Goal: Communication & Community: Answer question/provide support

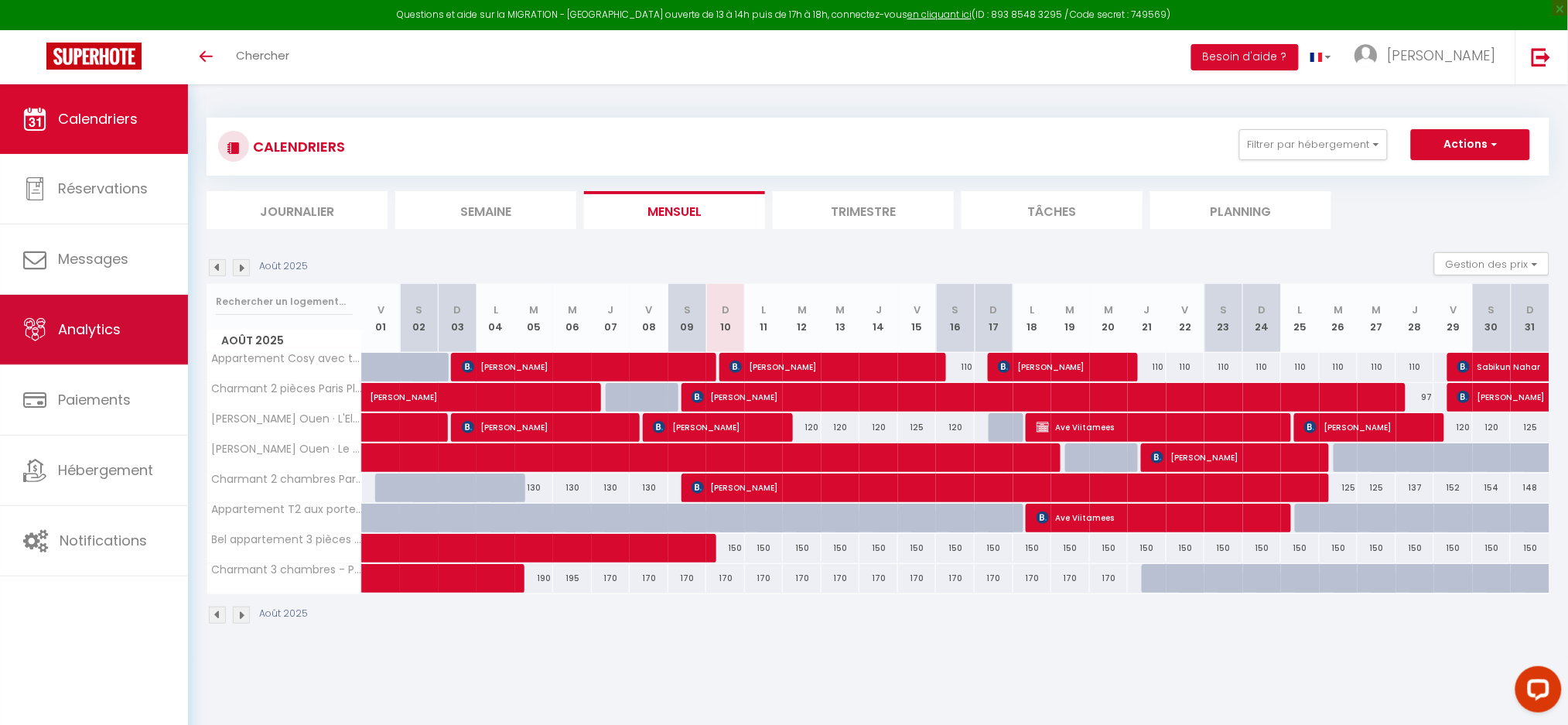
click at [116, 343] on link "Analytics" at bounding box center [94, 329] width 188 height 69
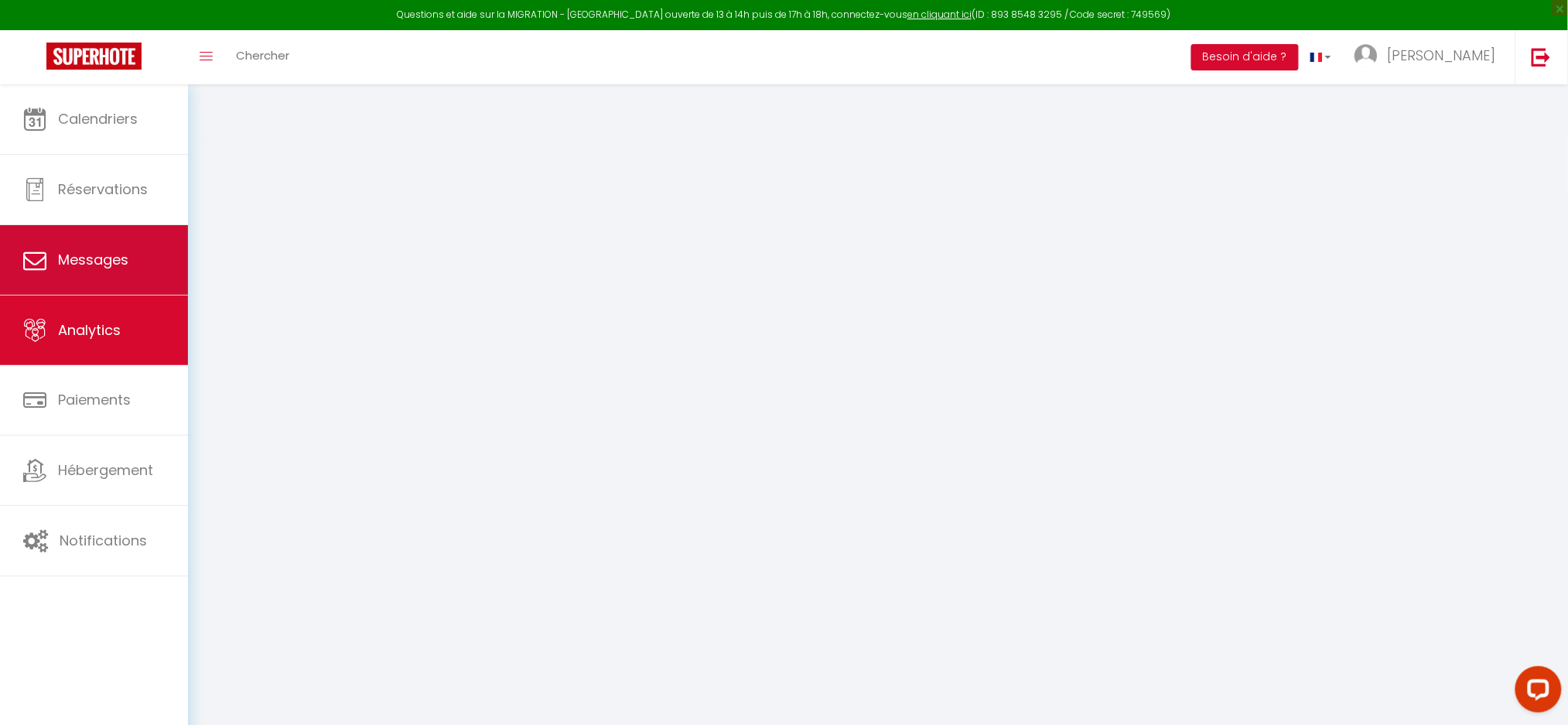
select select "2025"
select select "8"
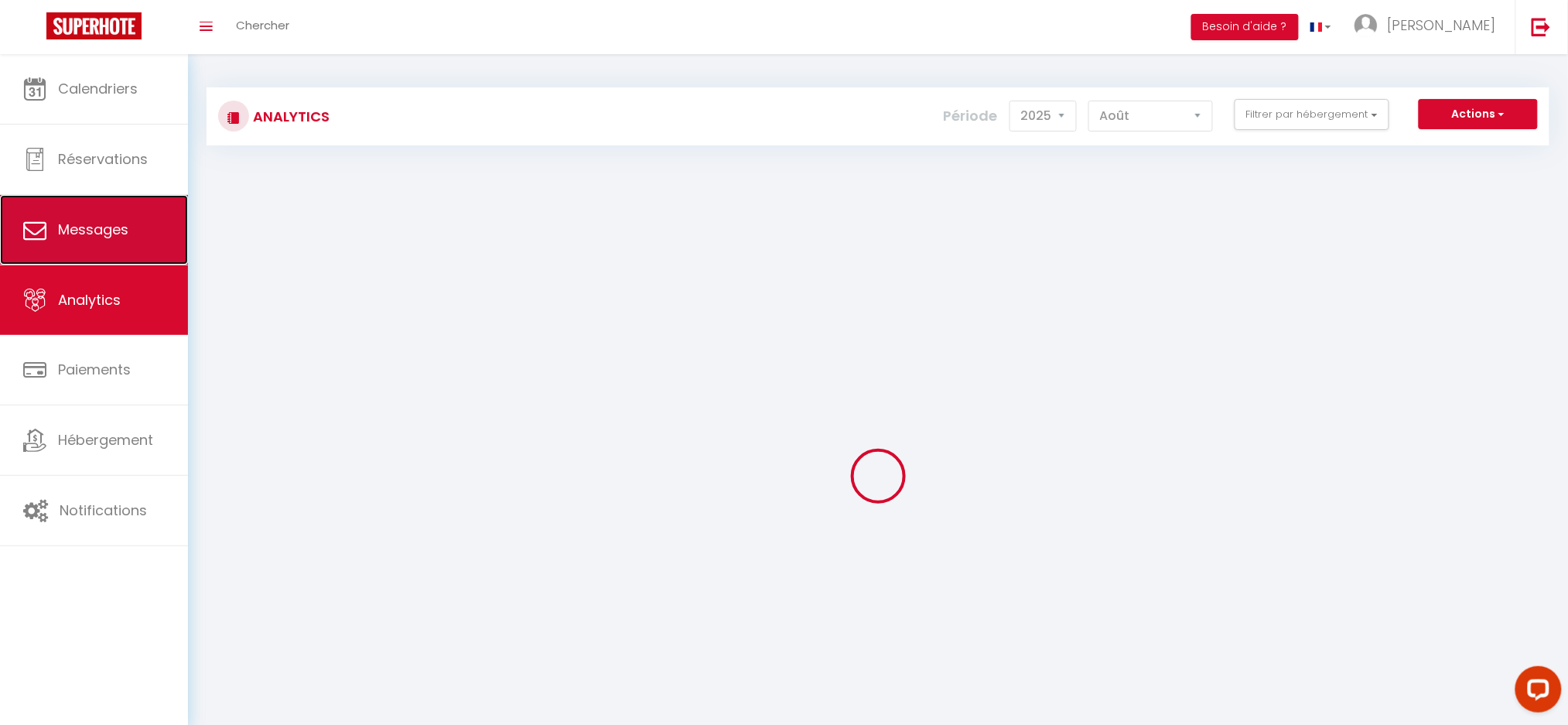
click at [120, 251] on link "Messages" at bounding box center [94, 229] width 188 height 69
select select "message"
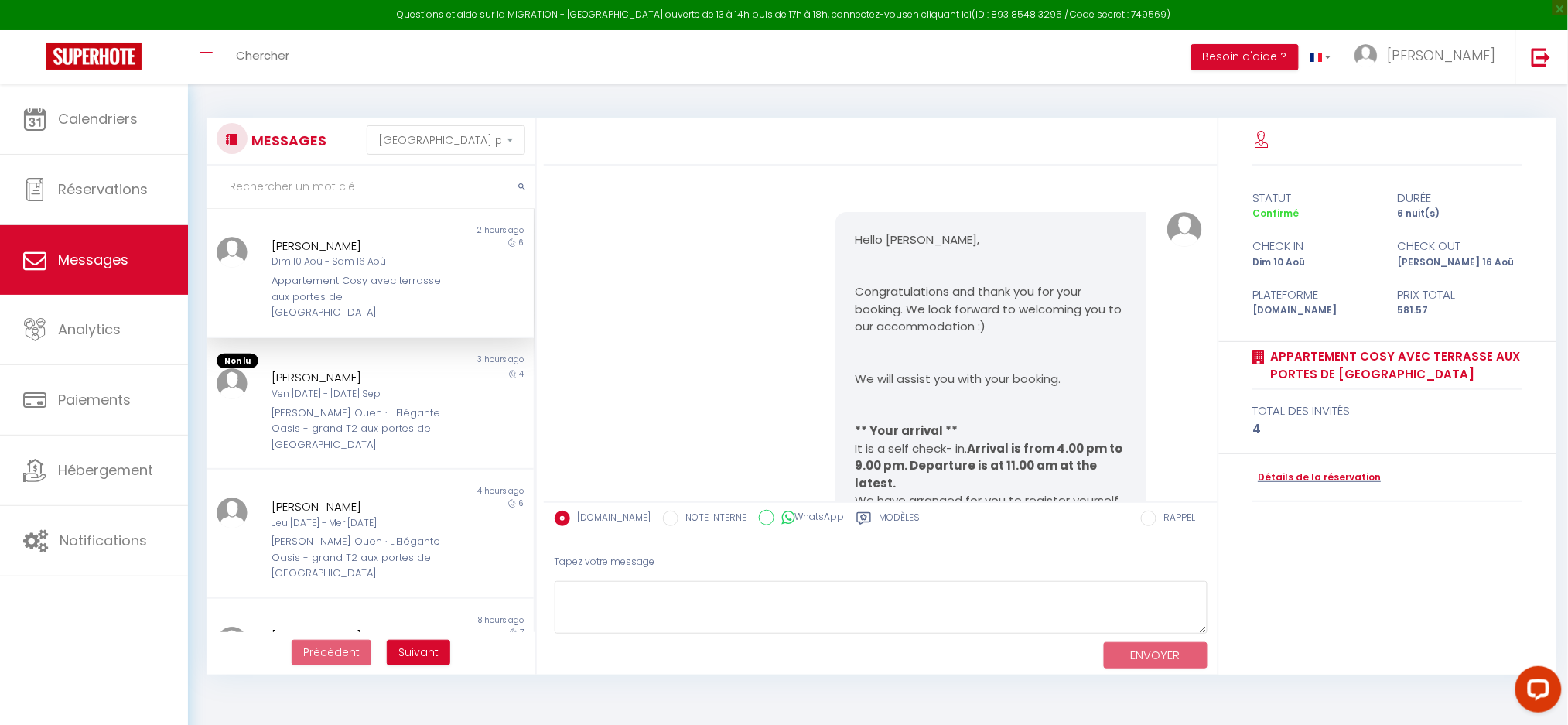
scroll to position [7539, 0]
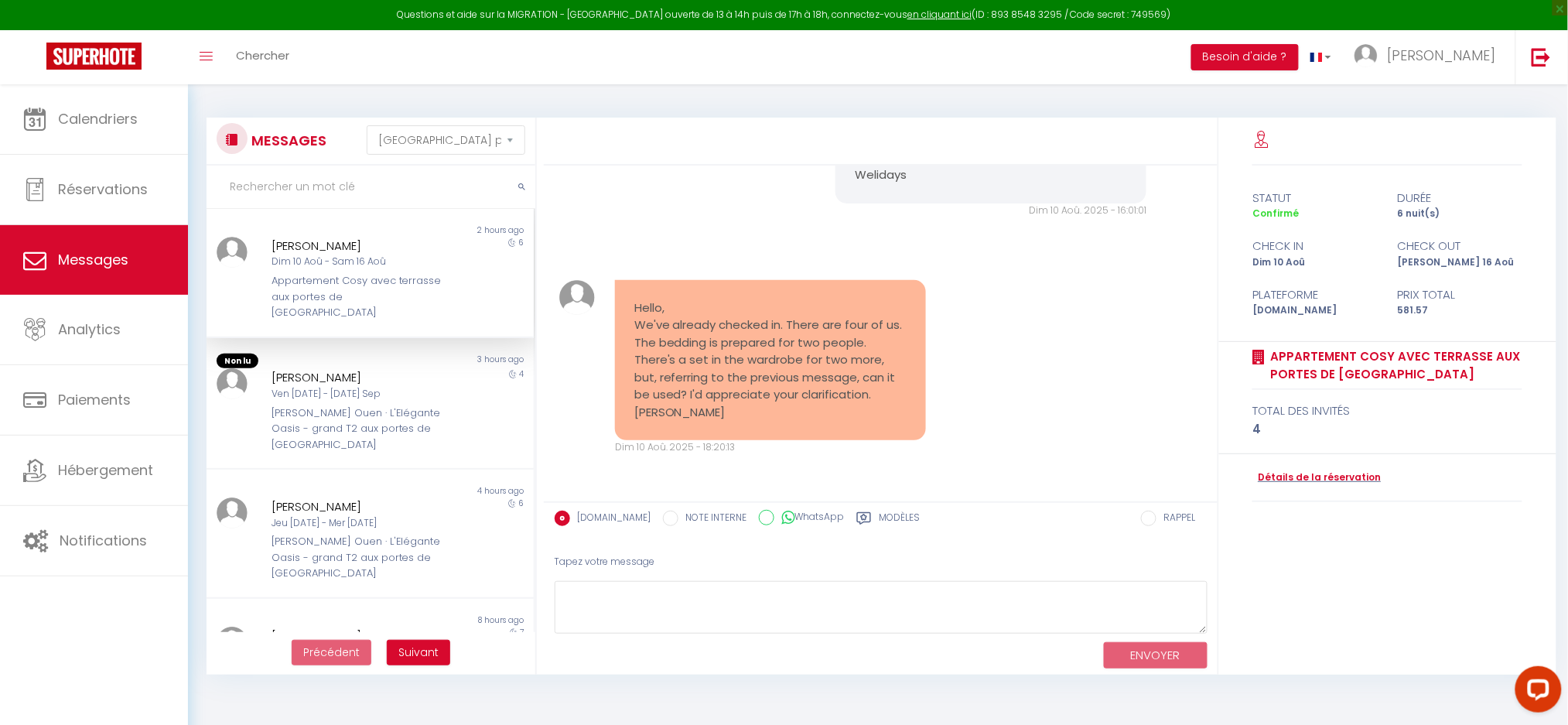
click at [798, 680] on div "MESSAGES Trier par date de réservation Trier par date de message Non lu 2 hours…" at bounding box center [878, 388] width 1380 height 609
click at [785, 327] on pre "Hello, We've already checked in. There are four of us. The bedding is prepared …" at bounding box center [770, 360] width 272 height 122
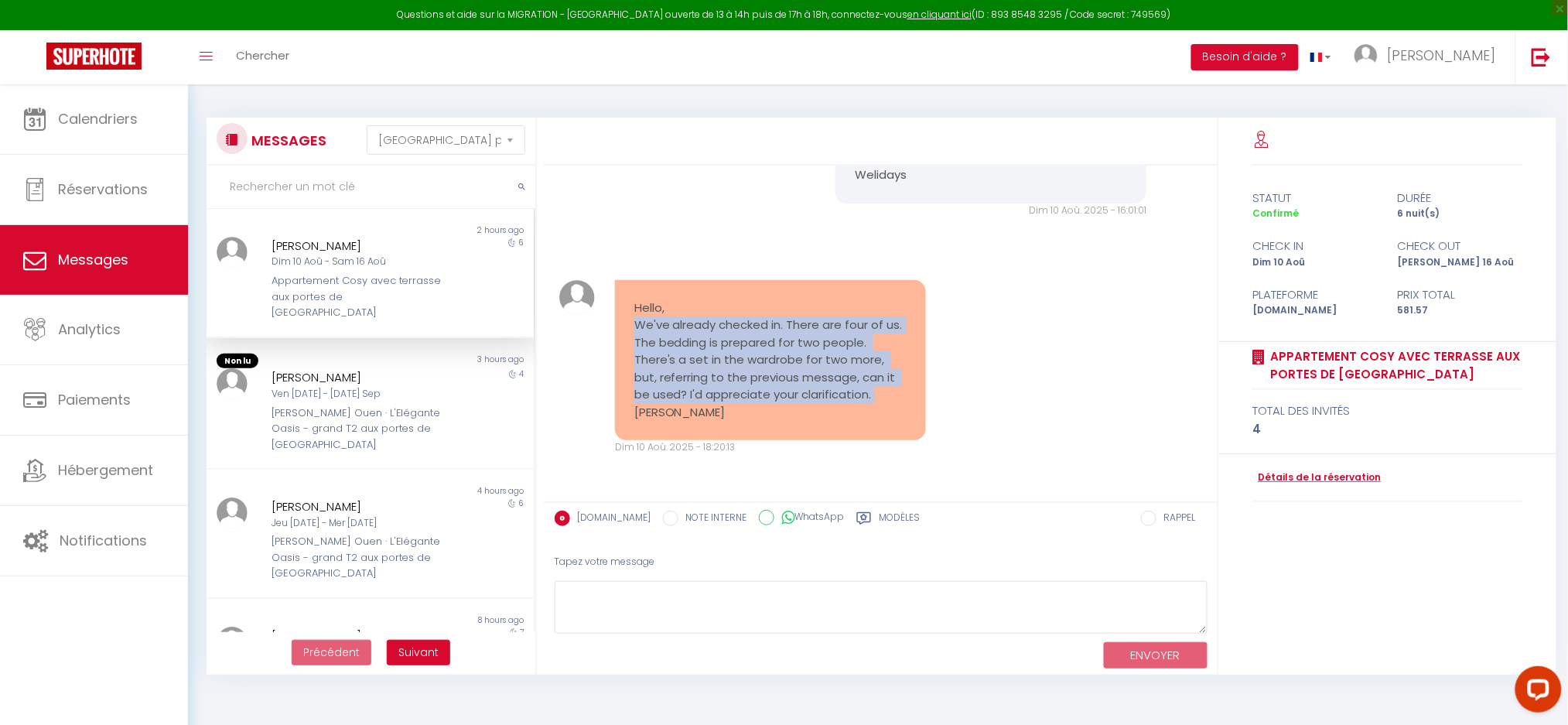
click at [785, 327] on pre "Hello, We've already checked in. There are four of us. The bedding is prepared …" at bounding box center [770, 360] width 272 height 122
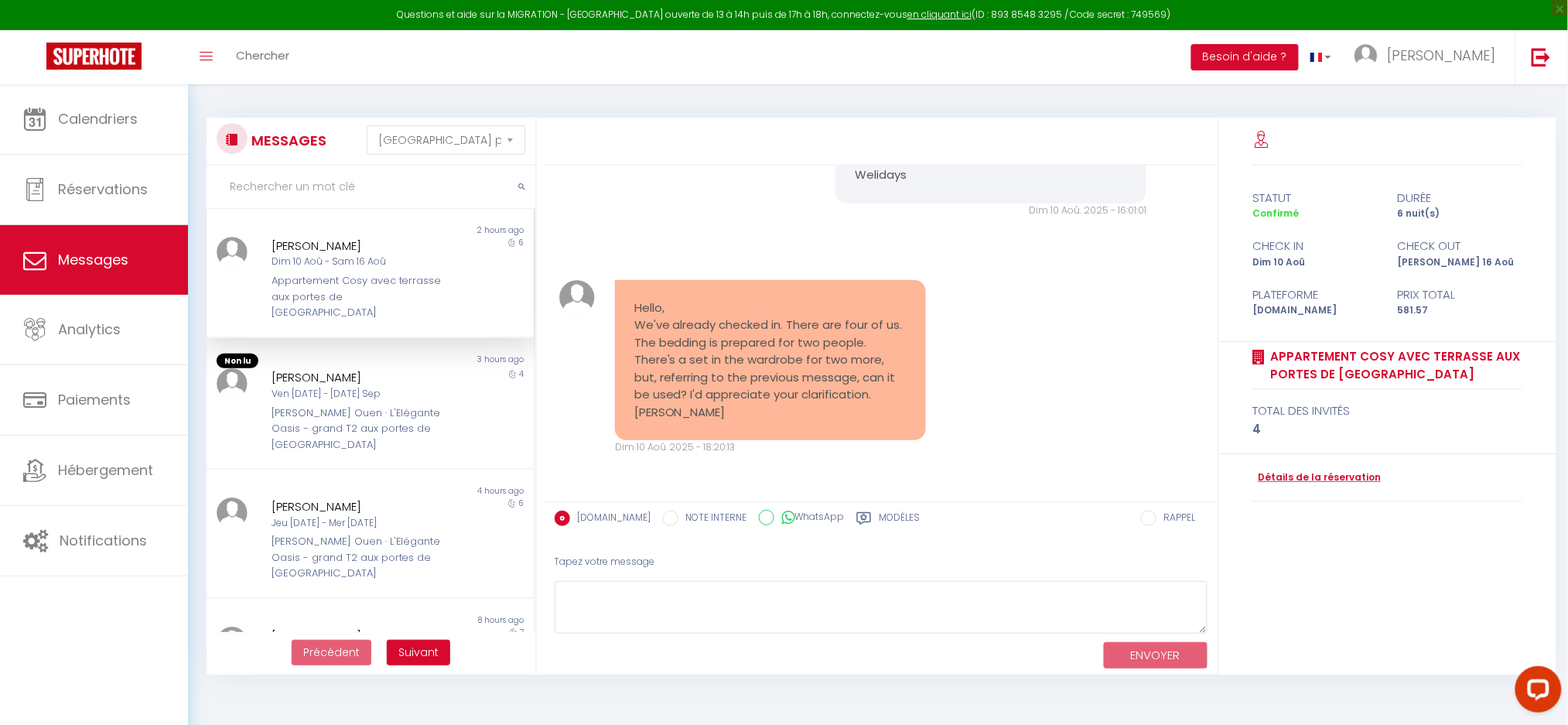
click at [352, 245] on div "[PERSON_NAME]" at bounding box center [357, 245] width 171 height 19
click at [844, 387] on pre "Hello, We've already checked in. There are four of us. The bedding is prepared …" at bounding box center [770, 360] width 272 height 122
click at [791, 344] on pre "Hello, We've already checked in. There are four of us. The bedding is prepared …" at bounding box center [770, 360] width 272 height 122
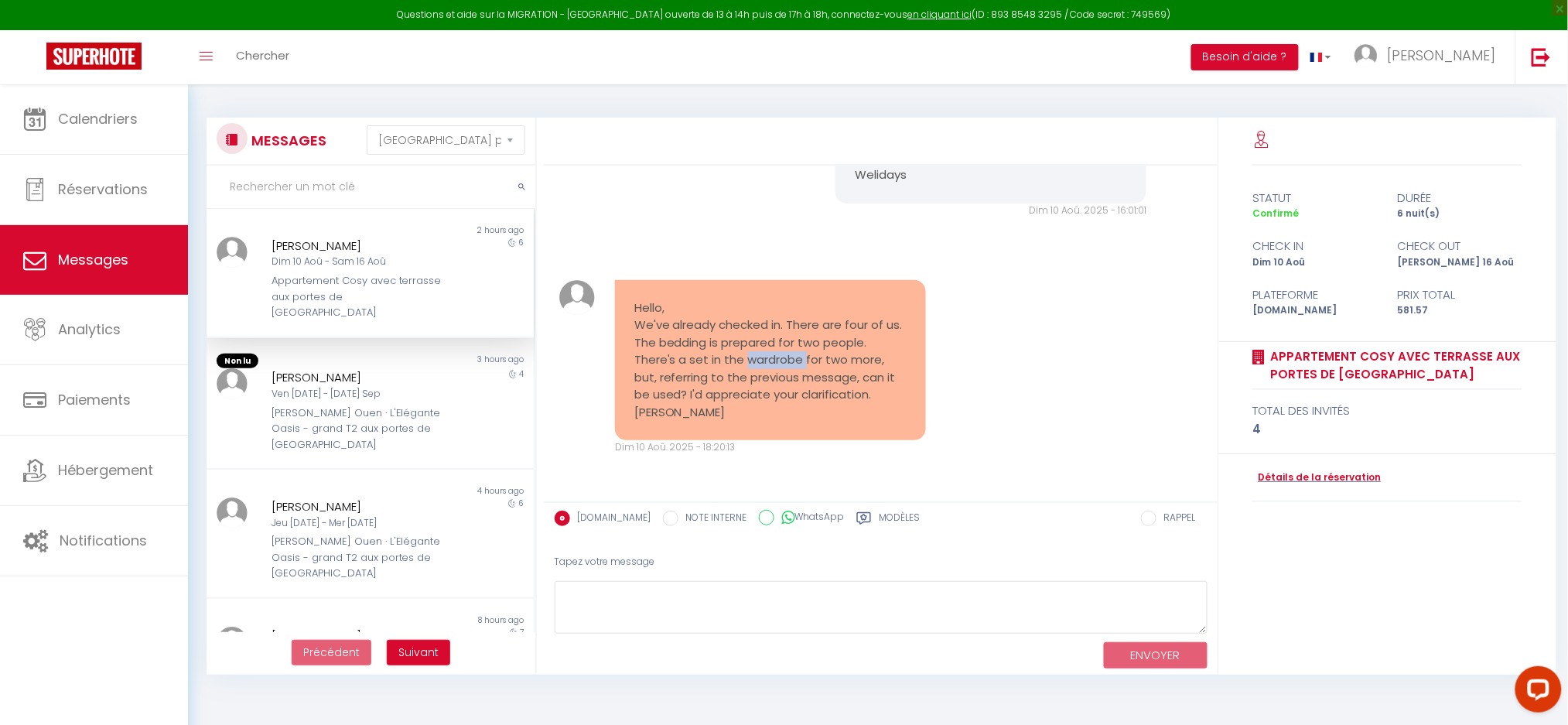
click at [790, 344] on pre "Hello, We've already checked in. There are four of us. The bedding is prepared …" at bounding box center [770, 360] width 272 height 122
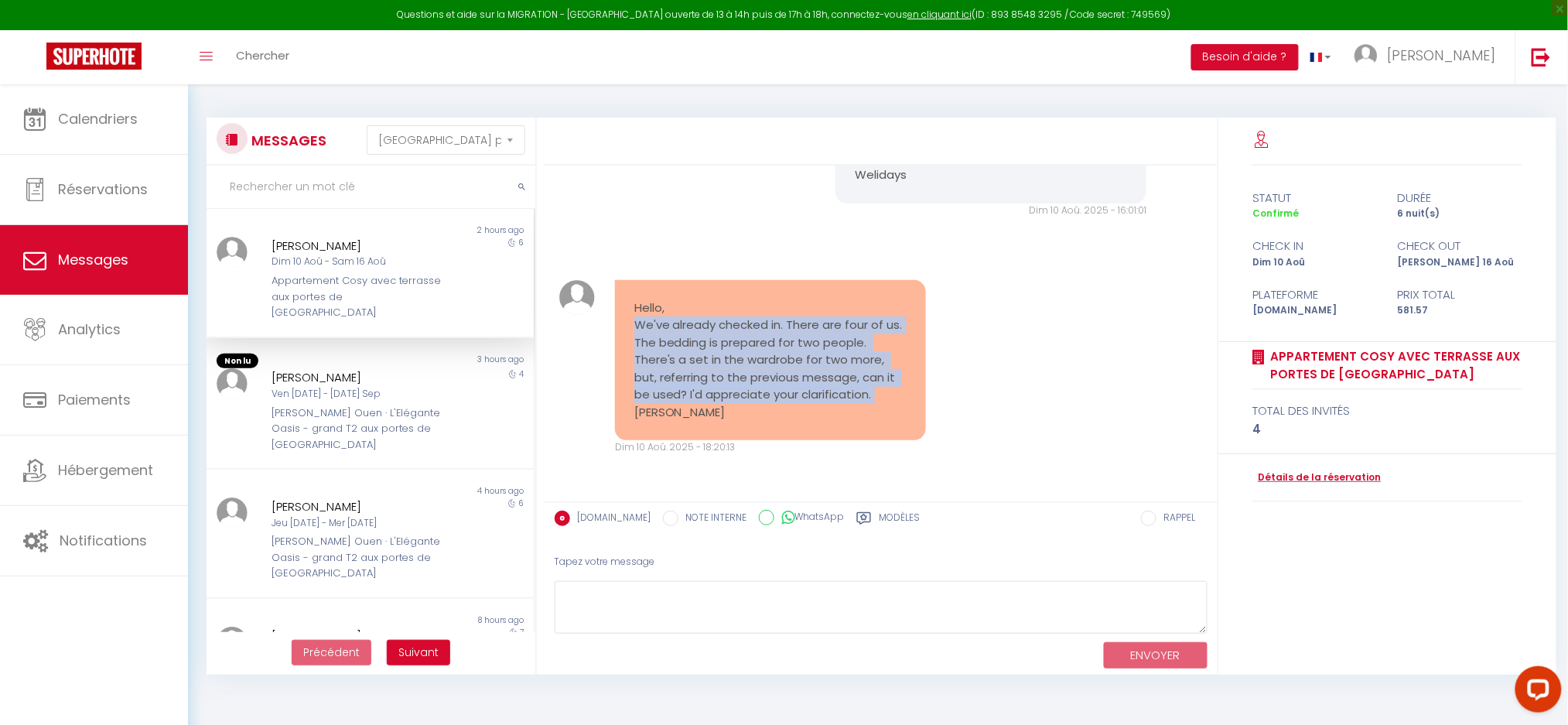
click at [790, 344] on pre "Hello, We've already checked in. There are four of us. The bedding is prepared …" at bounding box center [770, 360] width 272 height 122
copy pre "We've already checked in. There are four of us. The bedding is prepared for two…"
click at [794, 354] on pre "Hello, We've already checked in. There are four of us. The bedding is prepared …" at bounding box center [770, 360] width 272 height 122
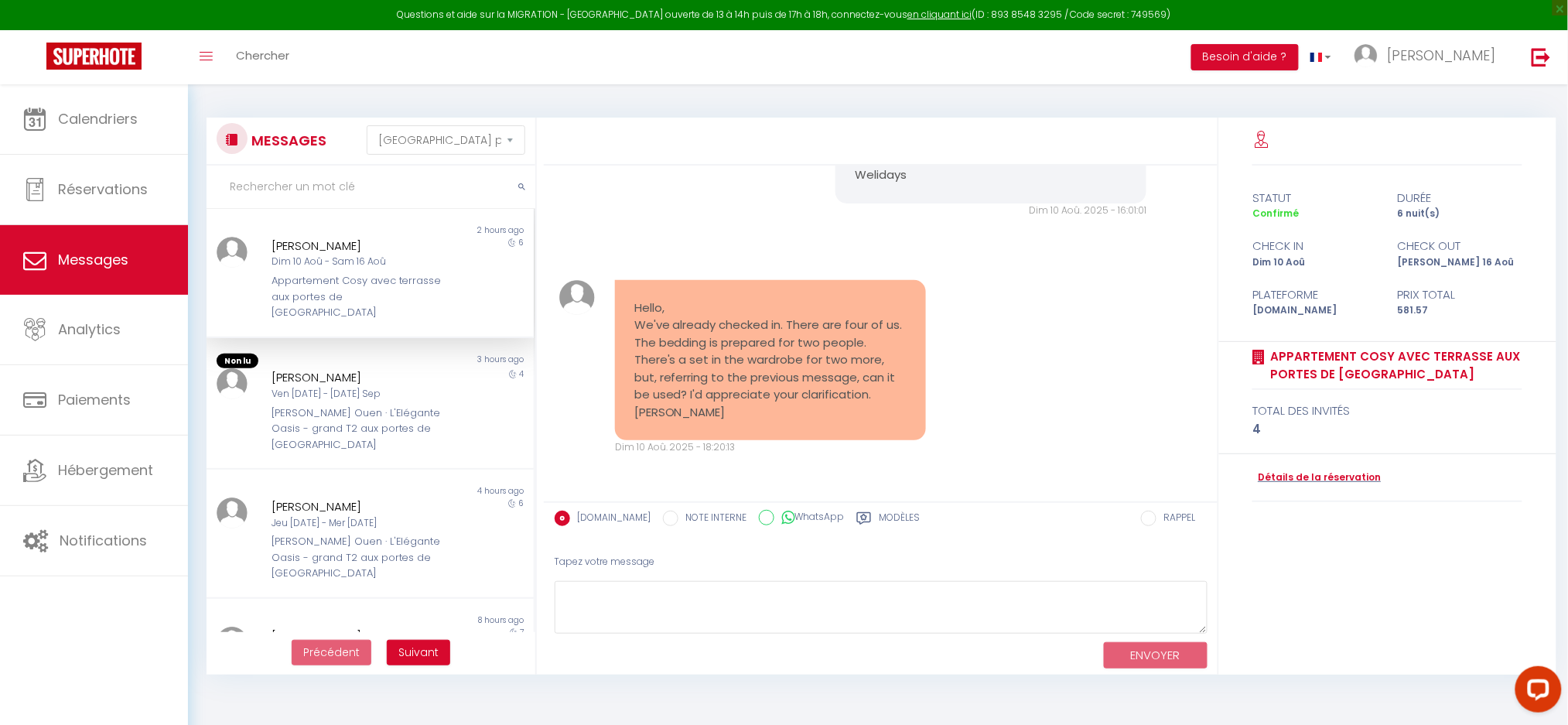
click at [364, 267] on div "Dim 10 Aoû - Sam 16 Aoû" at bounding box center [357, 262] width 171 height 15
click at [1084, 364] on div "Hello, We've already checked in. There are four of us. The bedding is prepared …" at bounding box center [880, 368] width 663 height 237
drag, startPoint x: 734, startPoint y: 440, endPoint x: 750, endPoint y: 440, distance: 16.0
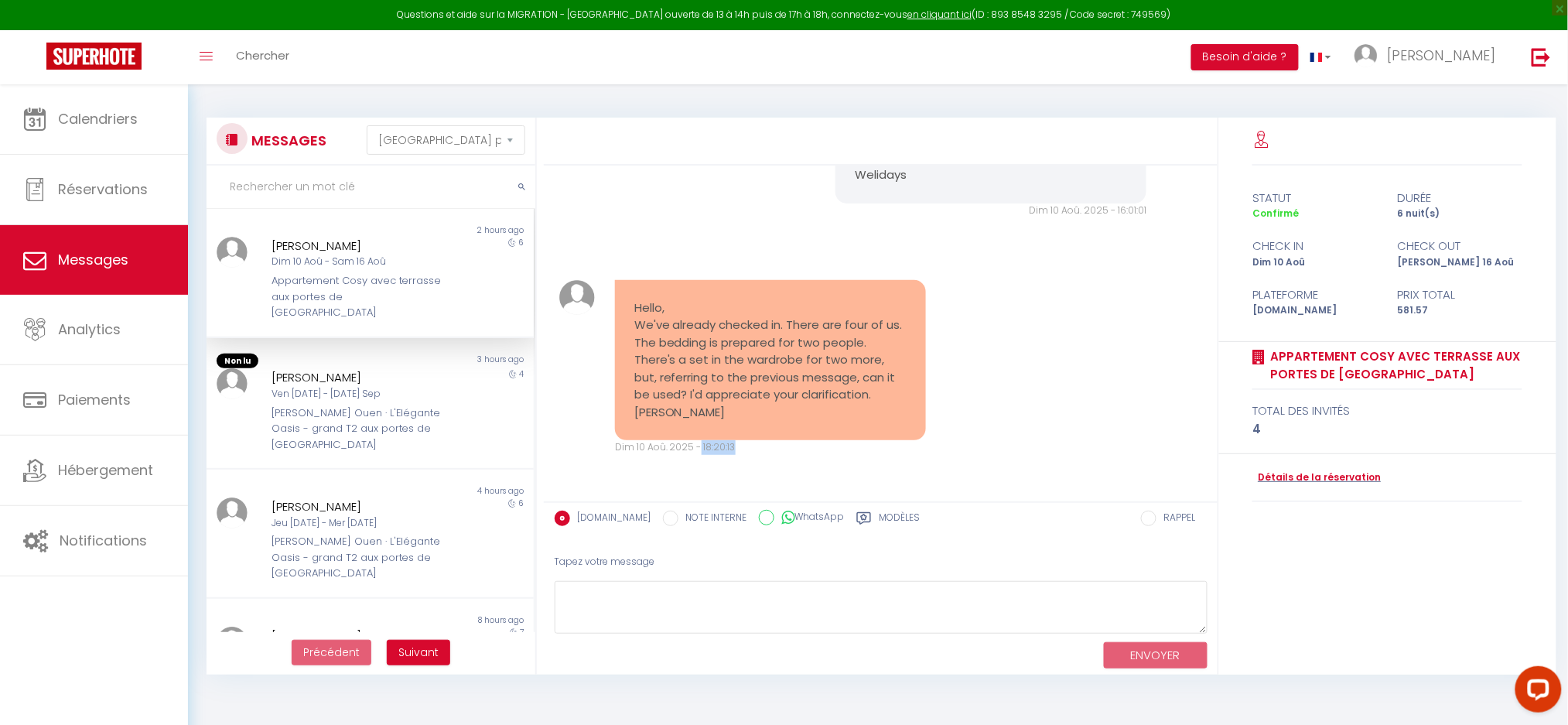
click at [750, 440] on div "Dim 10 Aoû. 2025 - 18:20:13" at bounding box center [771, 448] width 311 height 15
click at [320, 261] on div "Dim 10 Aoû - Sam 16 Aoû" at bounding box center [357, 262] width 171 height 15
click at [663, 617] on textarea at bounding box center [881, 608] width 653 height 53
paste textarea "Hello [PERSON_NAME], We're delighted that you've arrived safely in the accommod…"
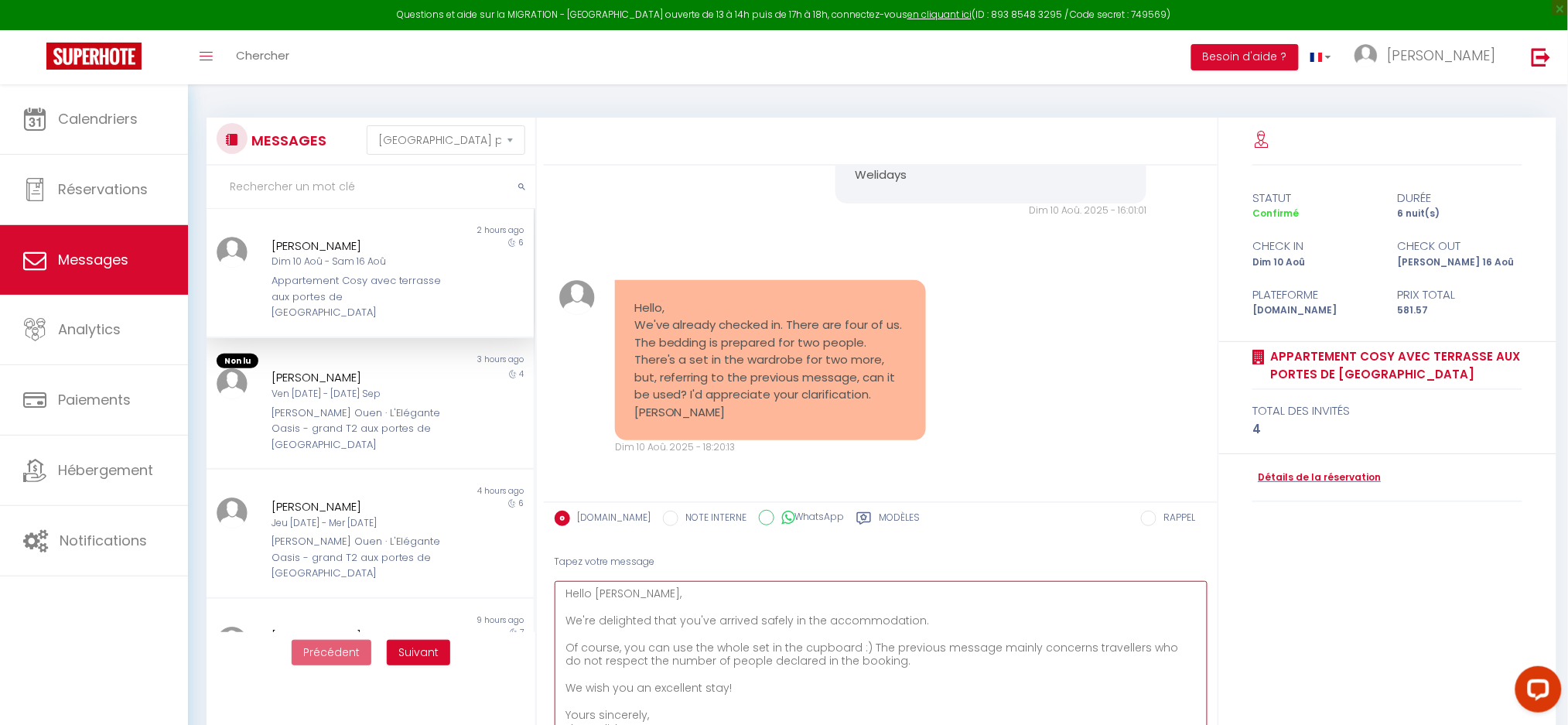
scroll to position [0, 0]
drag, startPoint x: 1200, startPoint y: 628, endPoint x: 1177, endPoint y: 763, distance: 136.9
click at [1177, 724] on html "Questions et aide sur la MIGRATION - Salle Zoom ouverte de 13 à 14h puis de 17h…" at bounding box center [784, 362] width 1568 height 725
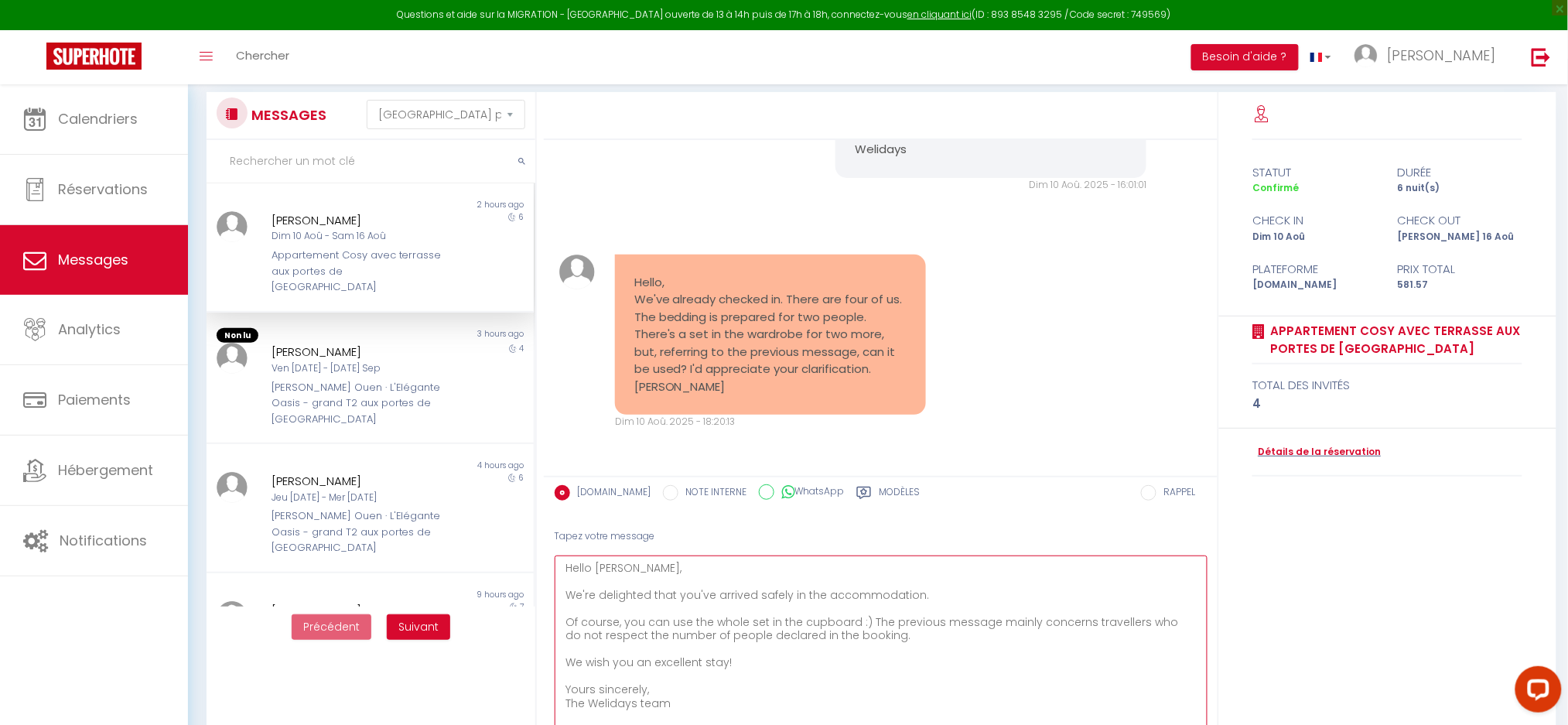
scroll to position [102, 0]
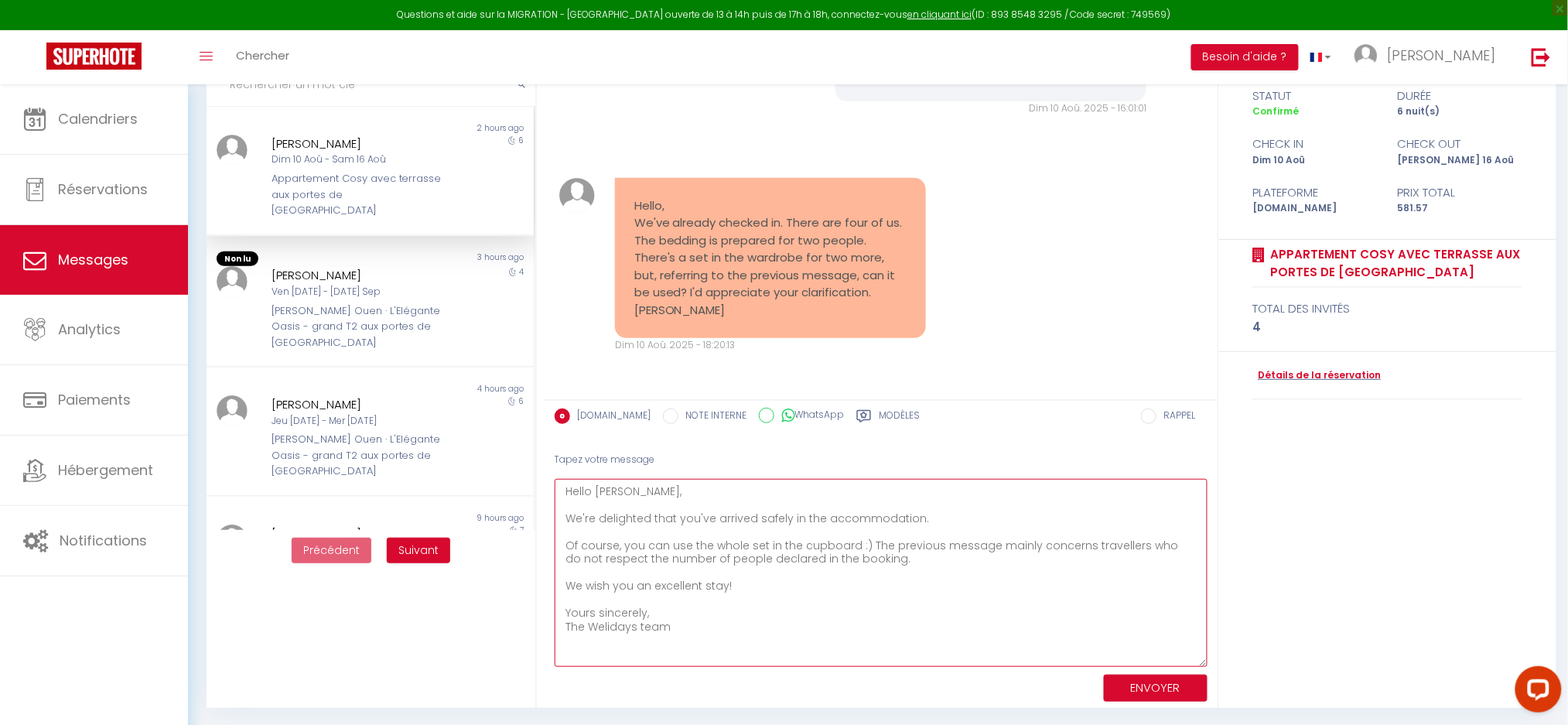
click at [800, 600] on textarea "Hello [PERSON_NAME], We're delighted that you've arrived safely in the accommod…" at bounding box center [881, 573] width 653 height 188
type textarea "Hello [PERSON_NAME], We're delighted that you've arrived safely in the accommod…"
click at [1139, 687] on button "ENVOYER" at bounding box center [1155, 688] width 104 height 27
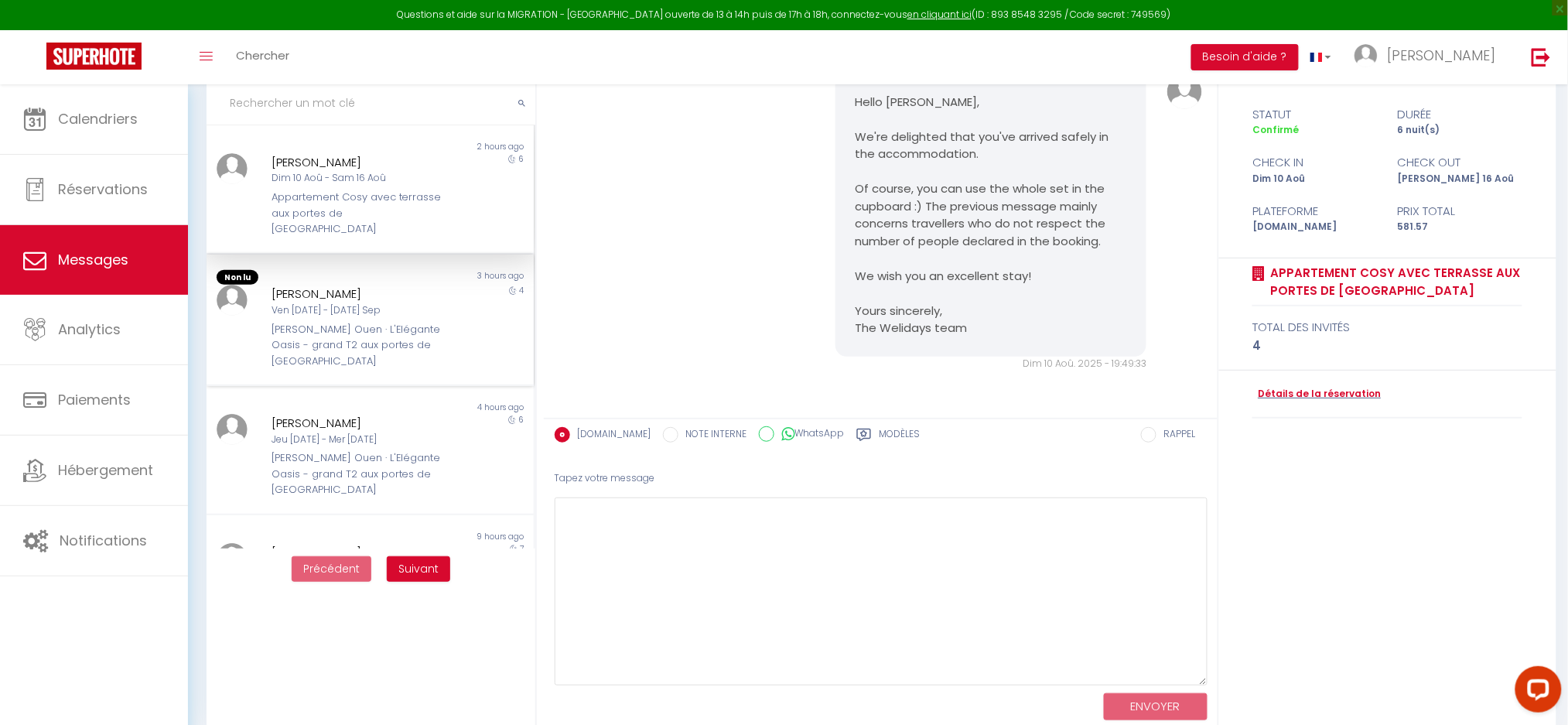
scroll to position [7898, 0]
click at [351, 322] on div "[PERSON_NAME] Ouen · L'Elégante Oasis - grand T2 aux portes de [GEOGRAPHIC_DATA]" at bounding box center [357, 346] width 171 height 47
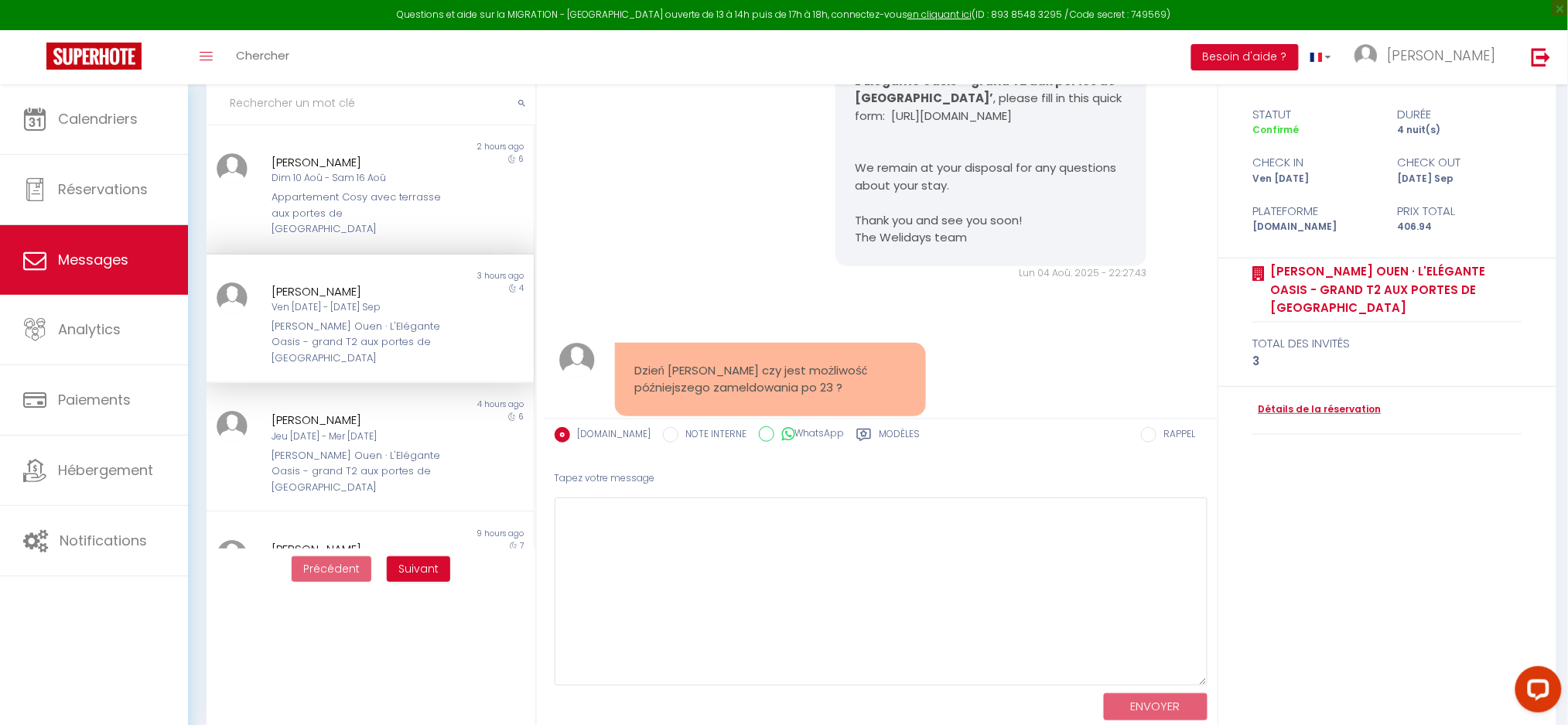
scroll to position [1642, 0]
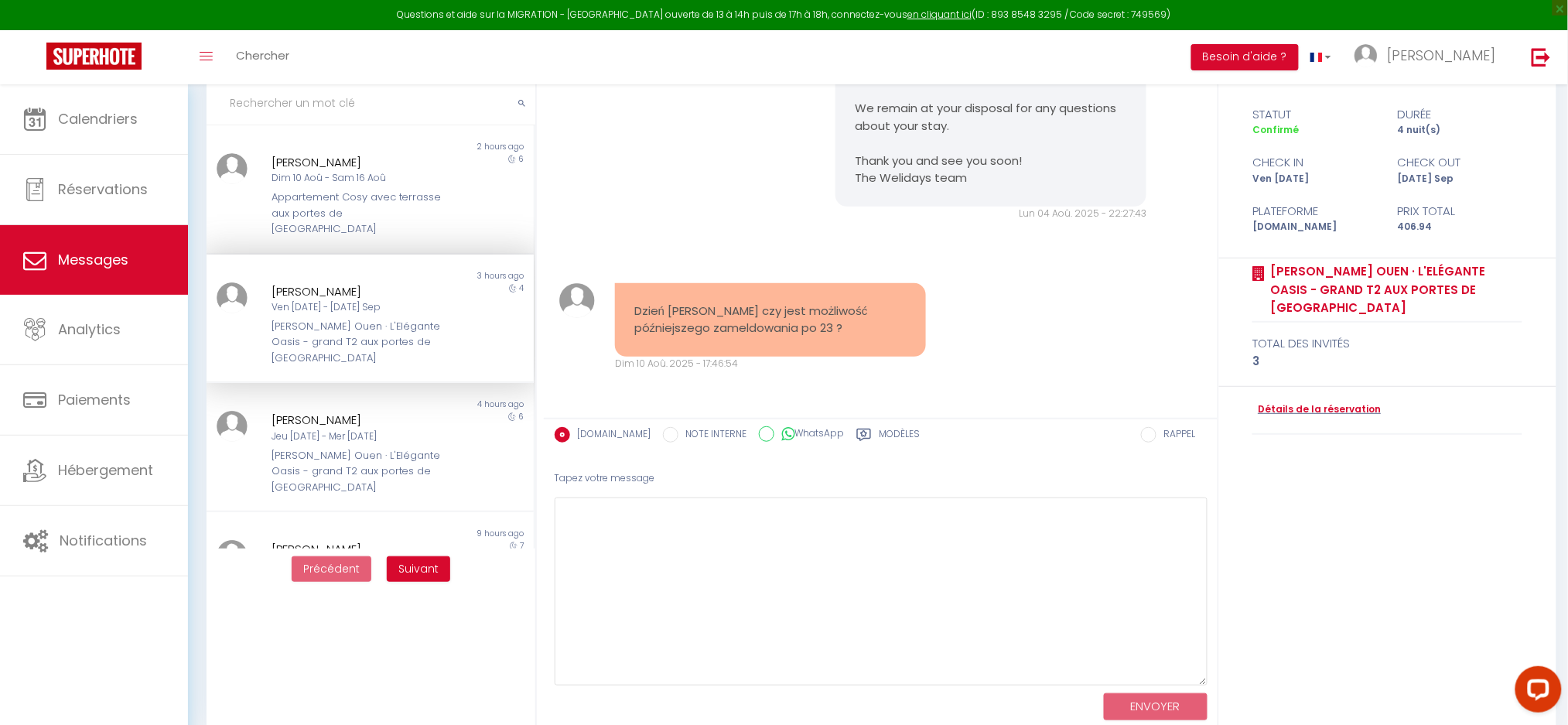
click at [715, 324] on pre "Dzień dobry czy jest możliwość późniejszego zameldowania po 23 ?" at bounding box center [770, 320] width 272 height 35
click at [715, 322] on pre "Dzień dobry czy jest możliwość późniejszego zameldowania po 23 ?" at bounding box center [770, 320] width 272 height 35
click at [715, 321] on pre "Dzień dobry czy jest możliwość późniejszego zameldowania po 23 ?" at bounding box center [770, 320] width 272 height 35
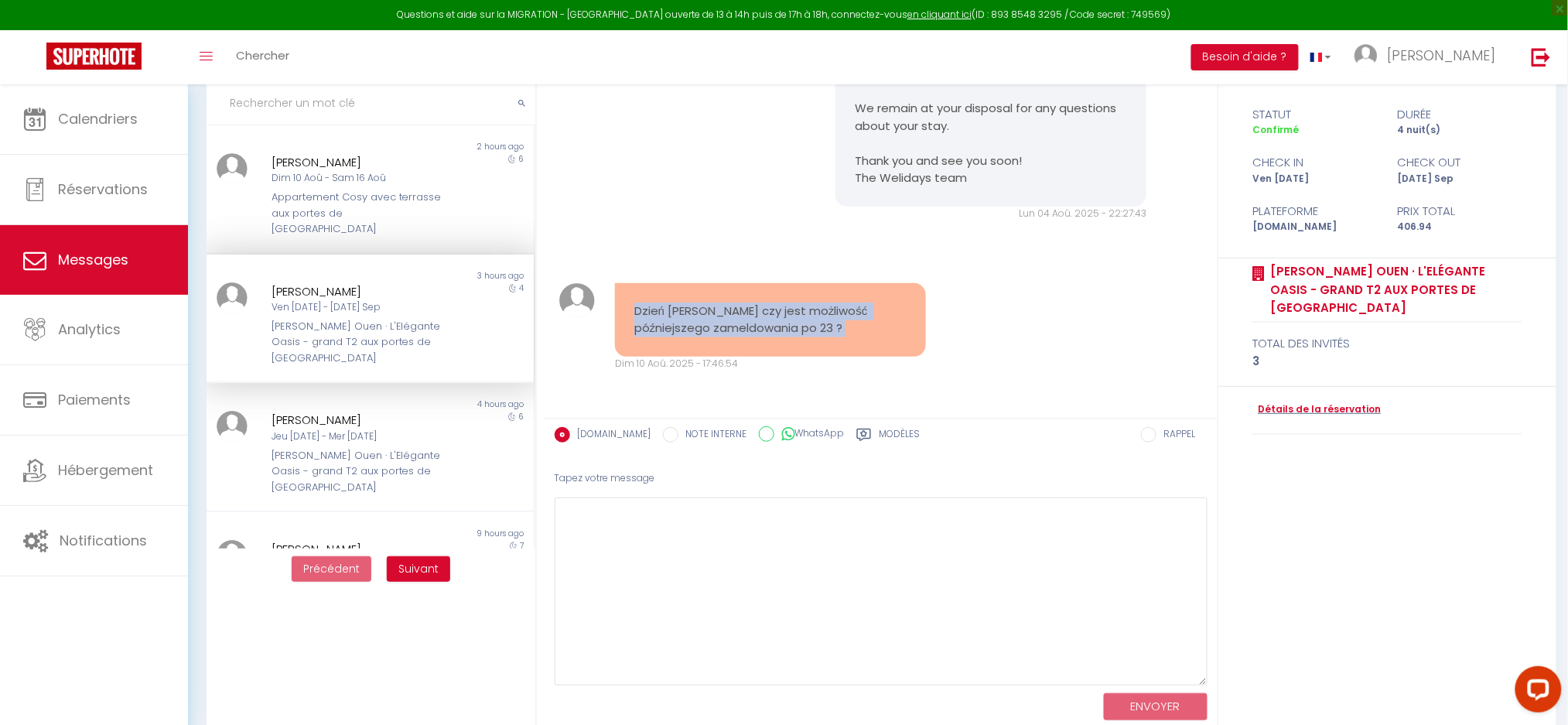
click at [715, 321] on pre "Dzień dobry czy jest możliwość późniejszego zameldowania po 23 ?" at bounding box center [770, 320] width 272 height 35
copy div "Dzień dobry czy jest możliwość późniejszego zameldowania po 23 ?"
click at [394, 300] on div "[DATE] - [DATE]" at bounding box center [357, 307] width 171 height 15
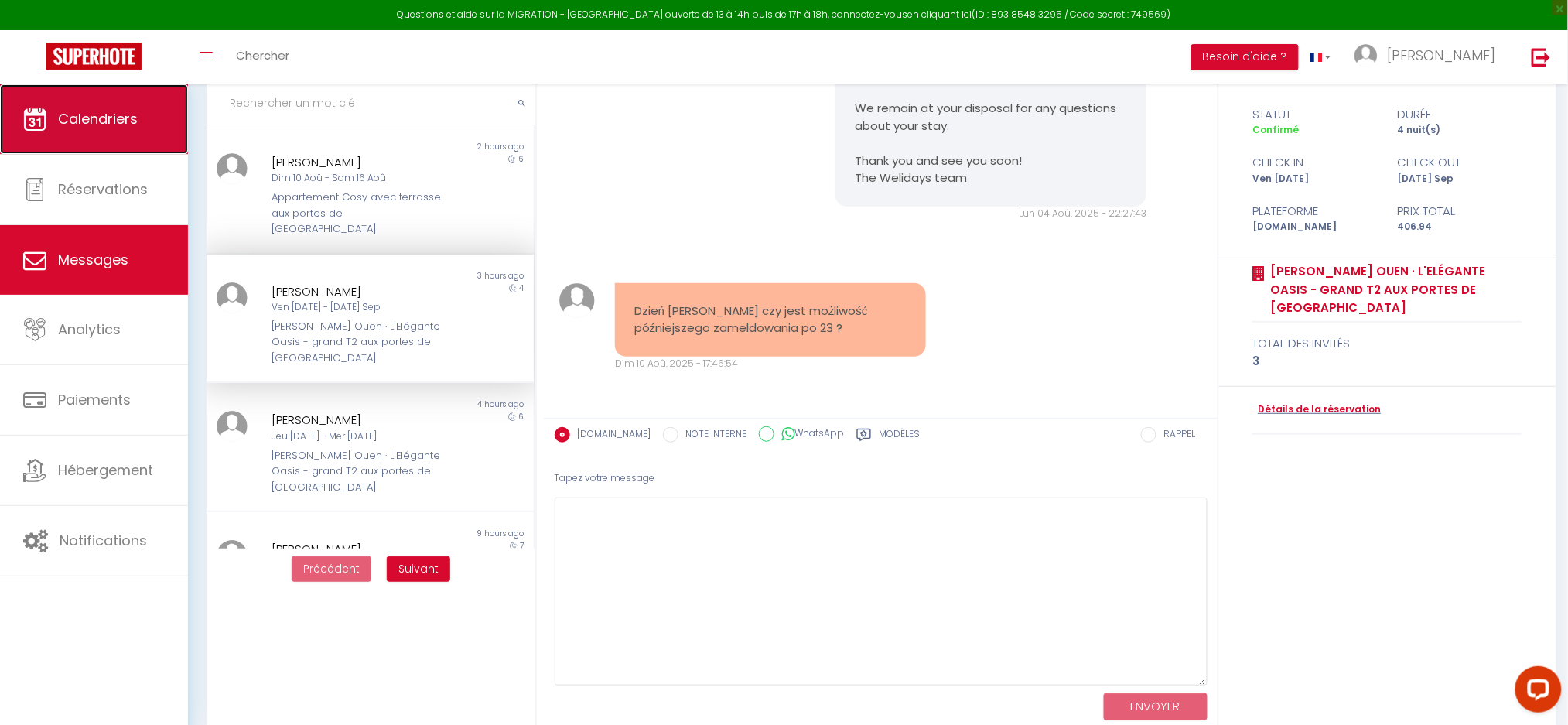
click at [114, 124] on span "Calendriers" at bounding box center [98, 119] width 80 height 20
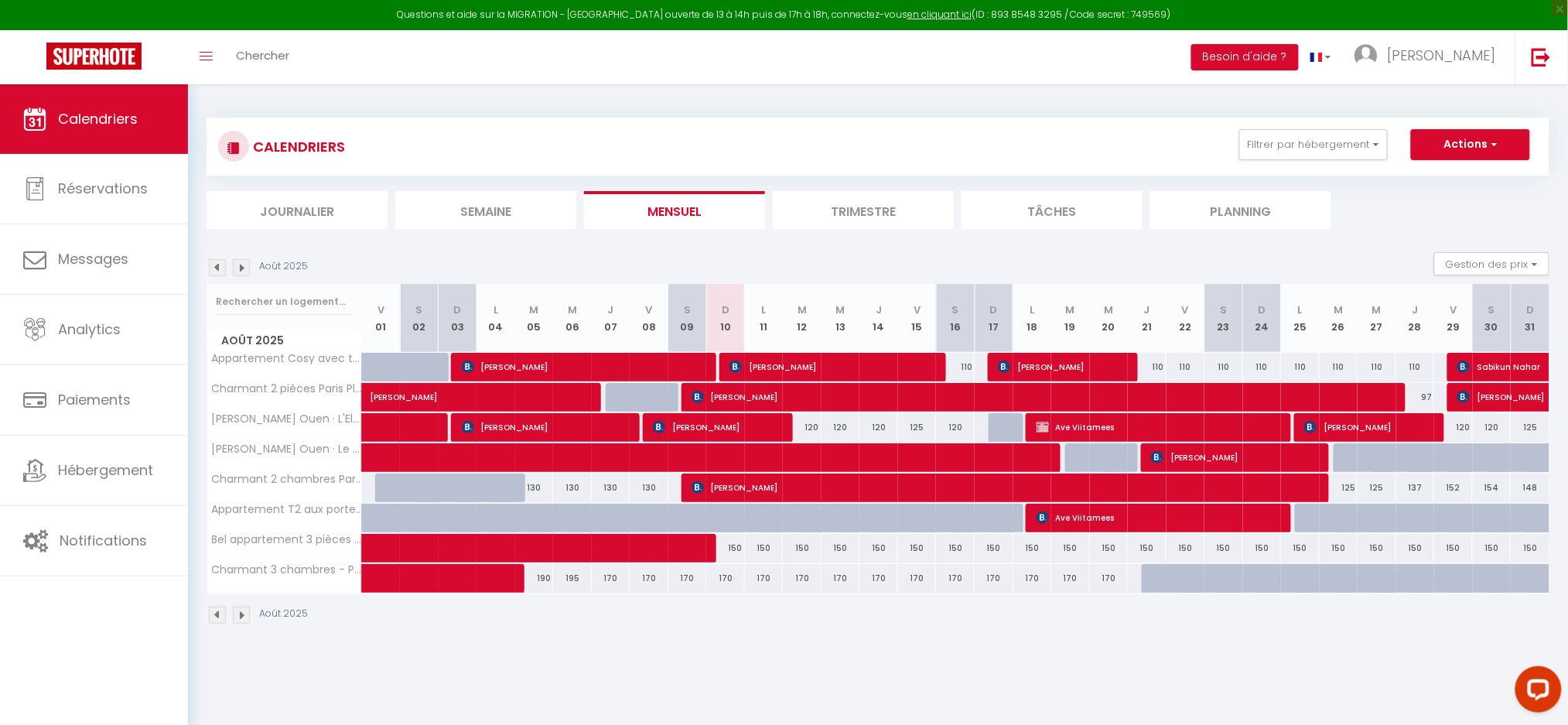
click at [1017, 661] on body "Questions et aide sur la MIGRATION - Salle Zoom ouverte de 13 à 14h puis de 17h…" at bounding box center [784, 446] width 1568 height 725
click at [891, 672] on body "Questions et aide sur la MIGRATION - Salle Zoom ouverte de 13 à 14h puis de 17h…" at bounding box center [784, 446] width 1568 height 725
click at [855, 656] on div "CALENDRIERS Filtrer par hébergement CONCIERGERIE Appartement Cosy avec terrasse…" at bounding box center [878, 371] width 1380 height 574
click at [858, 679] on body "Questions et aide sur la MIGRATION - Salle Zoom ouverte de 13 à 14h puis de 17h…" at bounding box center [784, 446] width 1568 height 725
click at [928, 647] on div "CALENDRIERS Filtrer par hébergement CONCIERGERIE Appartement Cosy avec terrasse…" at bounding box center [878, 371] width 1380 height 574
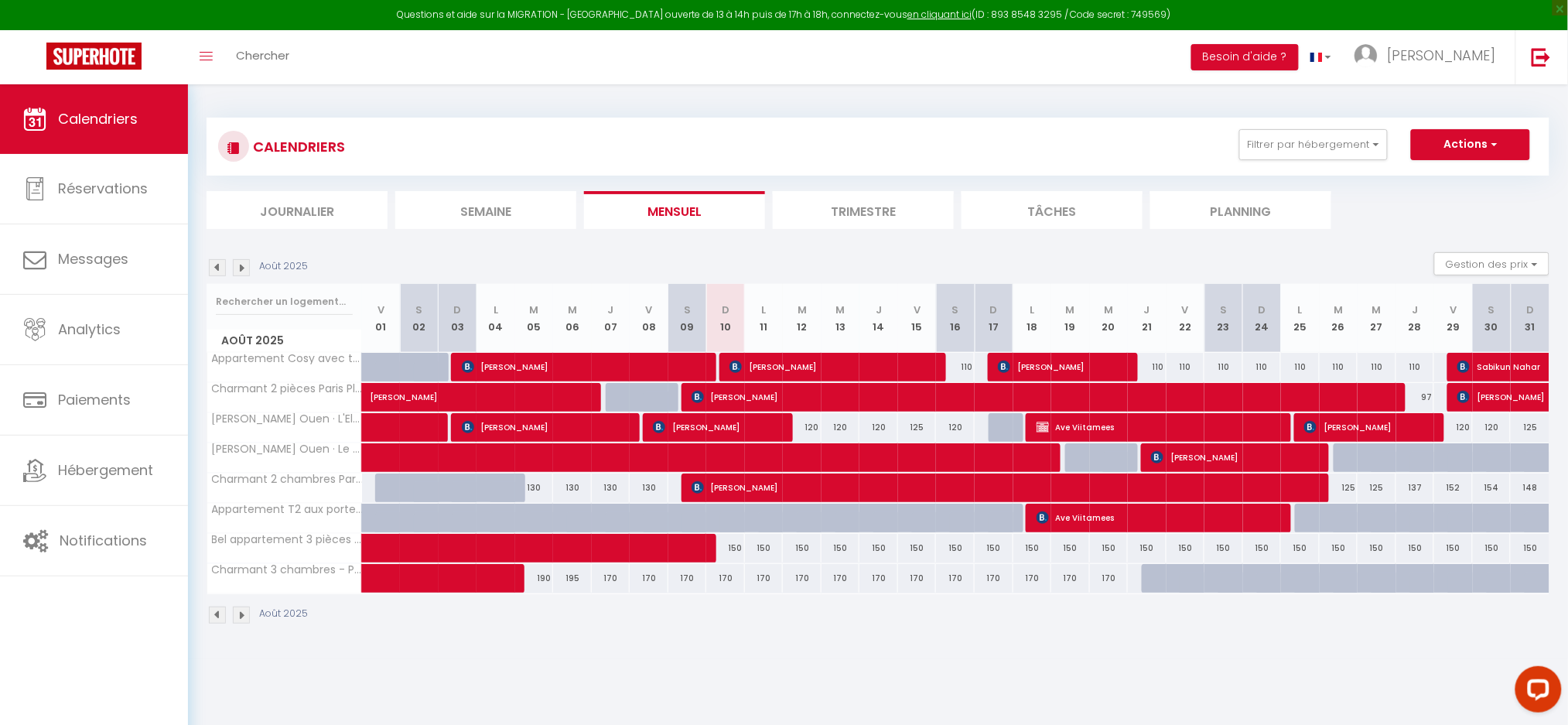
click at [900, 655] on div "CALENDRIERS Filtrer par hébergement CONCIERGERIE Appartement Cosy avec terrasse…" at bounding box center [878, 371] width 1380 height 574
click at [681, 639] on div "Août 2025" at bounding box center [878, 617] width 1343 height 46
click at [900, 660] on body "Questions et aide sur la MIGRATION - Salle Zoom ouverte de 13 à 14h puis de 17h…" at bounding box center [784, 446] width 1568 height 725
click at [890, 656] on div "CALENDRIERS Filtrer par hébergement CONCIERGERIE Appartement Cosy avec terrasse…" at bounding box center [878, 371] width 1380 height 574
click at [843, 378] on span "[PERSON_NAME]" at bounding box center [832, 367] width 206 height 29
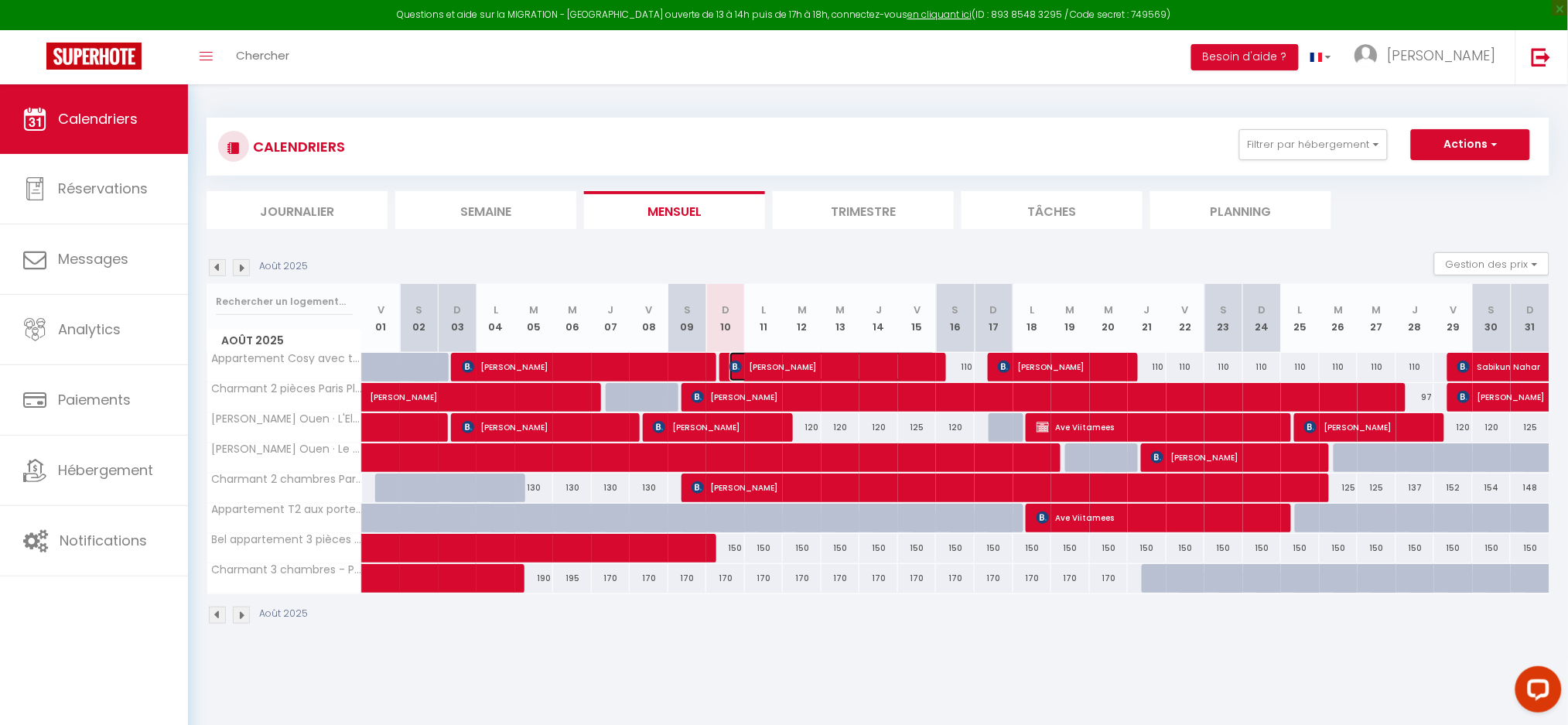
select select "OK"
select select "1"
select select "0"
select select "1"
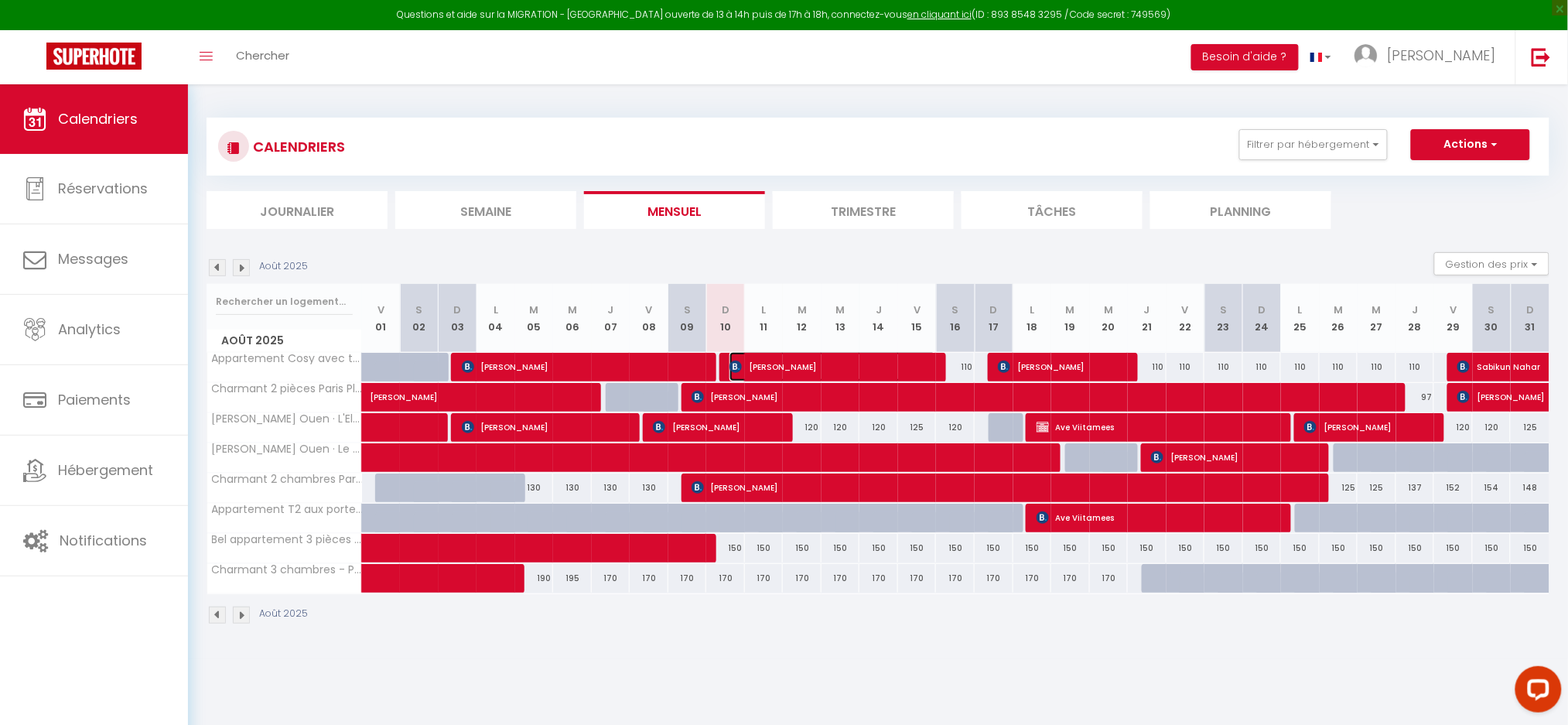
select select
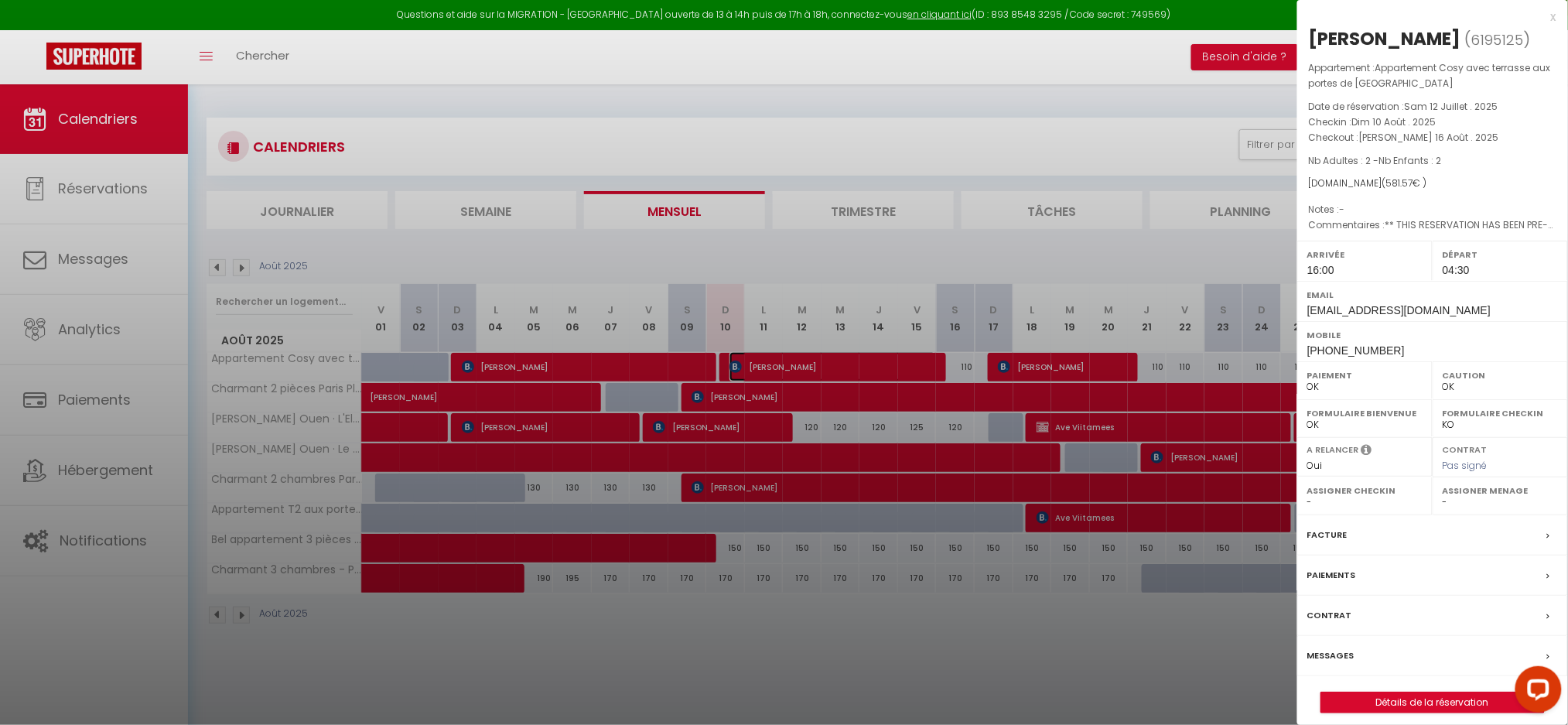
select select "4894"
click at [747, 369] on div at bounding box center [784, 362] width 1568 height 725
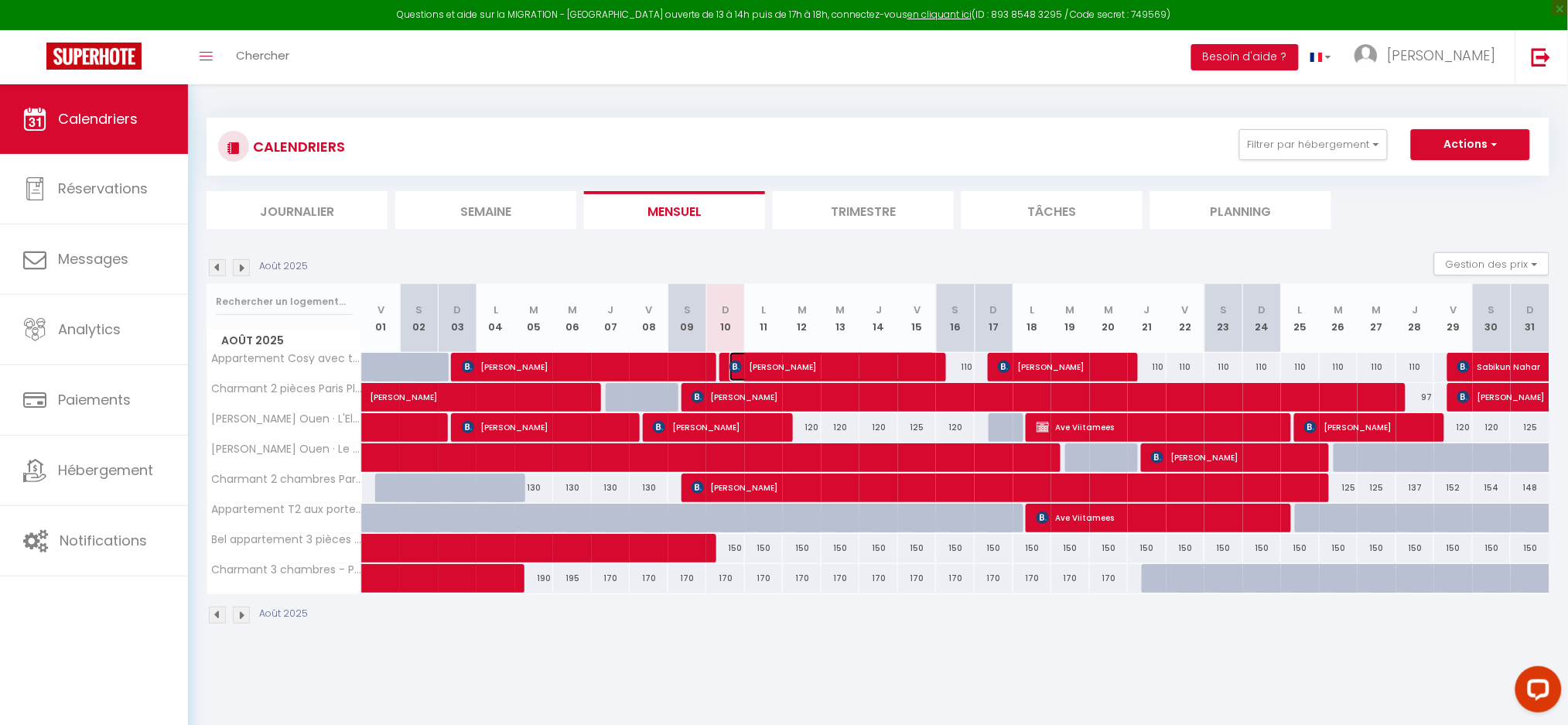
click at [775, 365] on span "[PERSON_NAME]" at bounding box center [832, 367] width 206 height 29
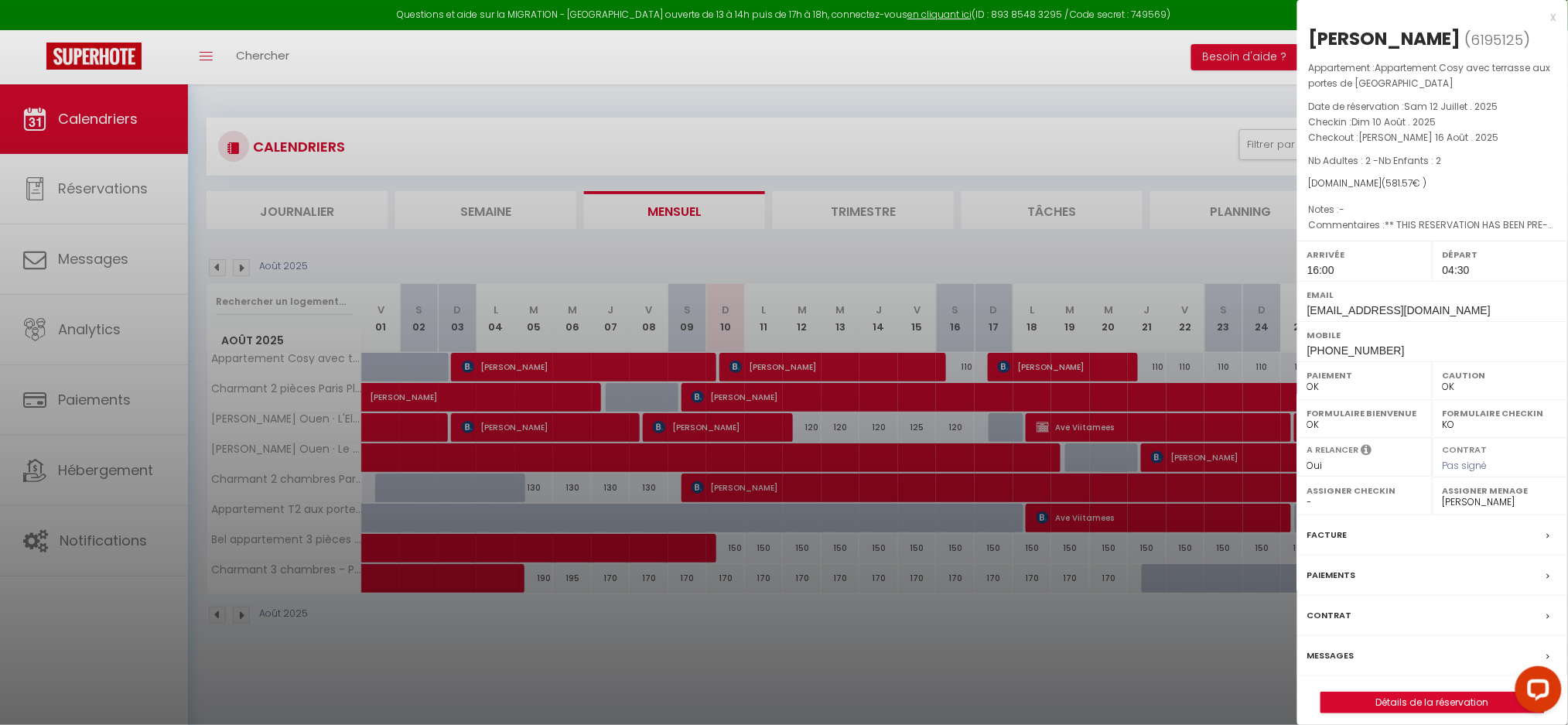
click at [1328, 655] on label "Messages" at bounding box center [1331, 656] width 47 height 16
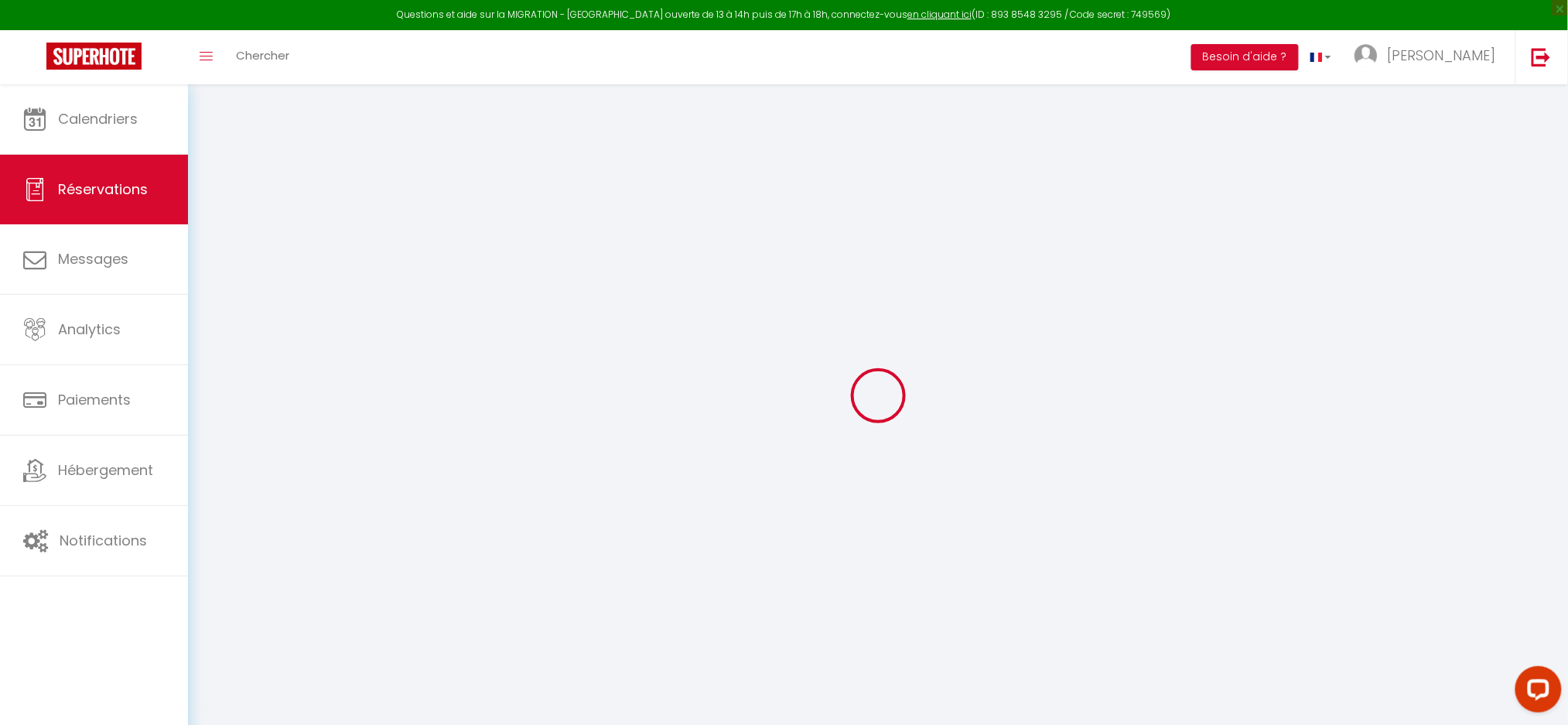
type input "Anna"
type input "Jagusiak"
type input "ajagus.147322@guest.booking.com"
type input "jagusiak.anna@gmail.com"
type input "+48693534455"
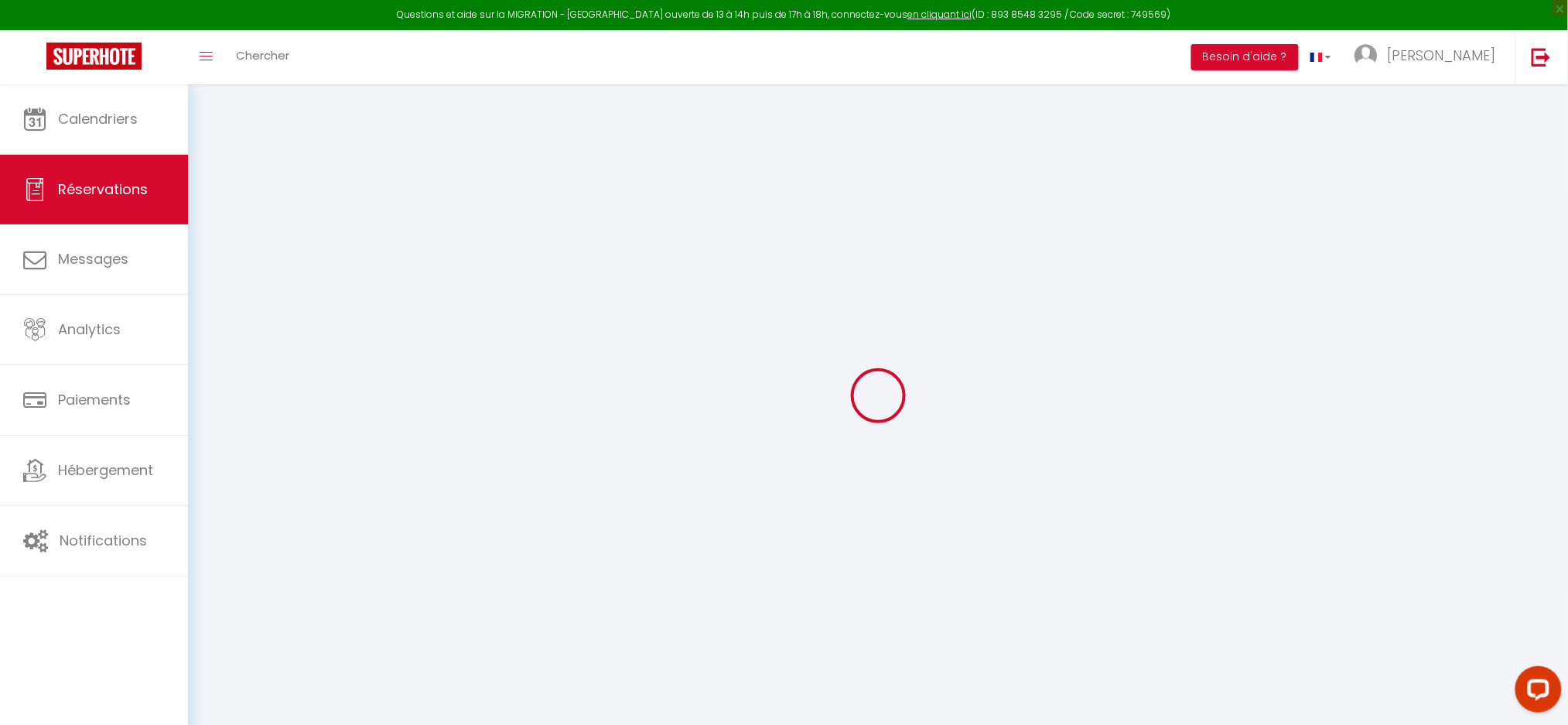
type input "+48693534455"
type input "."
select select "PL"
type input "87.45"
type input "8.14"
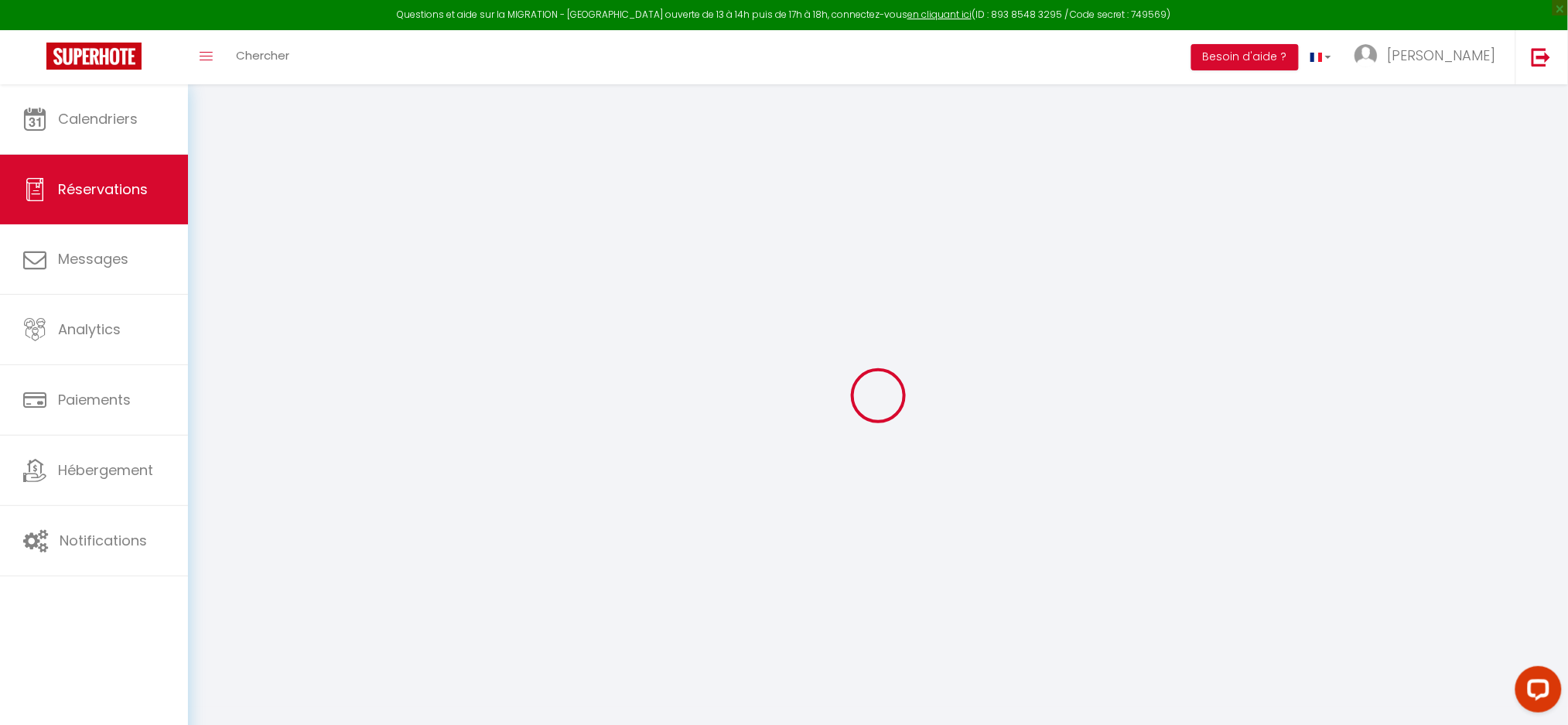
select select "45341"
select select "1"
select select
type input "2"
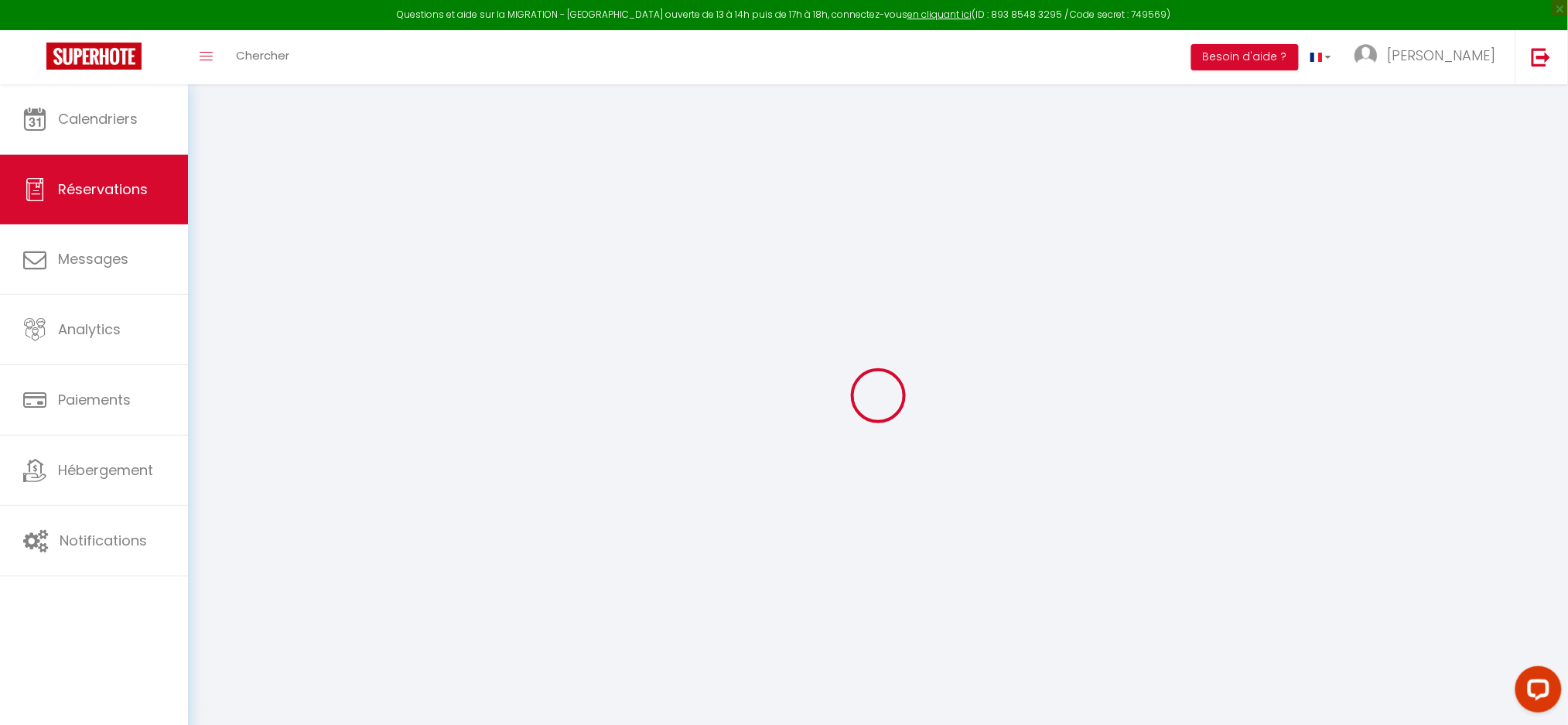
type input "2"
select select "12"
select select "15"
type input "454.44"
checkbox input "false"
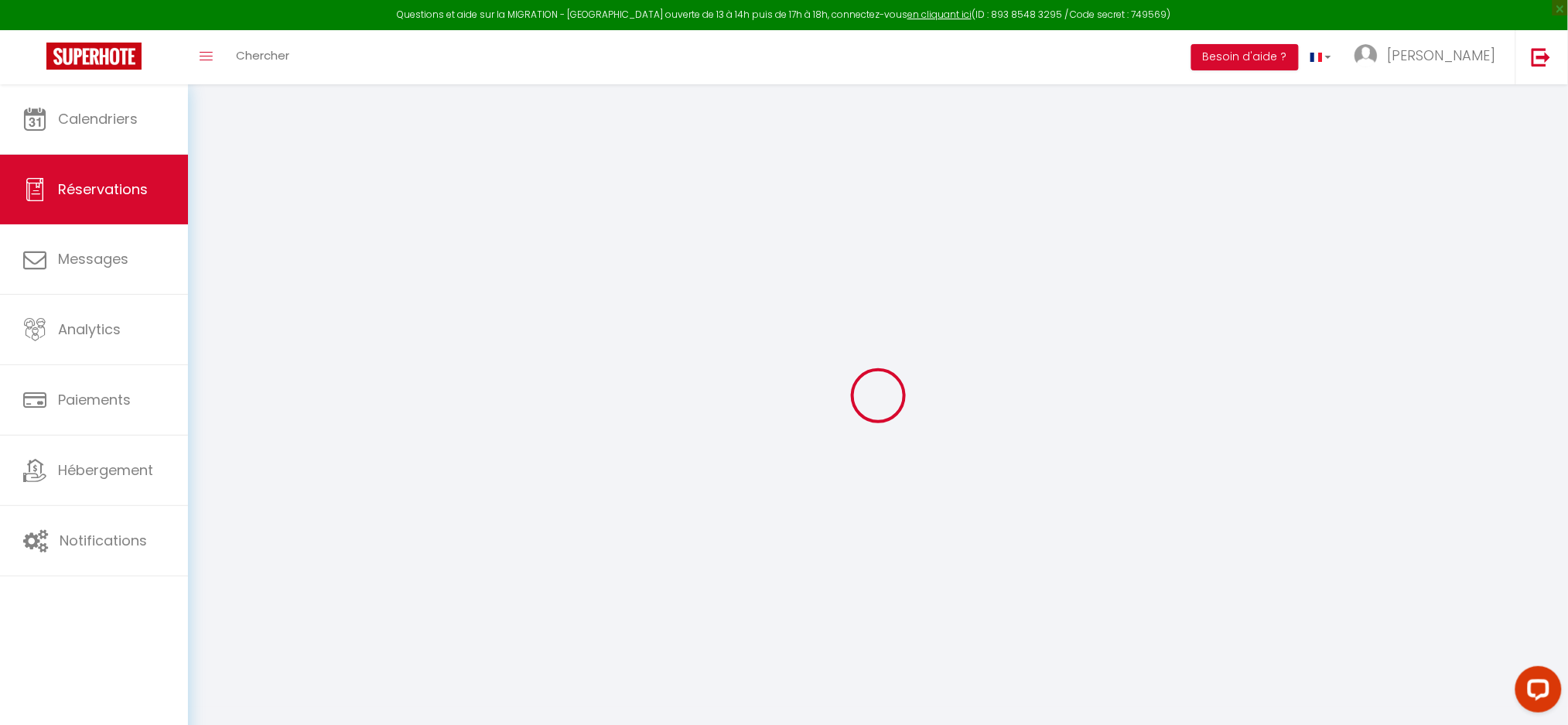
type input "0"
select select "2"
type input "0"
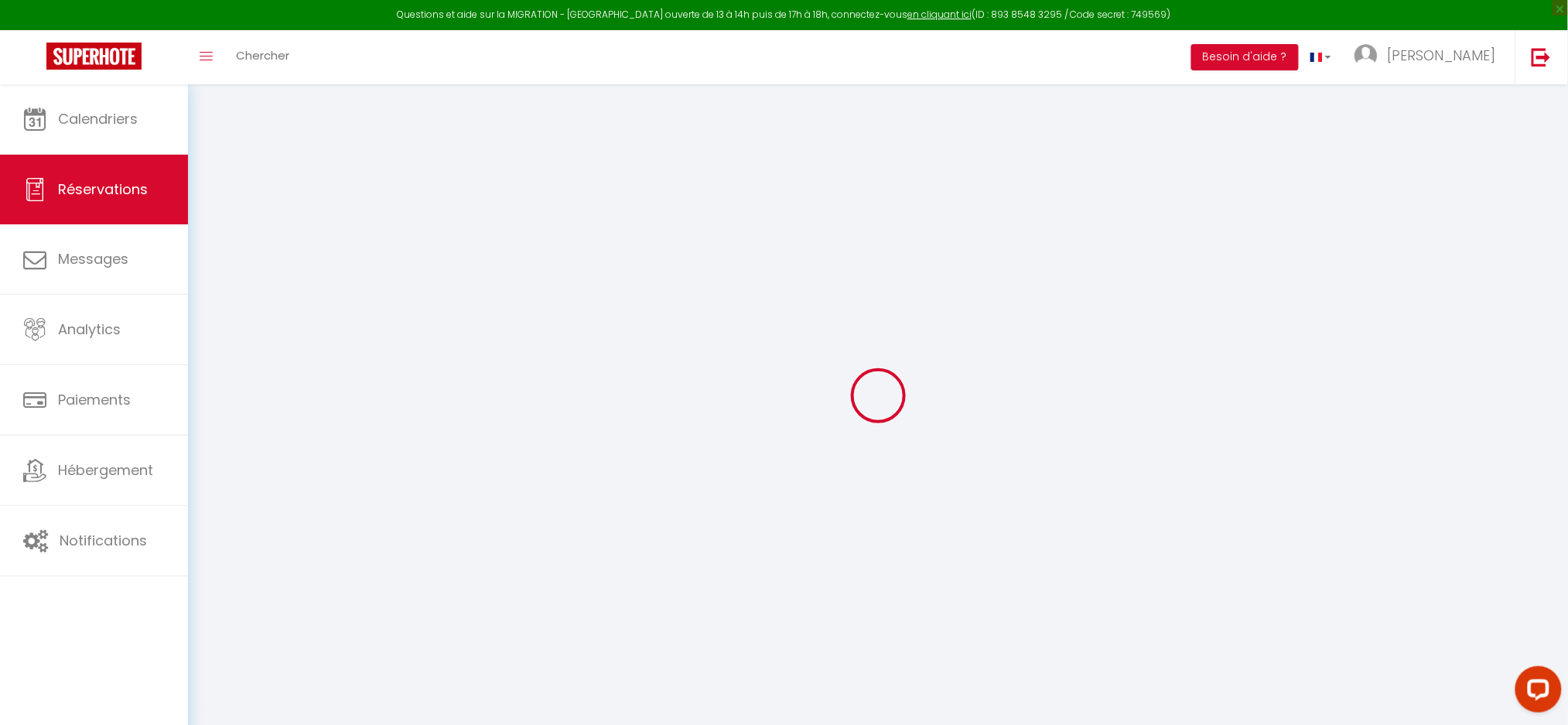
select select
checkbox input "false"
select select
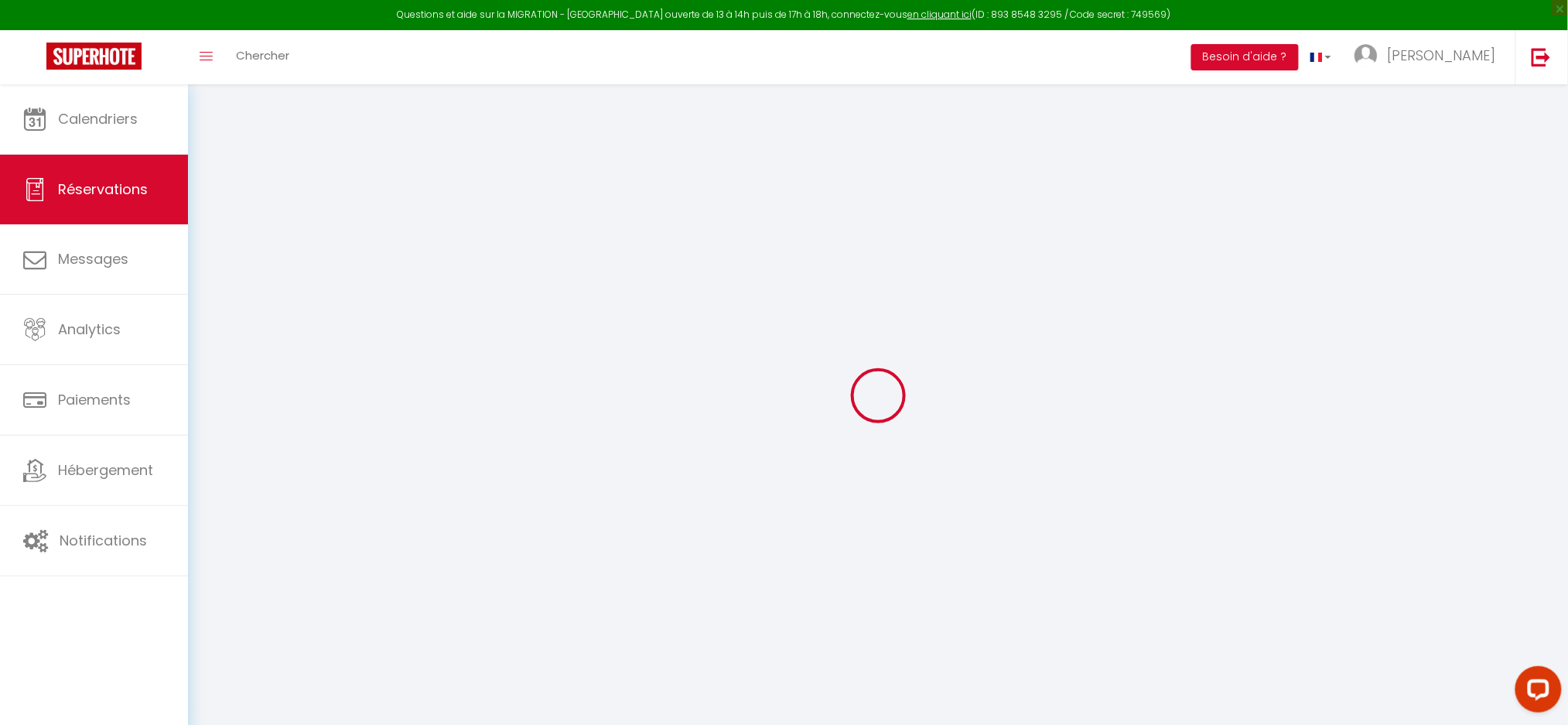
checkbox input "false"
select select
checkbox input "false"
type textarea "** THIS RESERVATION HAS BEEN PRE-PAID ** BOOKING NOTE : Payment charge is EUR 8…"
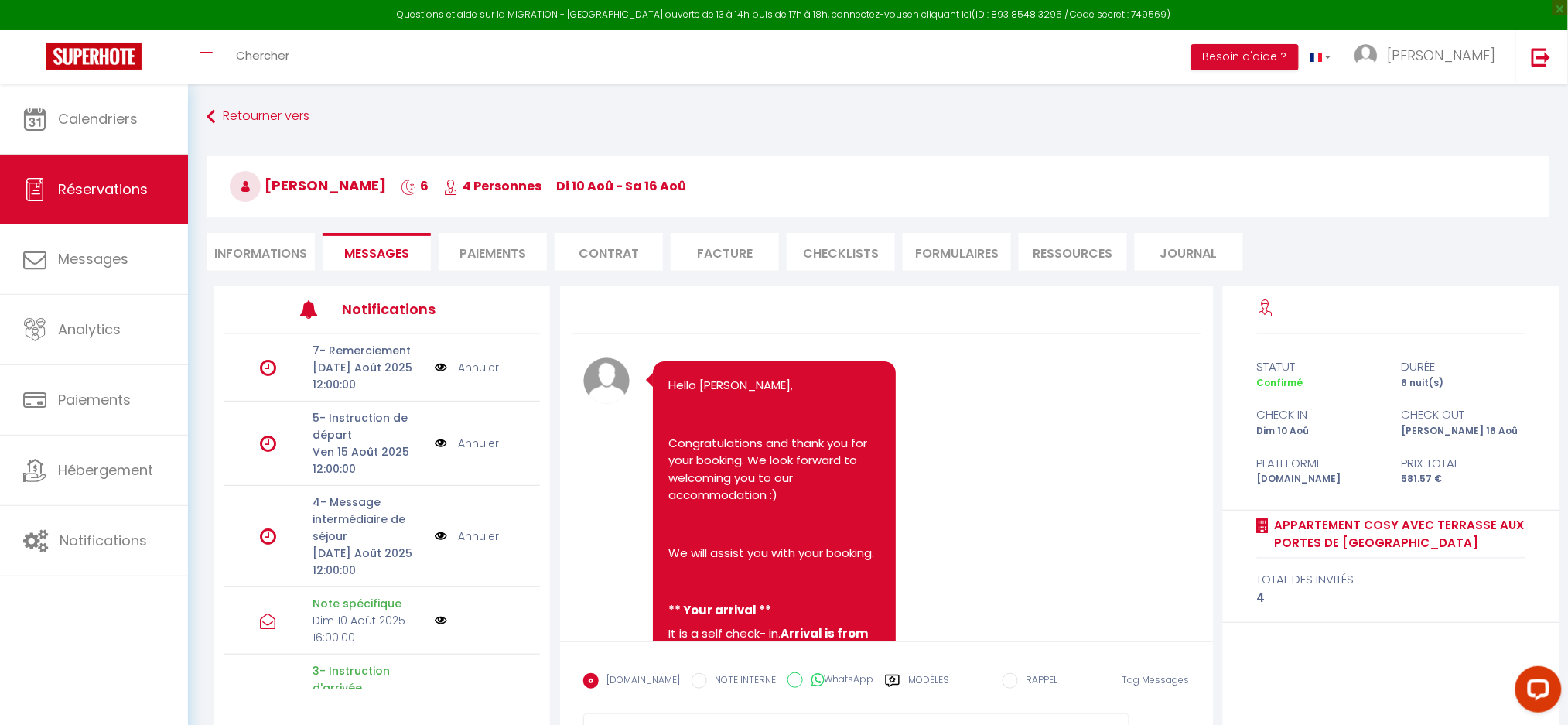
scroll to position [8663, 0]
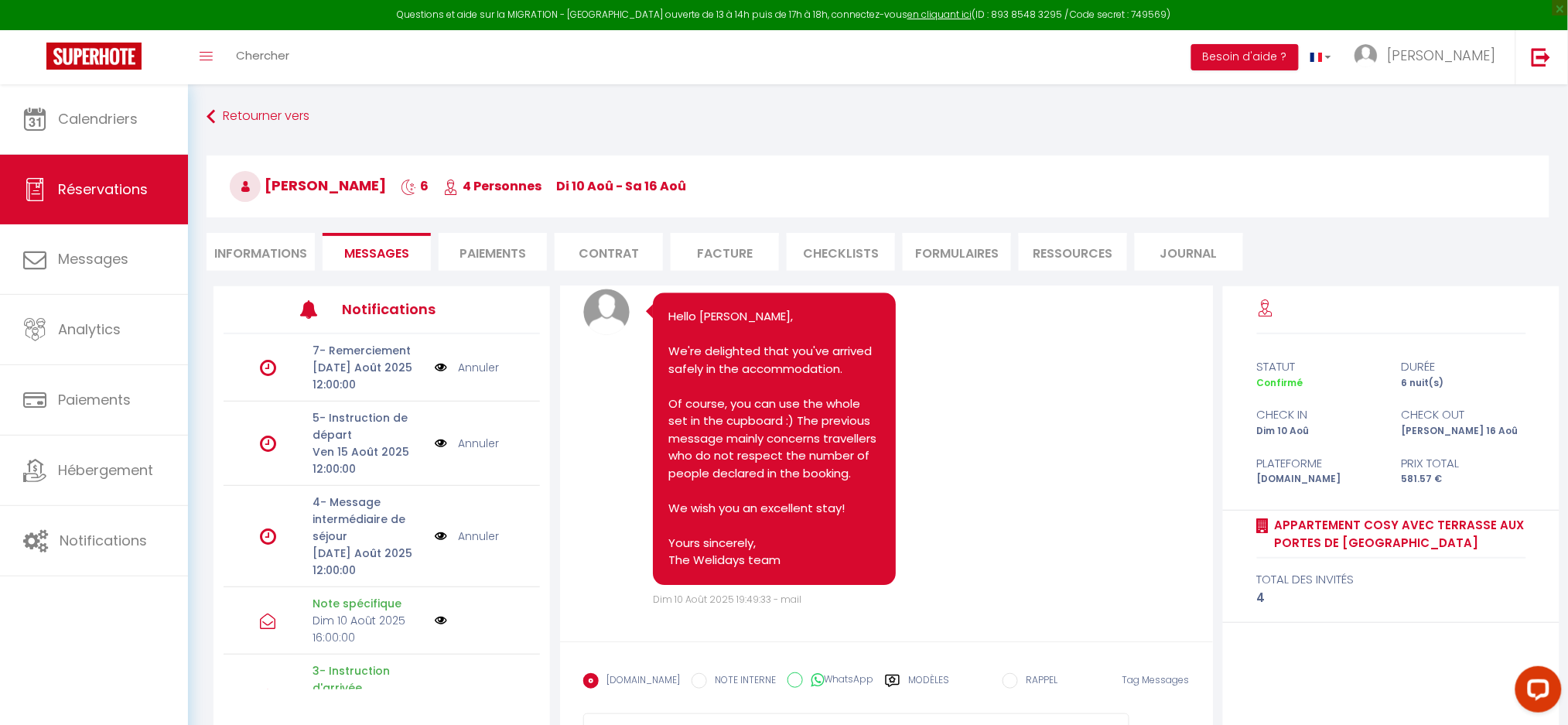
click at [386, 261] on li "Messages" at bounding box center [377, 252] width 108 height 38
drag, startPoint x: 917, startPoint y: 403, endPoint x: 1007, endPoint y: 502, distance: 133.8
click at [1007, 240] on pre "Hello, We've already checked in. There are four of us. The bedding is prepared …" at bounding box center [998, 161] width 212 height 157
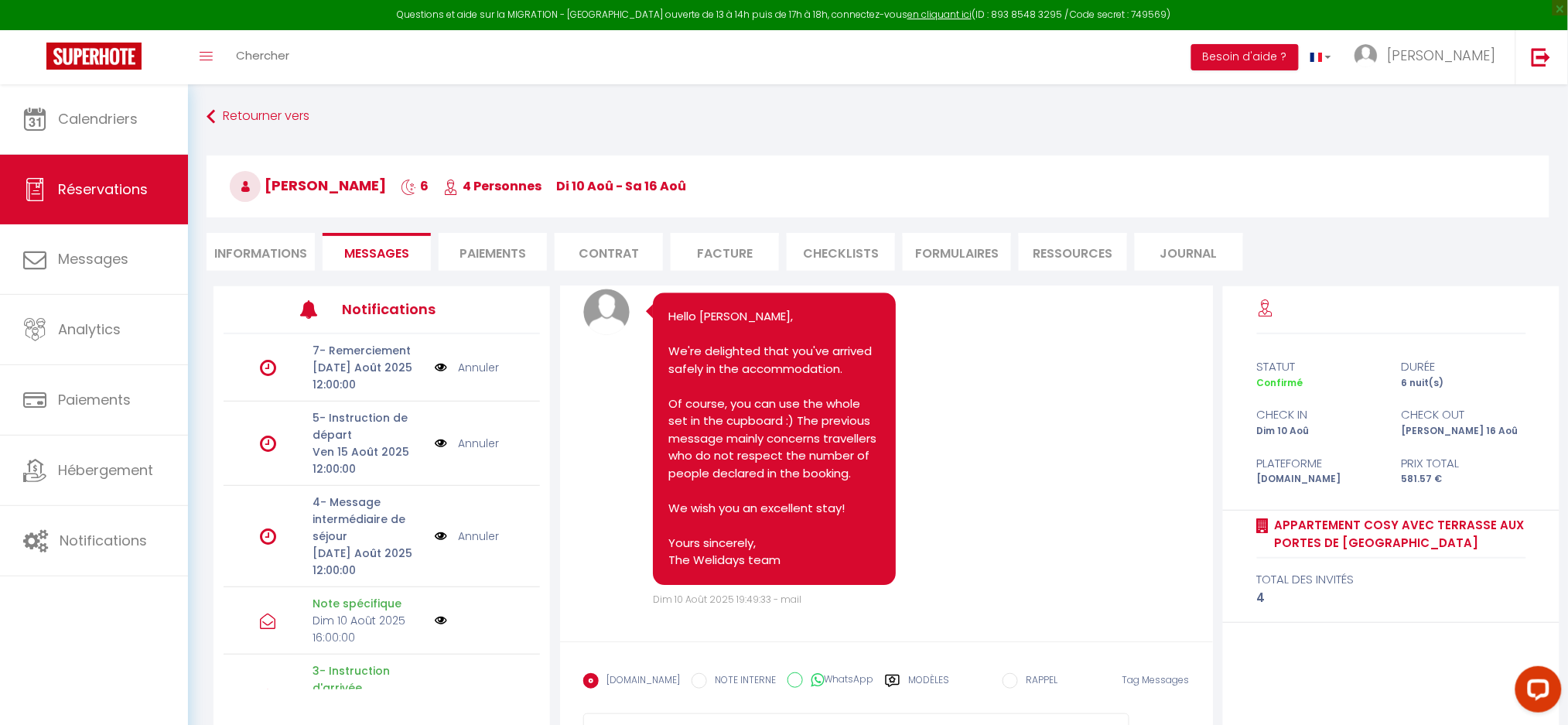
click at [721, 277] on div "Hello, We've already checked in. There are four of us. The bedding is prepared …" at bounding box center [887, 170] width 606 height 214
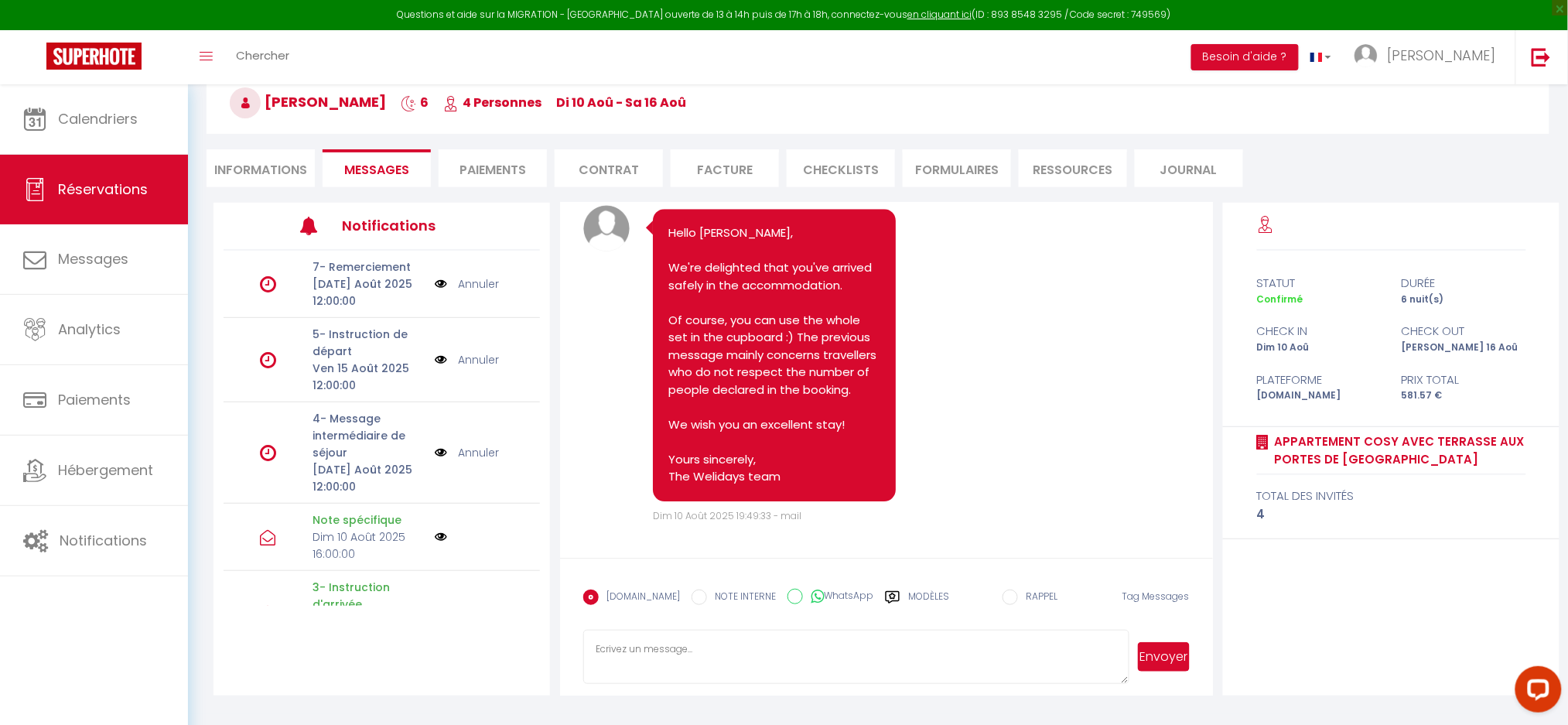
scroll to position [8147, 0]
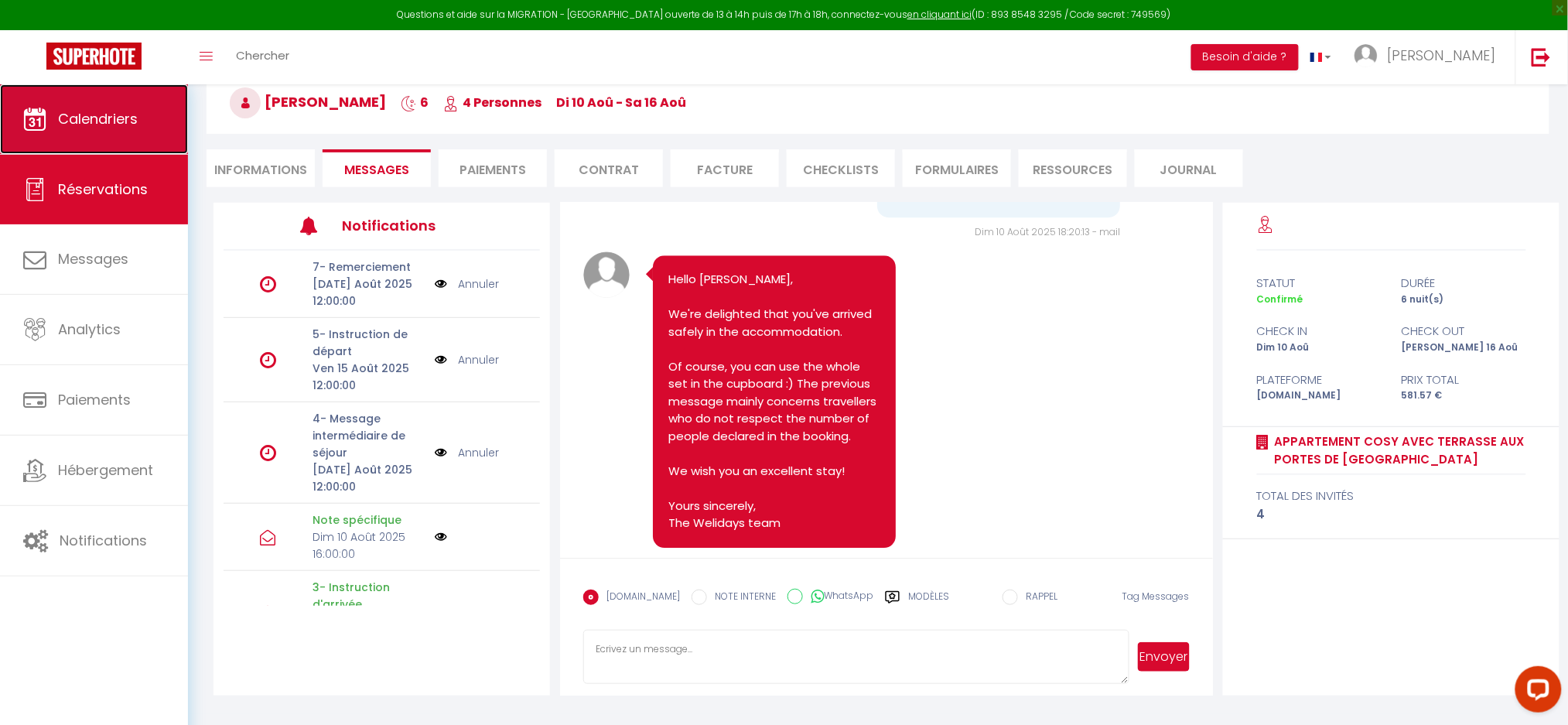
click at [98, 146] on link "Calendriers" at bounding box center [94, 118] width 188 height 69
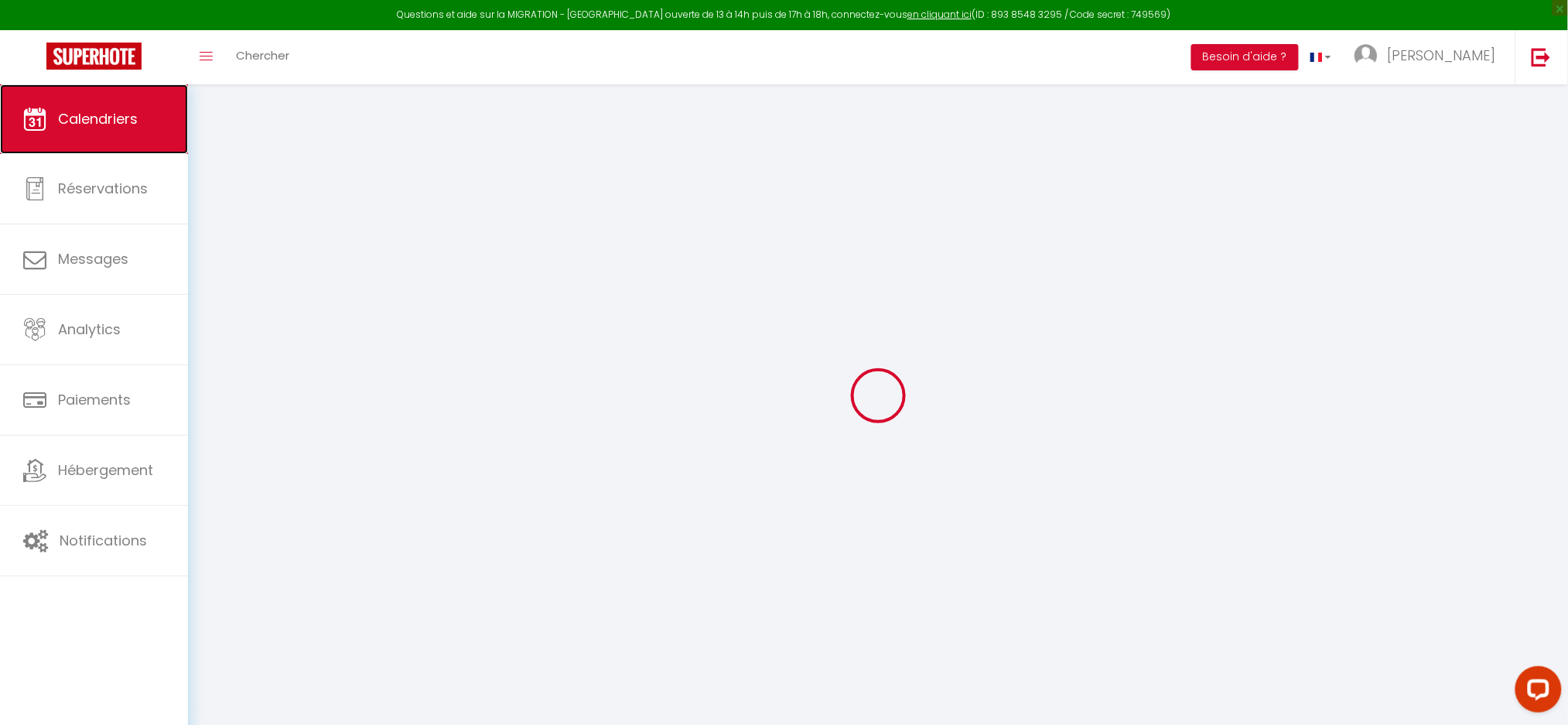
click at [114, 102] on link "Calendriers" at bounding box center [94, 118] width 188 height 69
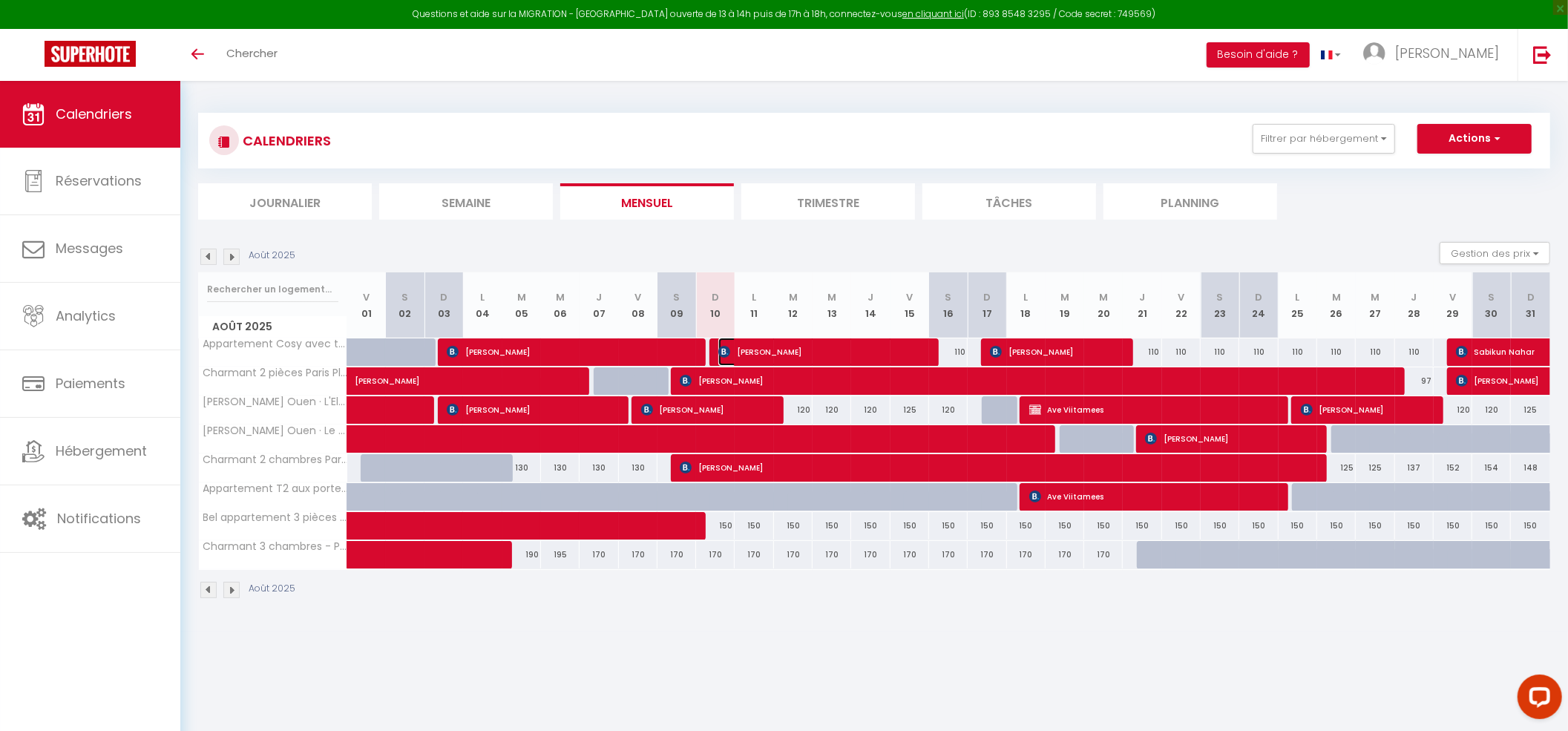
click at [763, 354] on span "[PERSON_NAME]" at bounding box center [821, 352] width 206 height 28
select select "OK"
select select "1"
select select "0"
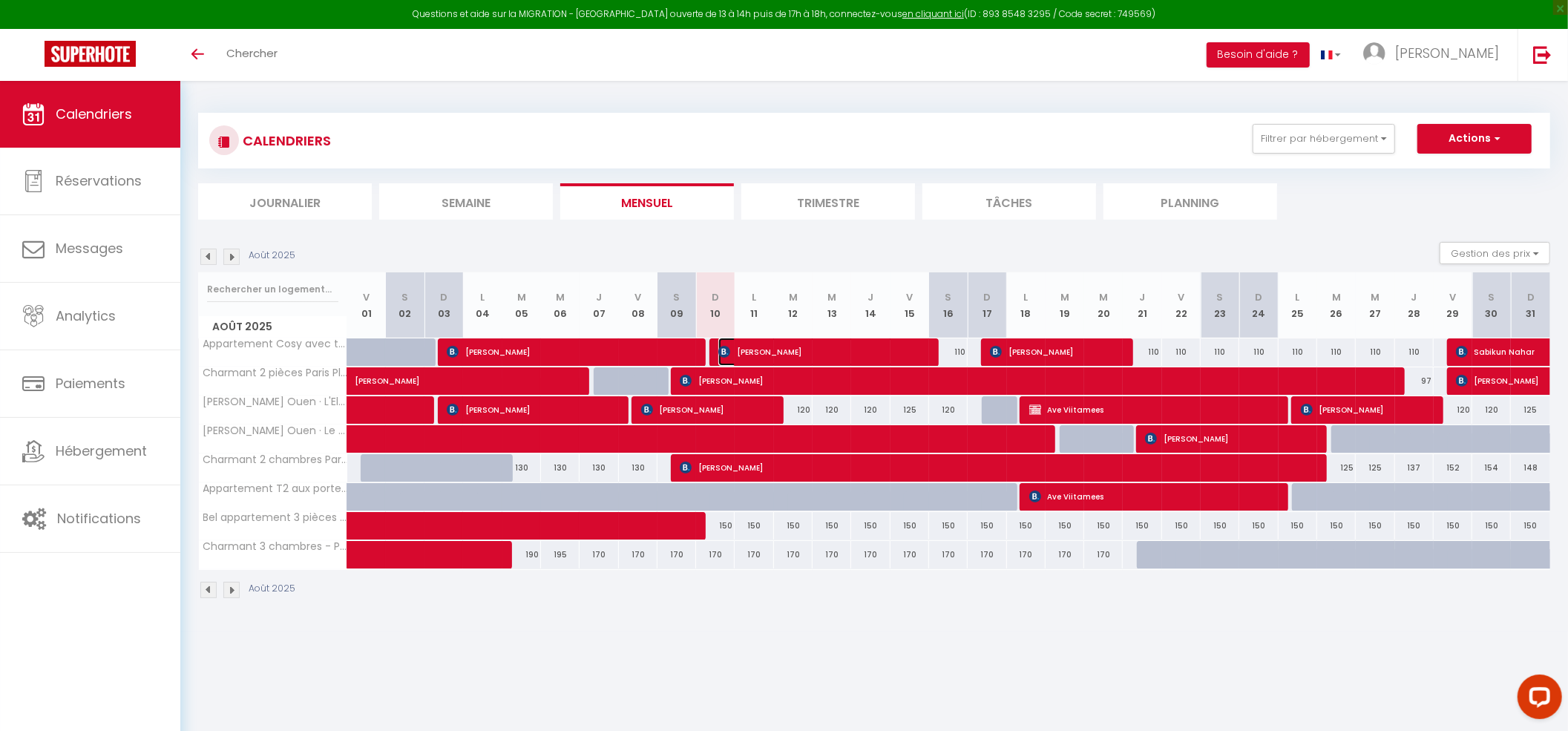
select select "1"
select select
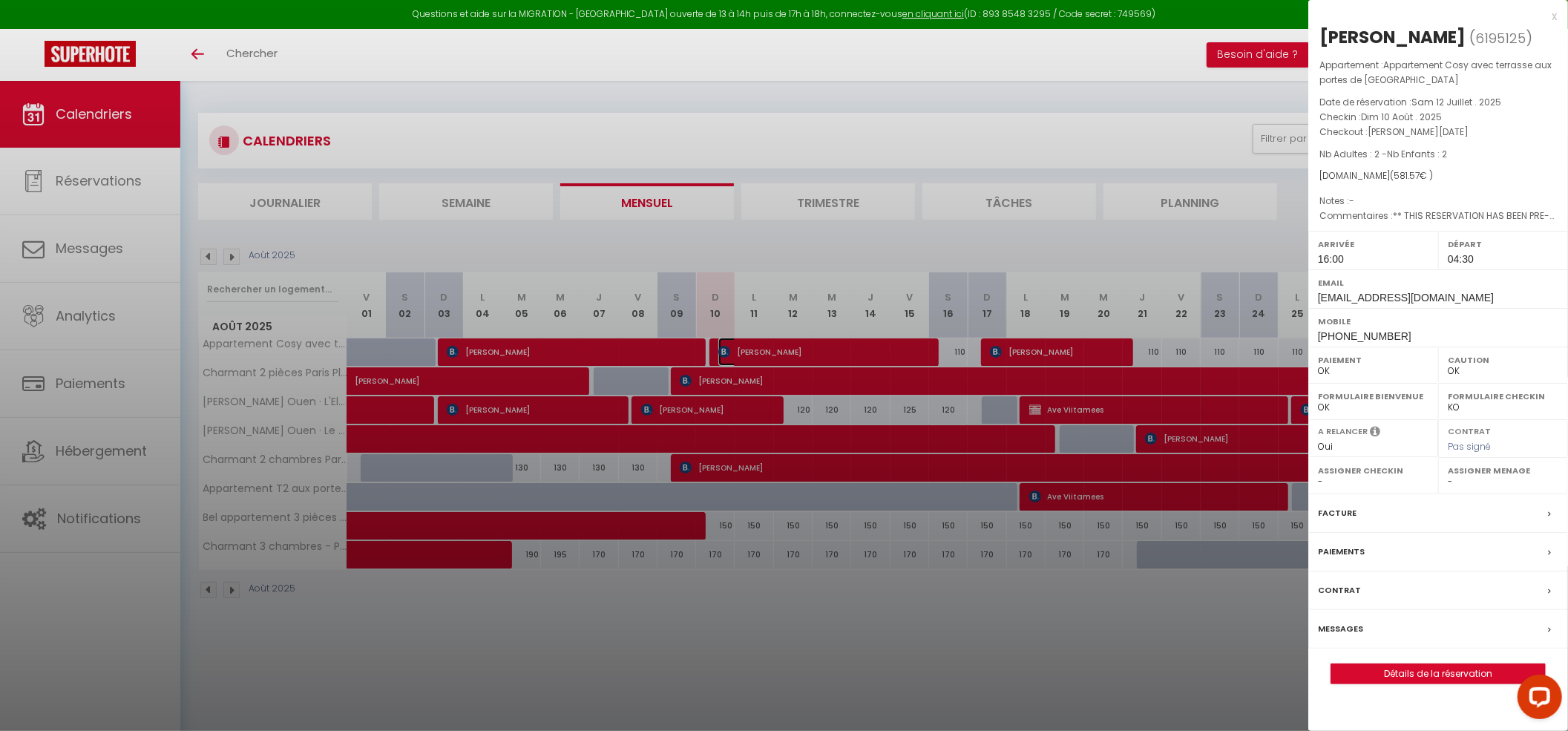
select select "4894"
click at [921, 641] on div at bounding box center [784, 365] width 1568 height 731
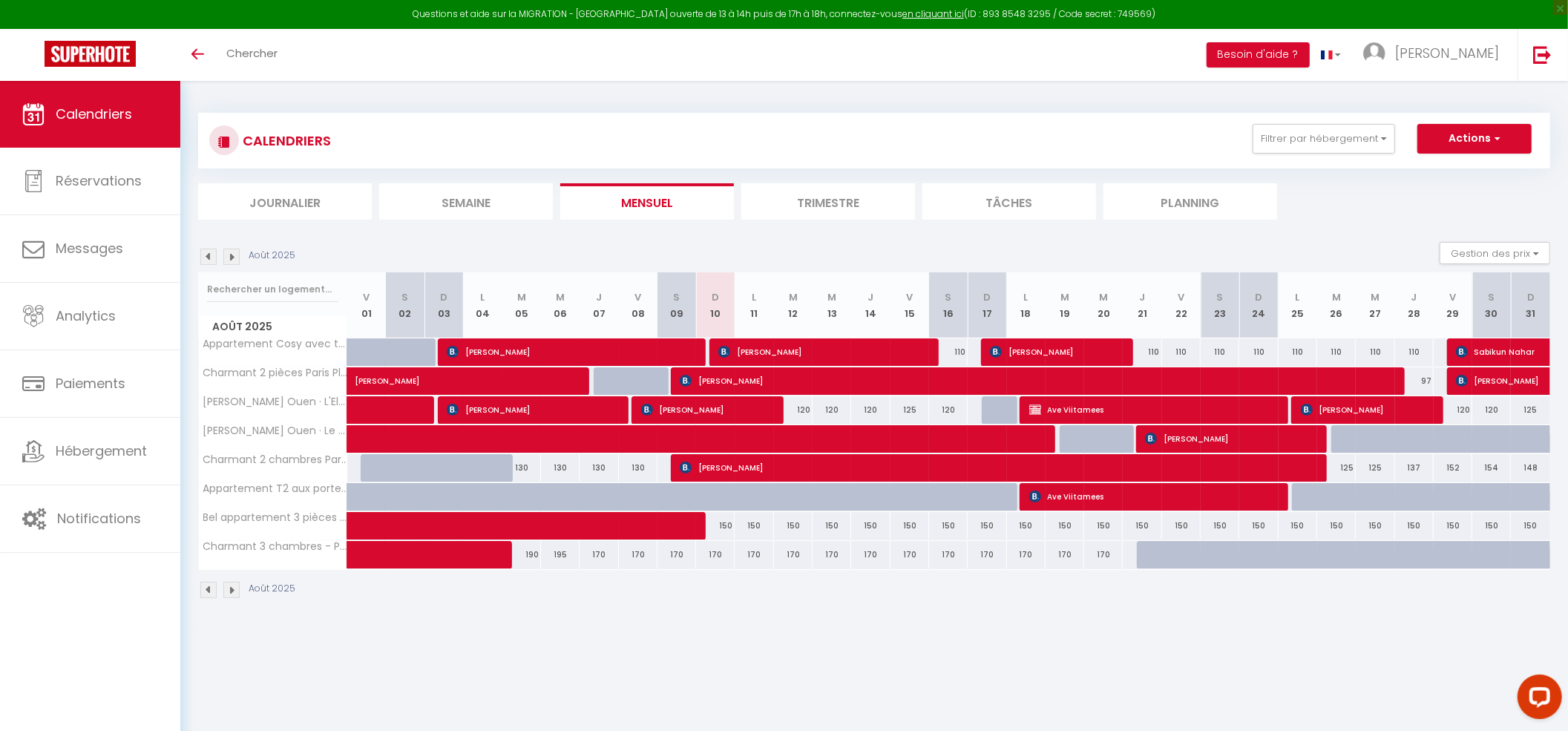
click at [233, 256] on img at bounding box center [231, 256] width 16 height 16
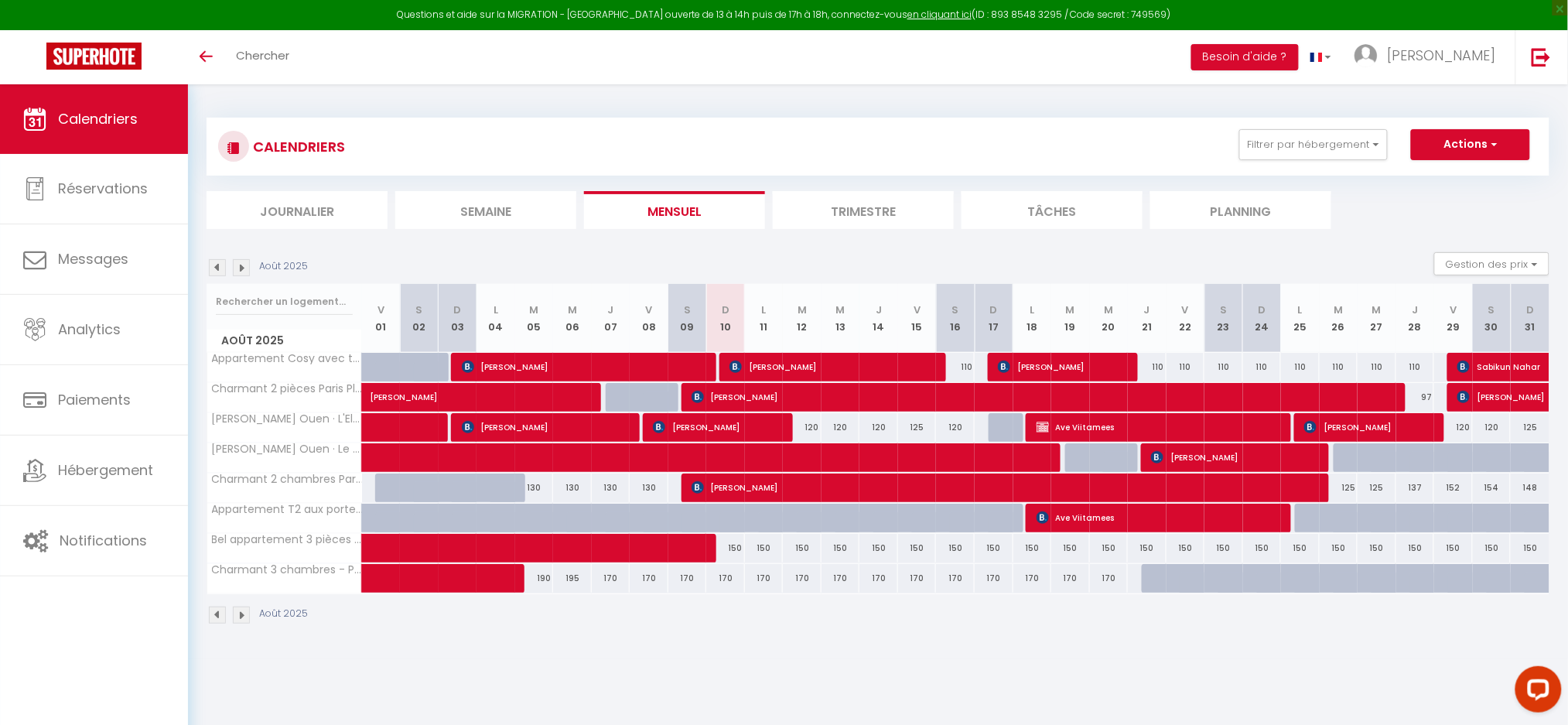
click at [803, 650] on div "CALENDRIERS Filtrer par hébergement CONCIERGERIE Appartement Cosy avec terrasse…" at bounding box center [878, 371] width 1380 height 574
click at [848, 639] on div "Août 2025" at bounding box center [878, 617] width 1343 height 46
click at [850, 618] on div "Août 2025" at bounding box center [878, 617] width 1343 height 46
click at [759, 592] on div "170" at bounding box center [764, 578] width 38 height 29
type input "170"
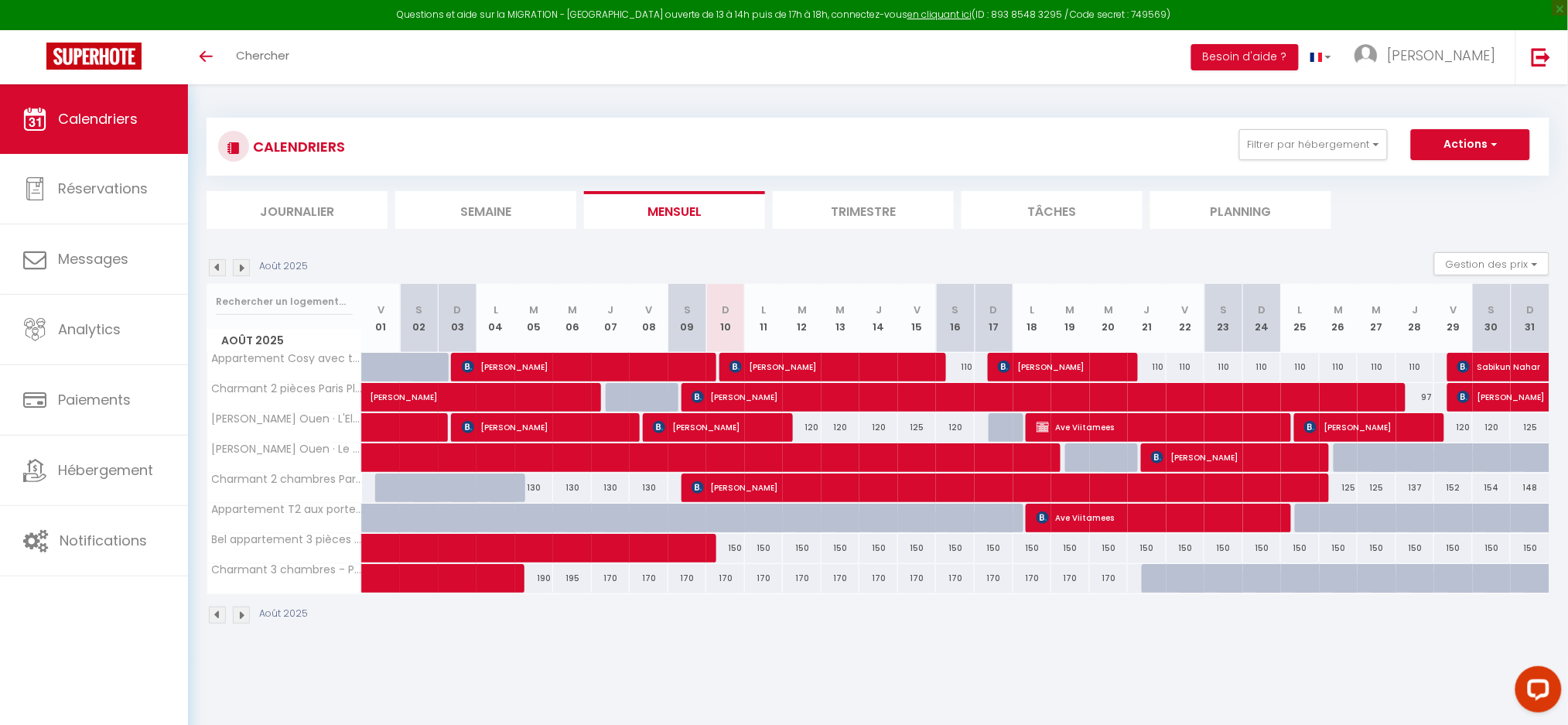
type input "Lun 11 Août 2025"
type input "Mar 12 Août 2025"
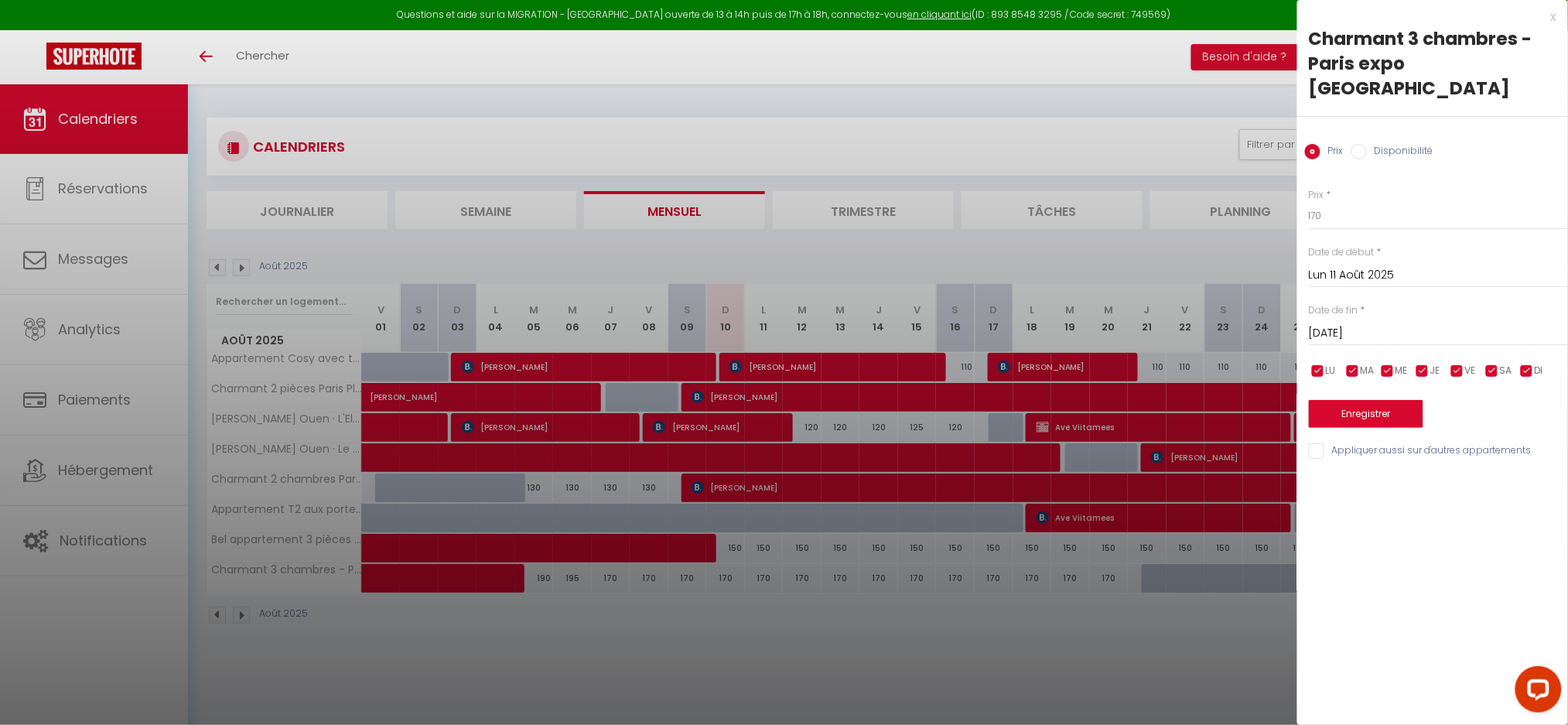
click at [821, 638] on div at bounding box center [784, 362] width 1568 height 725
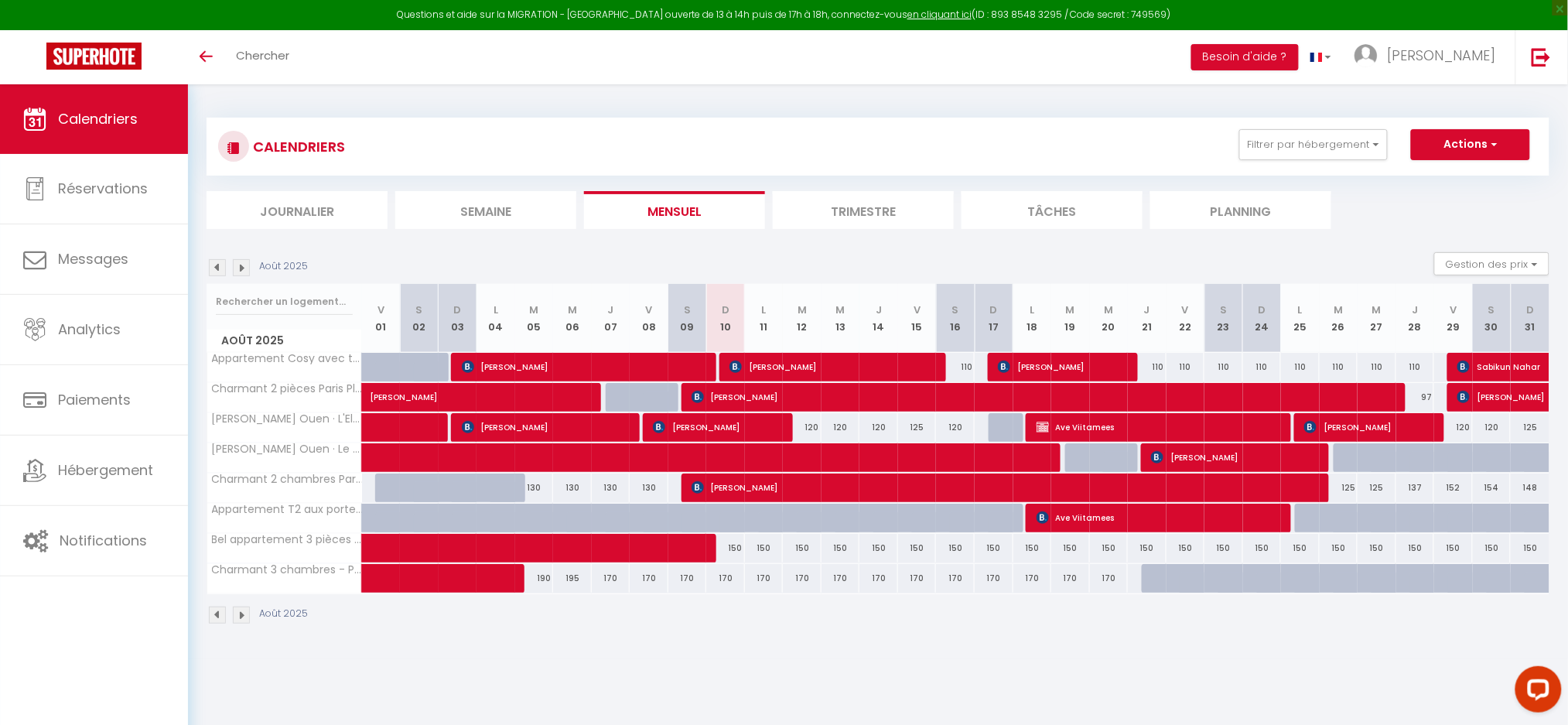
click at [916, 656] on div "CALENDRIERS Filtrer par hébergement CONCIERGERIE Appartement Cosy avec terrasse…" at bounding box center [878, 371] width 1380 height 574
click at [632, 648] on div "CALENDRIERS Filtrer par hébergement CONCIERGERIE Appartement Cosy avec terrasse…" at bounding box center [878, 371] width 1380 height 574
click at [355, 642] on div "CALENDRIERS Filtrer par hébergement CONCIERGERIE Appartement Cosy avec terrasse…" at bounding box center [878, 371] width 1380 height 574
click at [863, 632] on div "Août 2025" at bounding box center [878, 617] width 1343 height 46
click at [861, 681] on body "Questions et aide sur la MIGRATION - Salle Zoom ouverte de 13 à 14h puis de 17h…" at bounding box center [784, 446] width 1568 height 725
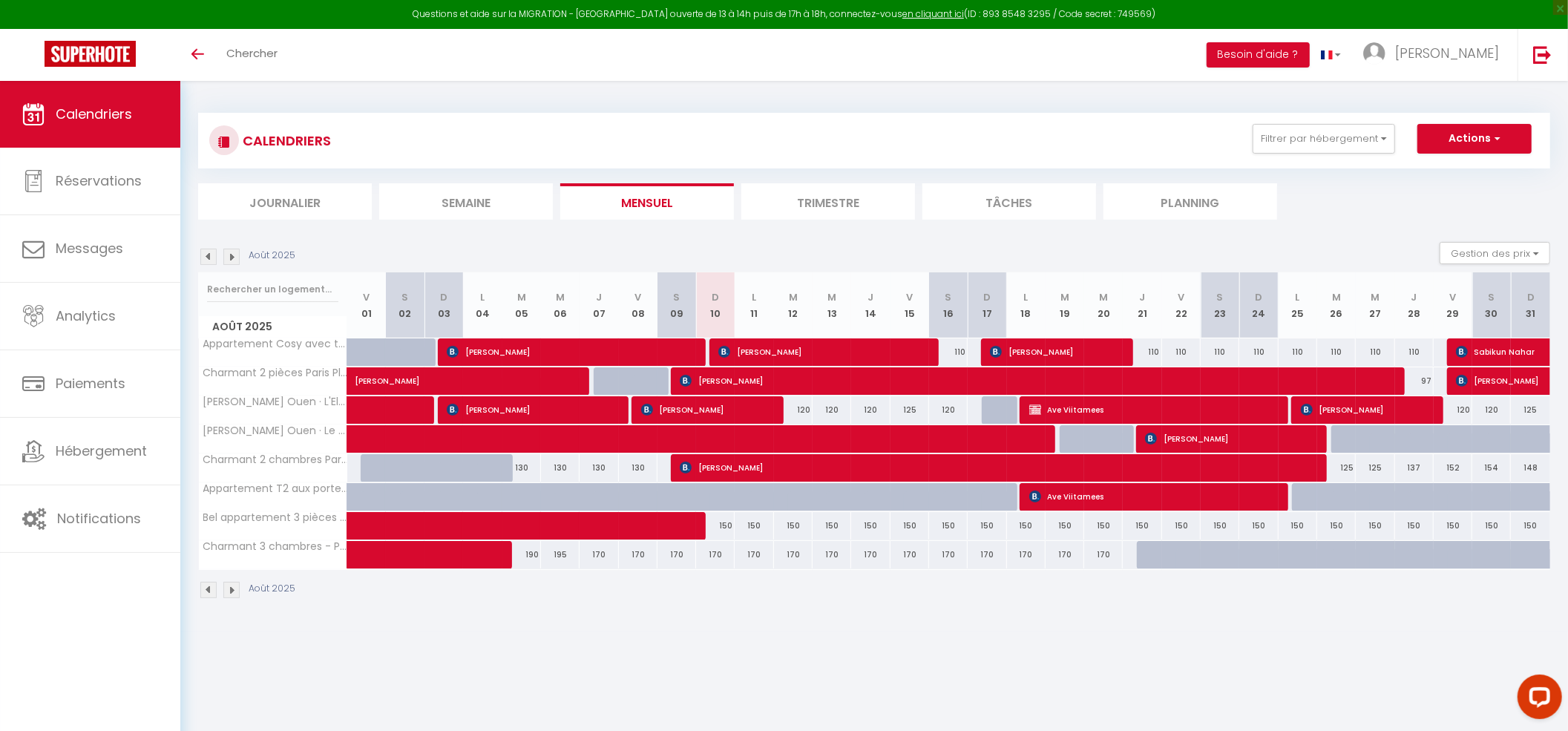
click at [646, 665] on body "Questions et aide sur la MIGRATION - [GEOGRAPHIC_DATA] ouverte de 13 à 14h puis…" at bounding box center [784, 446] width 1568 height 731
click at [653, 526] on span at bounding box center [523, 526] width 307 height 28
select select "OK"
select select "1"
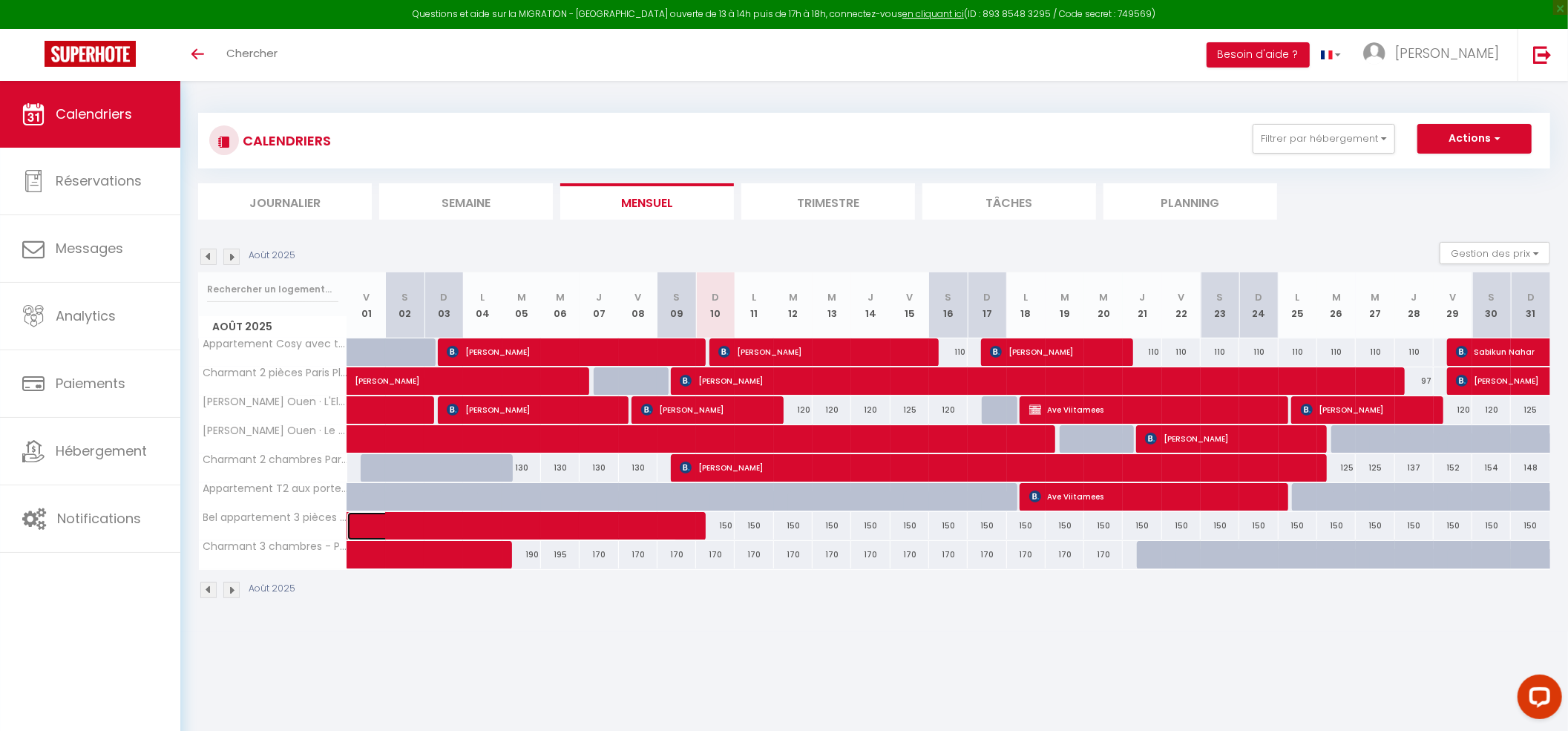
select select "0"
select select "1"
select select
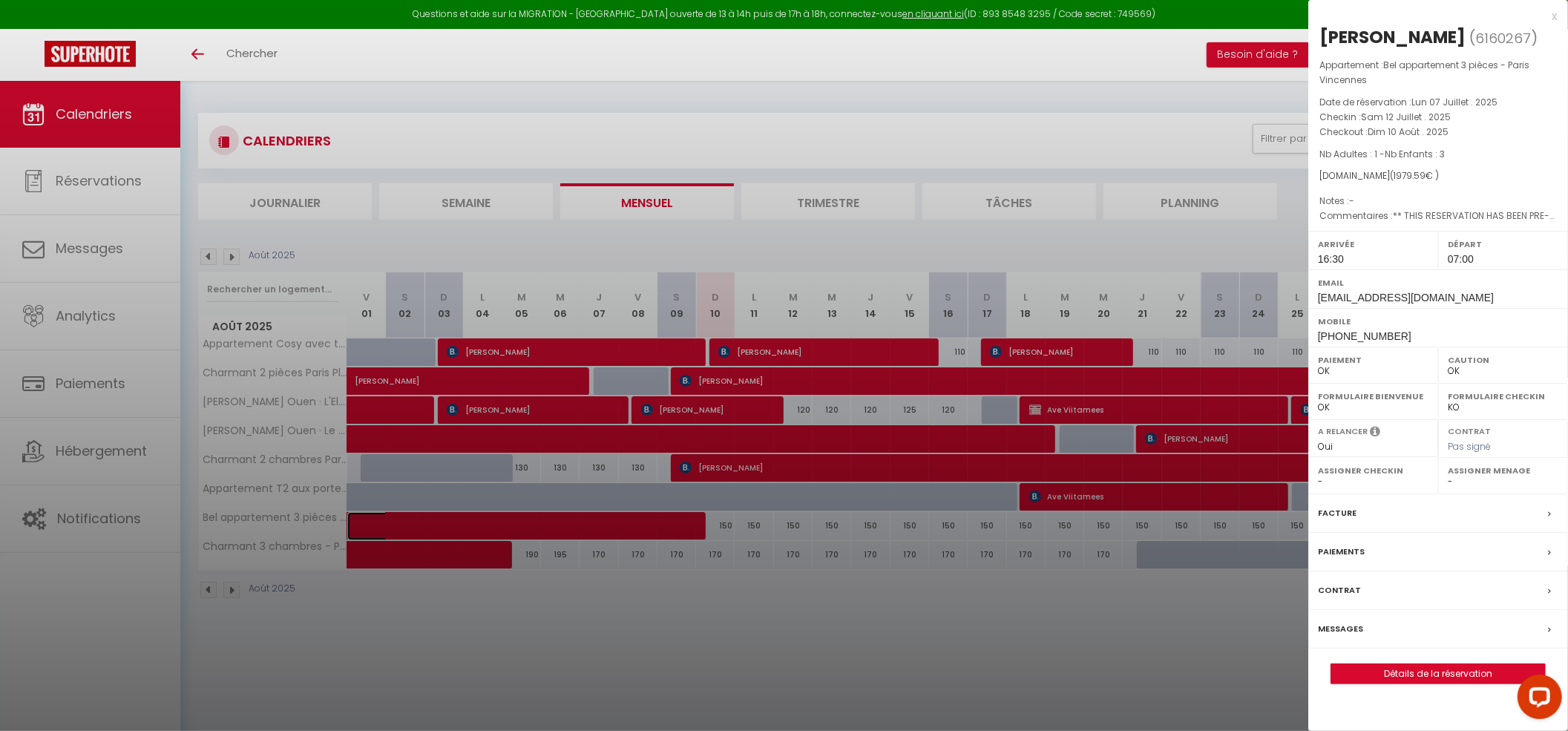
select select "50665"
click at [649, 713] on div at bounding box center [784, 365] width 1568 height 731
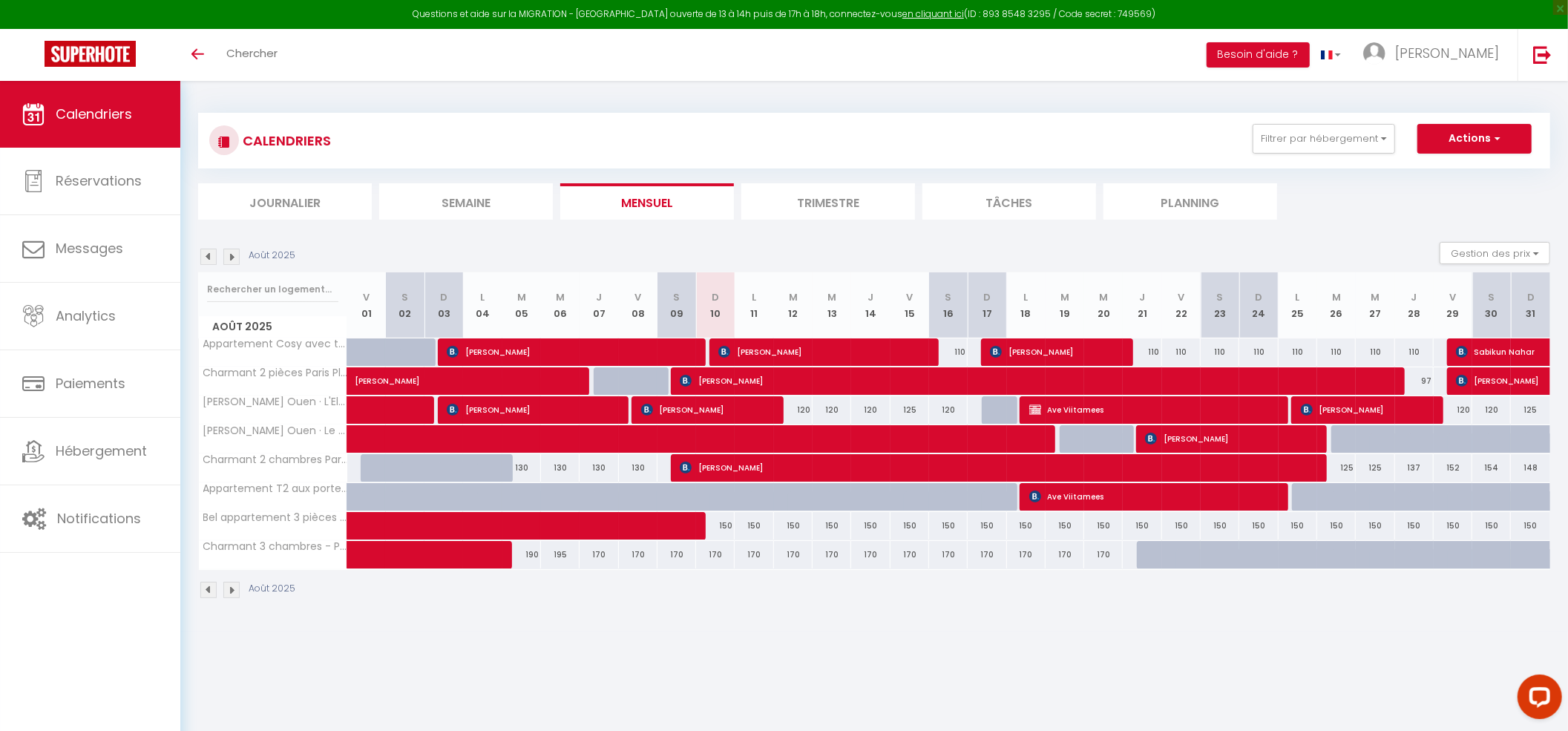
click at [722, 654] on body "Questions et aide sur la MIGRATION - [GEOGRAPHIC_DATA] ouverte de 13 à 14h puis…" at bounding box center [784, 446] width 1568 height 731
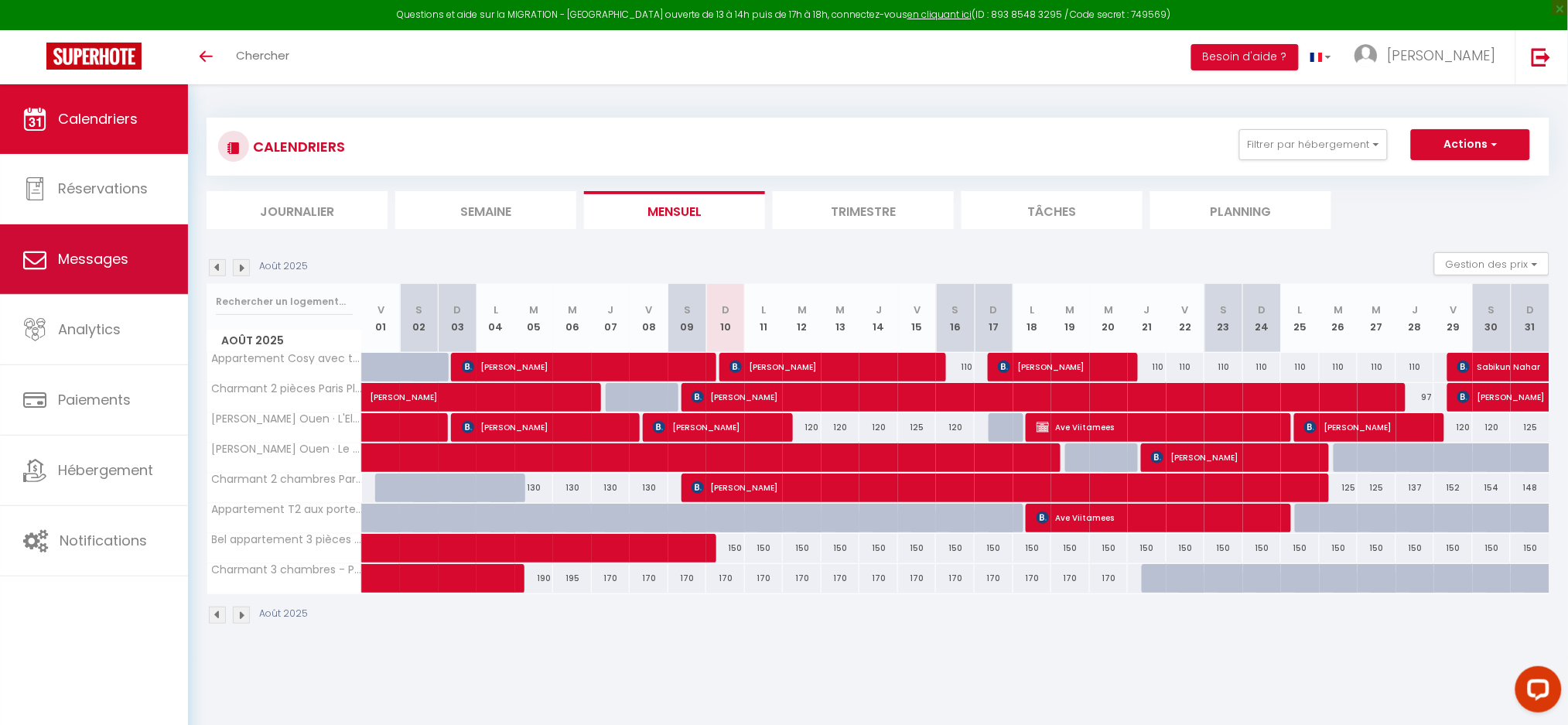
click at [75, 253] on span "Messages" at bounding box center [93, 259] width 70 height 20
select select "message"
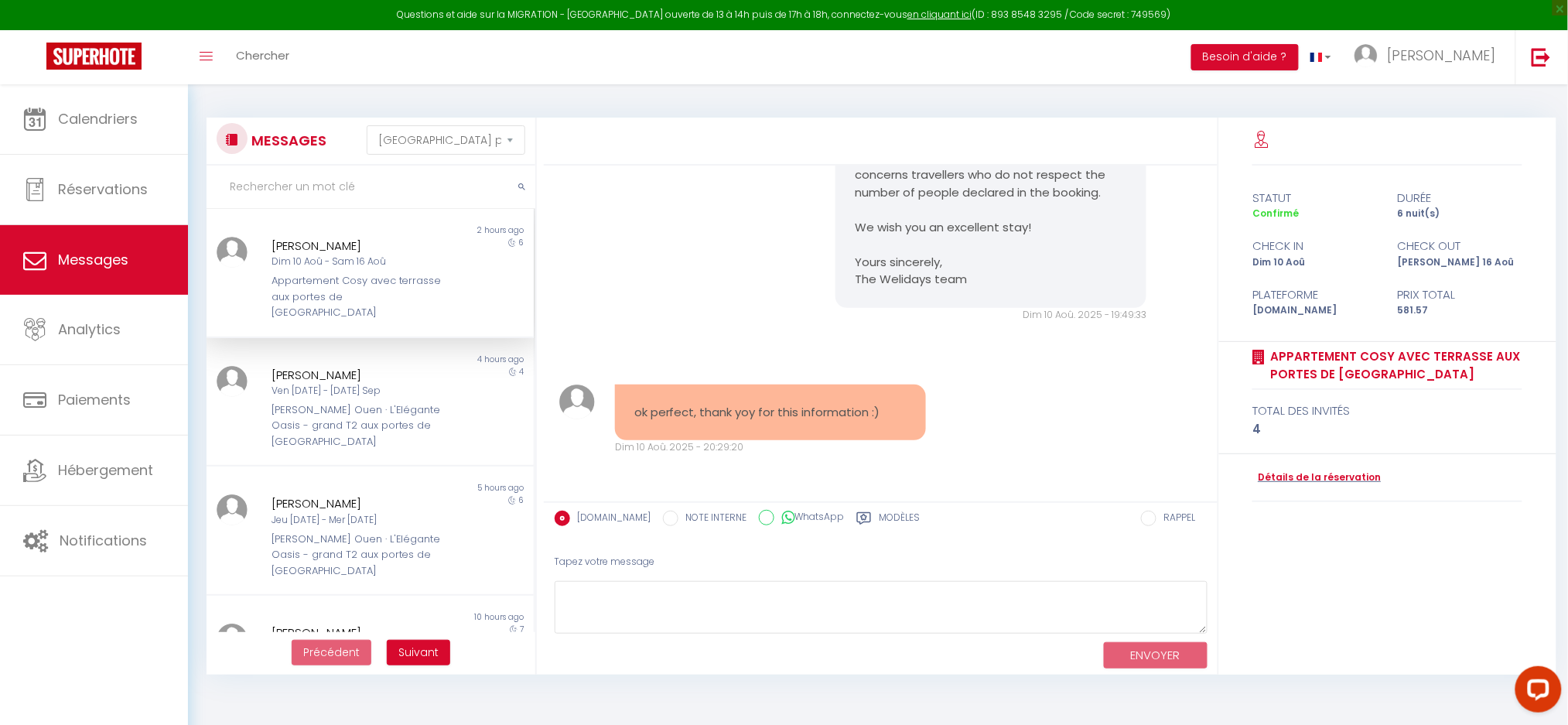
scroll to position [8030, 0]
click at [297, 384] on div "[DATE] - [DATE]" at bounding box center [357, 391] width 171 height 15
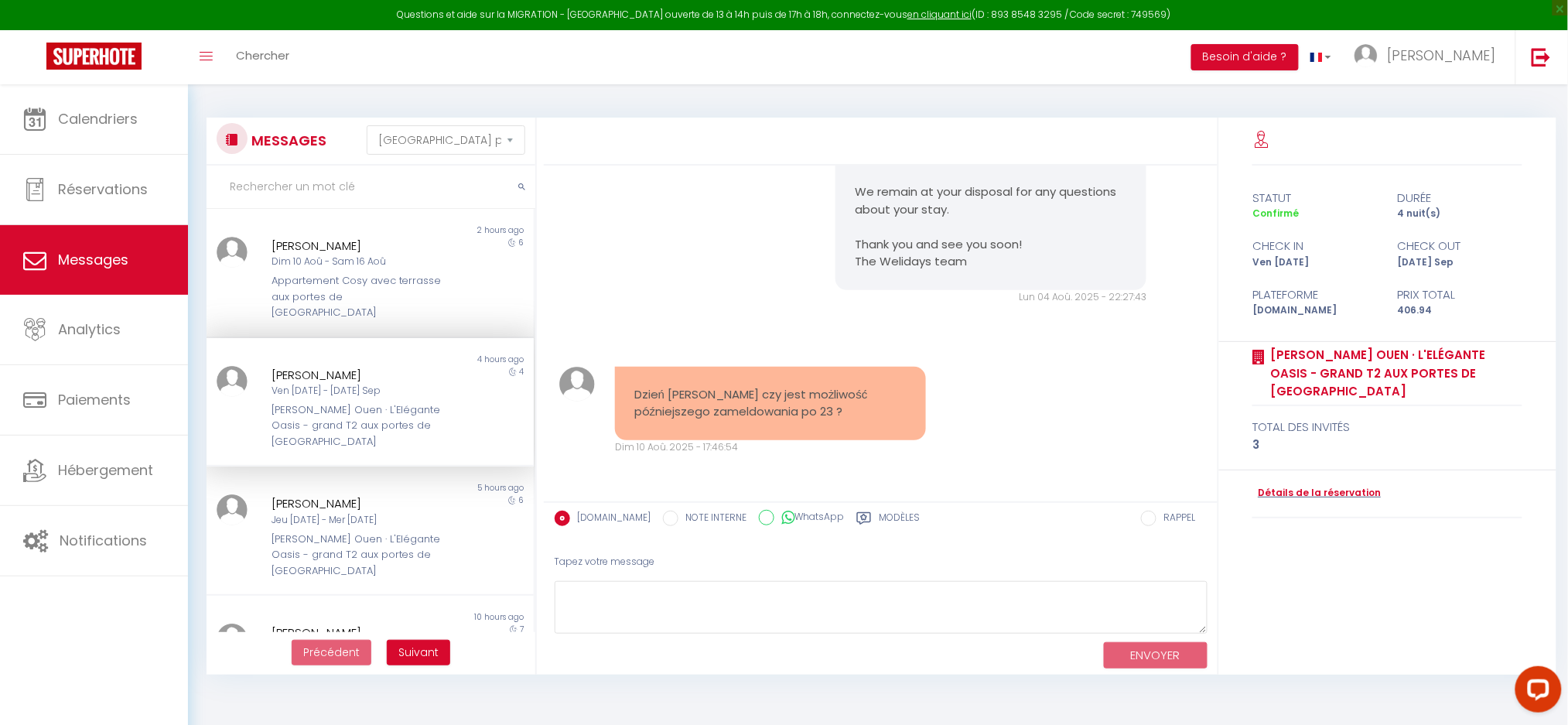
scroll to position [1642, 0]
click at [802, 392] on pre "Dzień dobry czy jest możliwość późniejszego zameldowania po 23 ?" at bounding box center [770, 404] width 272 height 35
click at [799, 392] on pre "Dzień dobry czy jest możliwość późniejszego zameldowania po 23 ?" at bounding box center [770, 404] width 272 height 35
copy div "Dzień dobry czy jest możliwość późniejszego zameldowania po 23 ?"
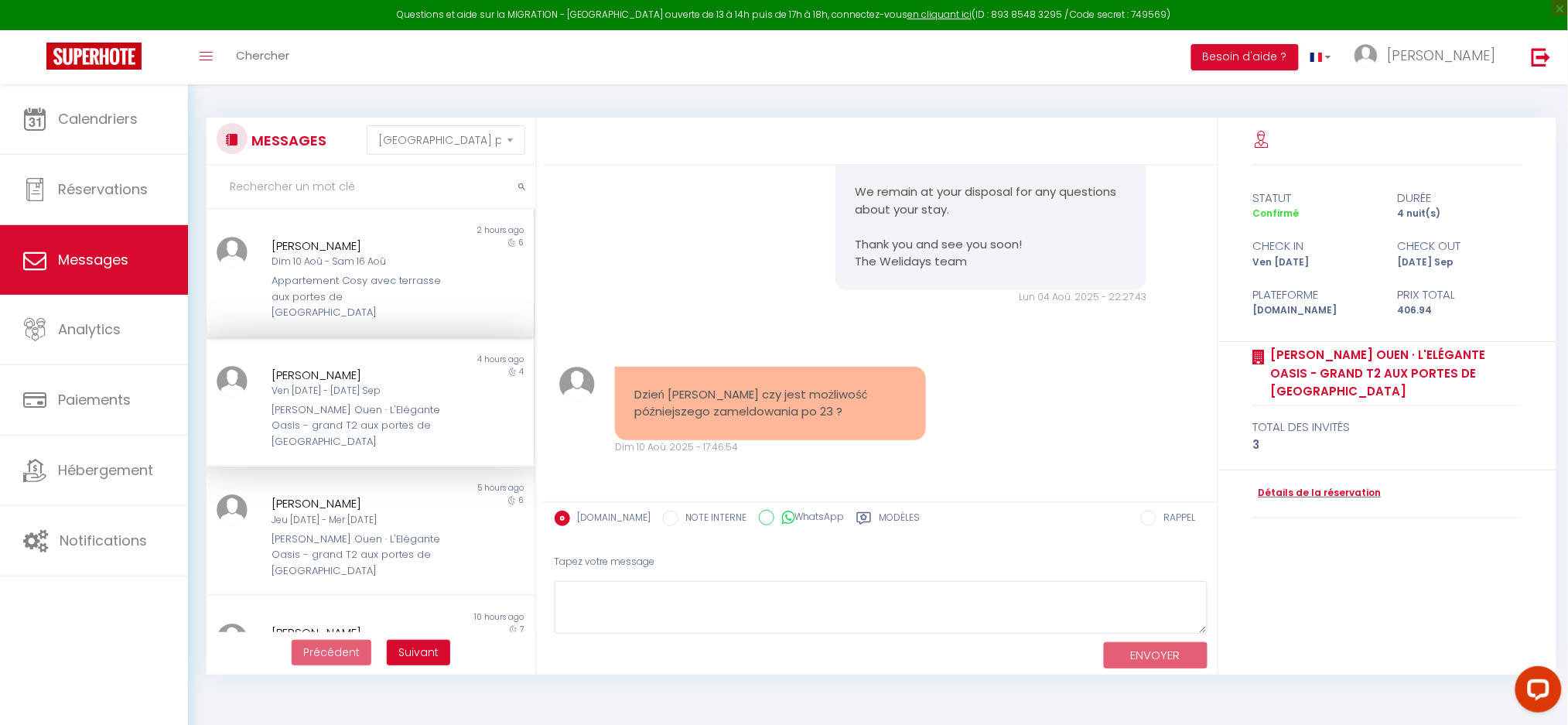
click at [372, 251] on div "[PERSON_NAME]" at bounding box center [357, 245] width 171 height 19
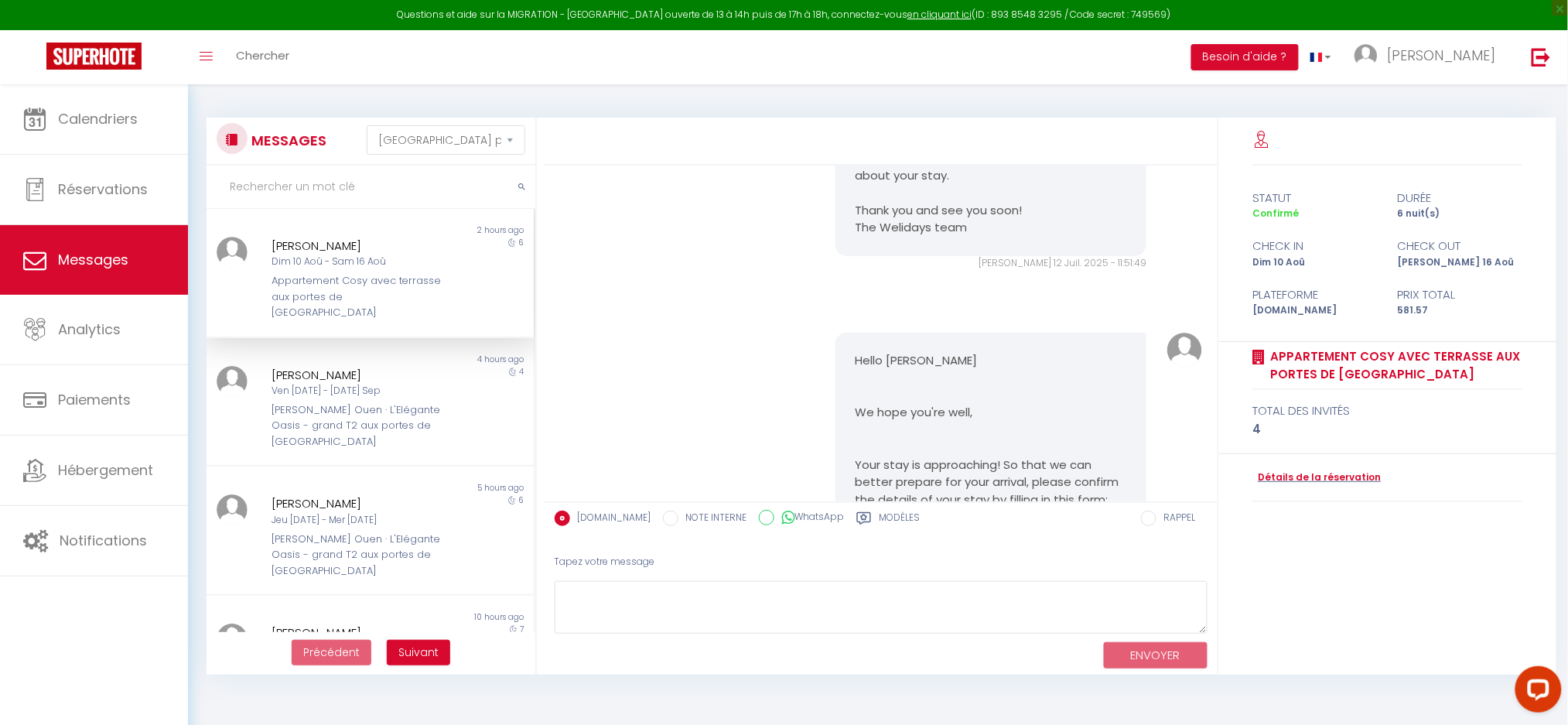
scroll to position [8030, 0]
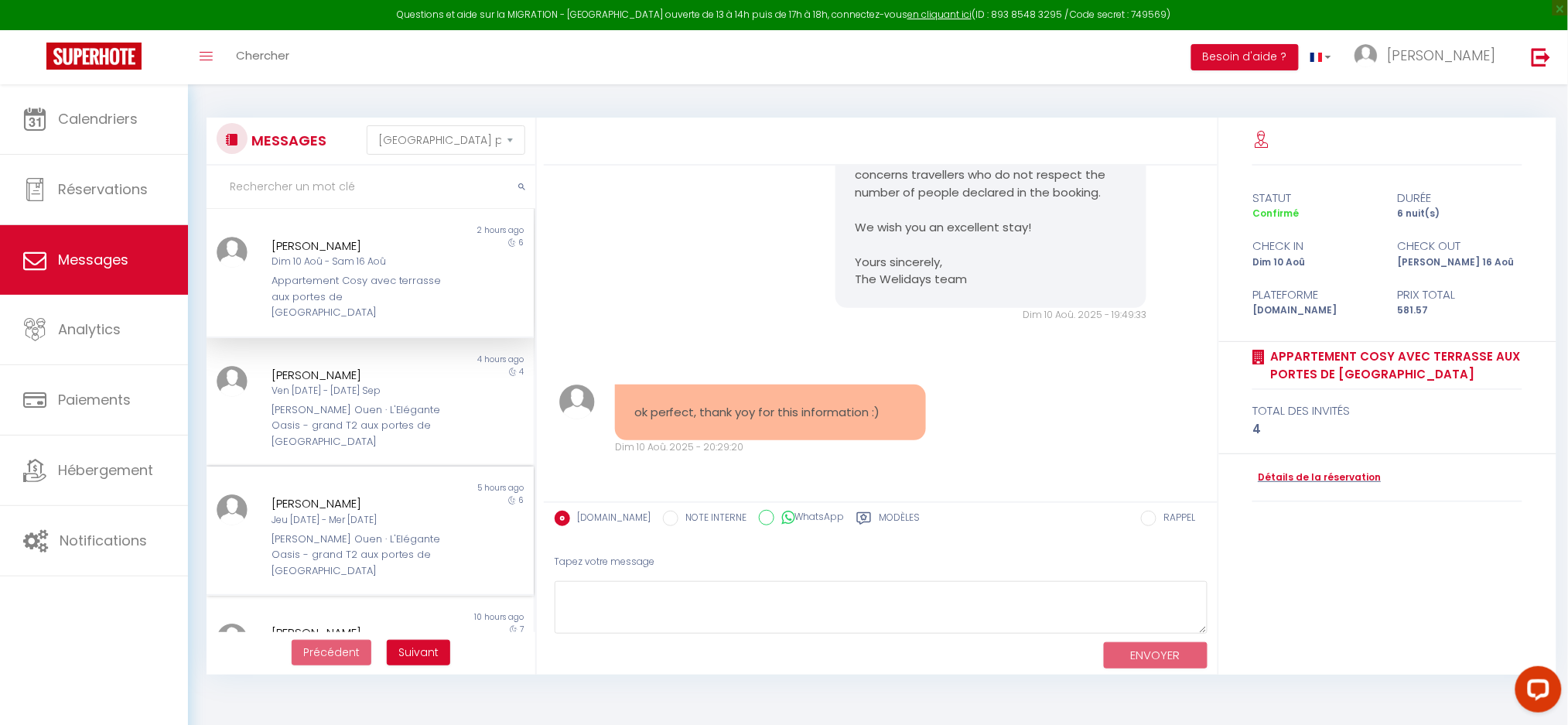
click at [299, 532] on div "[PERSON_NAME] Ouen · L'Elégante Oasis - grand T2 aux portes de [GEOGRAPHIC_DATA]" at bounding box center [357, 555] width 171 height 47
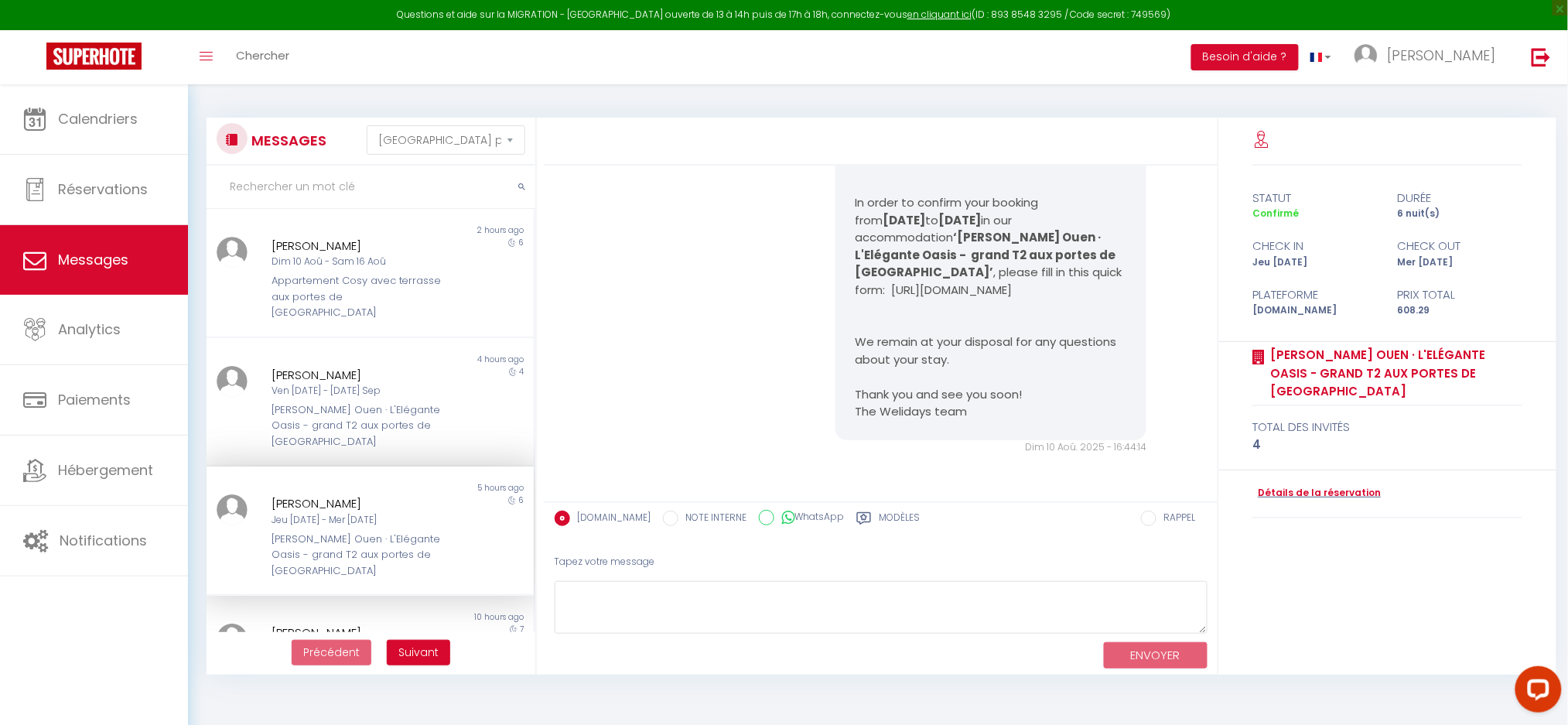
click at [668, 293] on div "IMPORTANT: In order to confirm your booking from 23/10/2025 to 29/10/2025 in ou…" at bounding box center [880, 289] width 663 height 394
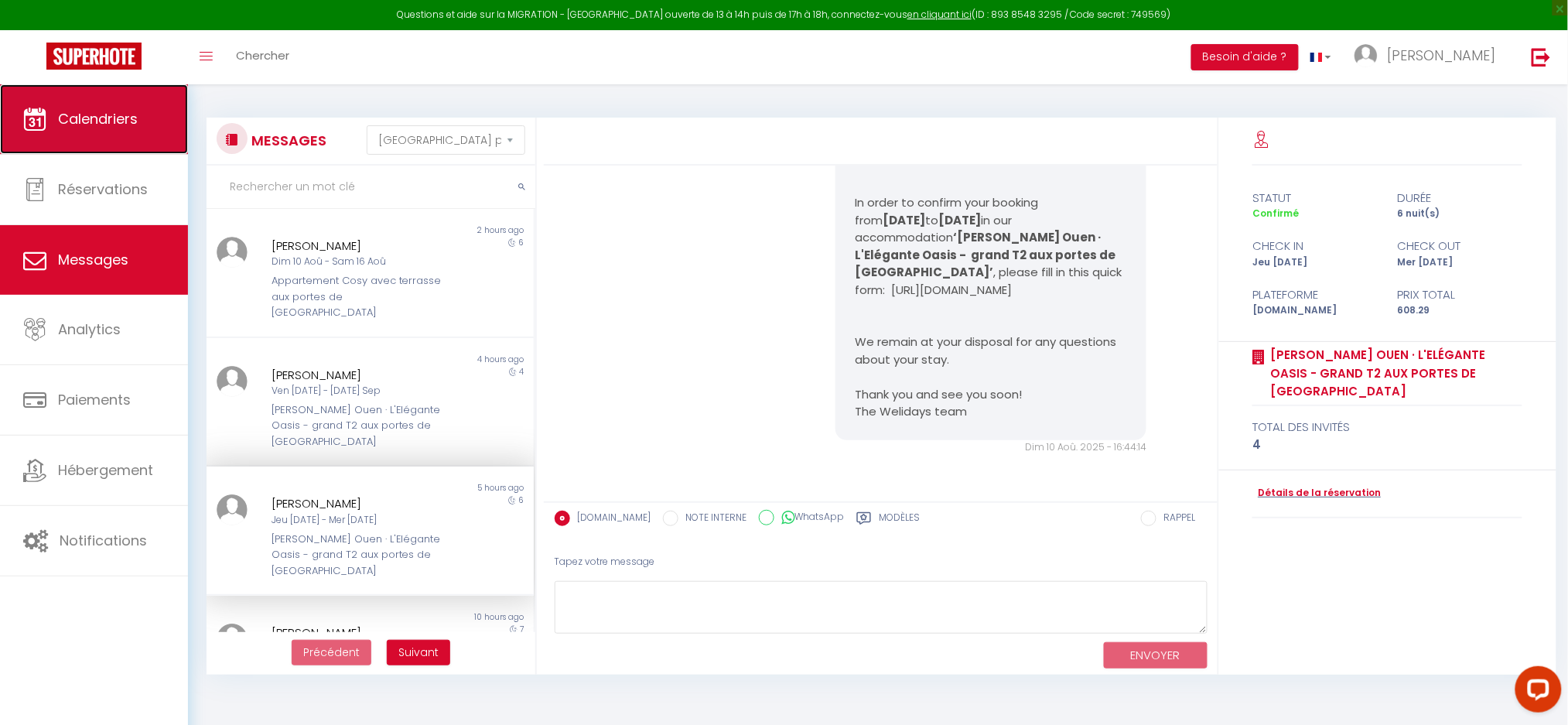
click at [131, 110] on span "Calendriers" at bounding box center [98, 119] width 80 height 20
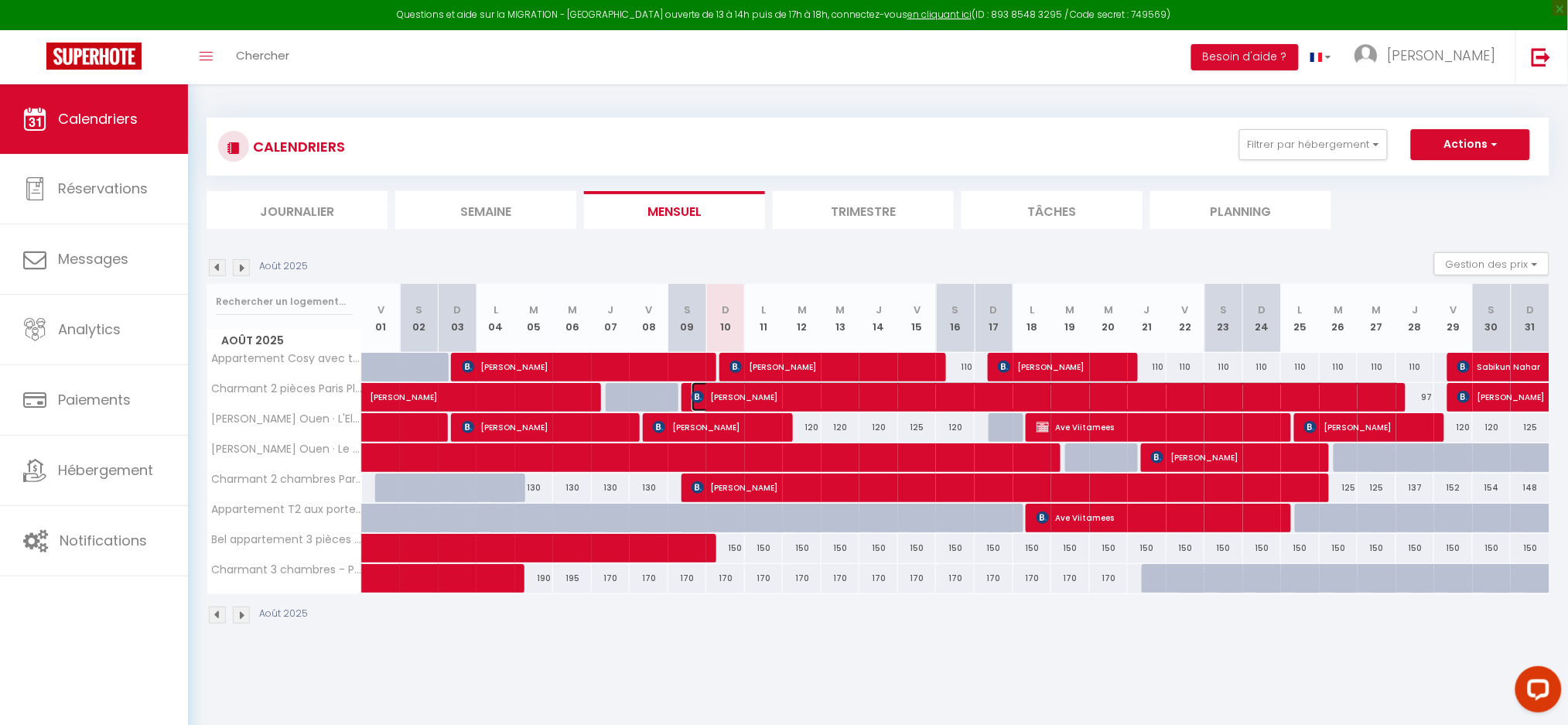
click at [757, 382] on span "[PERSON_NAME]" at bounding box center [1046, 397] width 709 height 29
select select "OK"
select select "0"
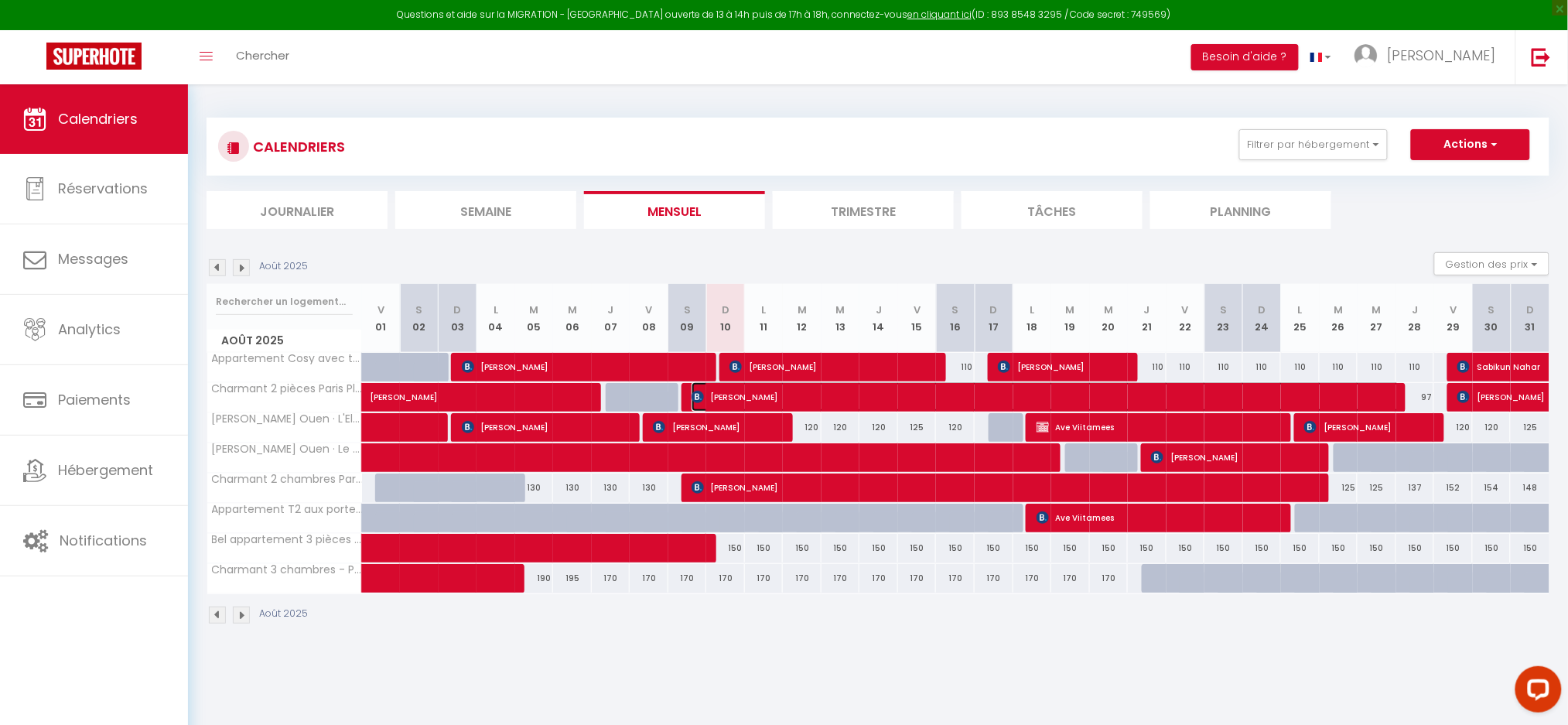
select select "1"
select select
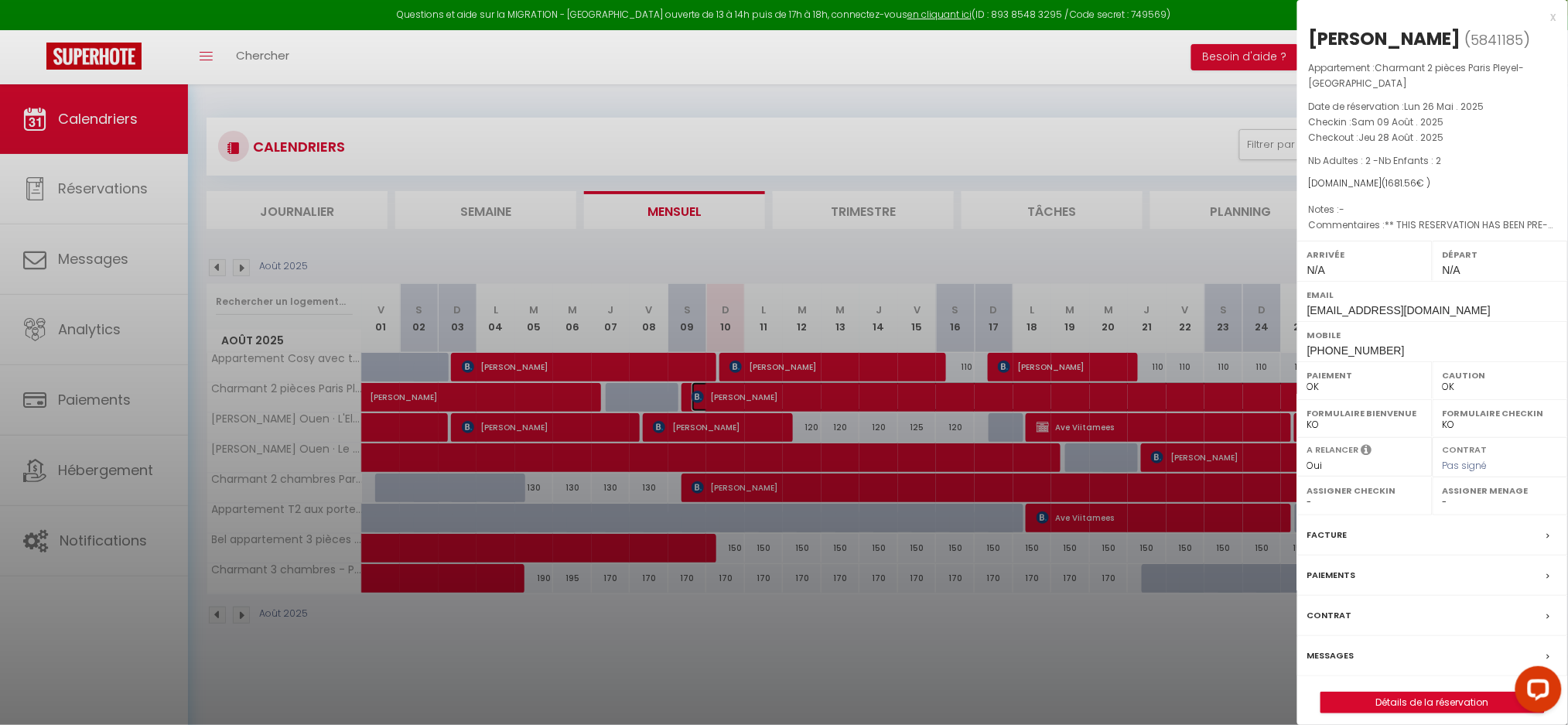
select select "4894"
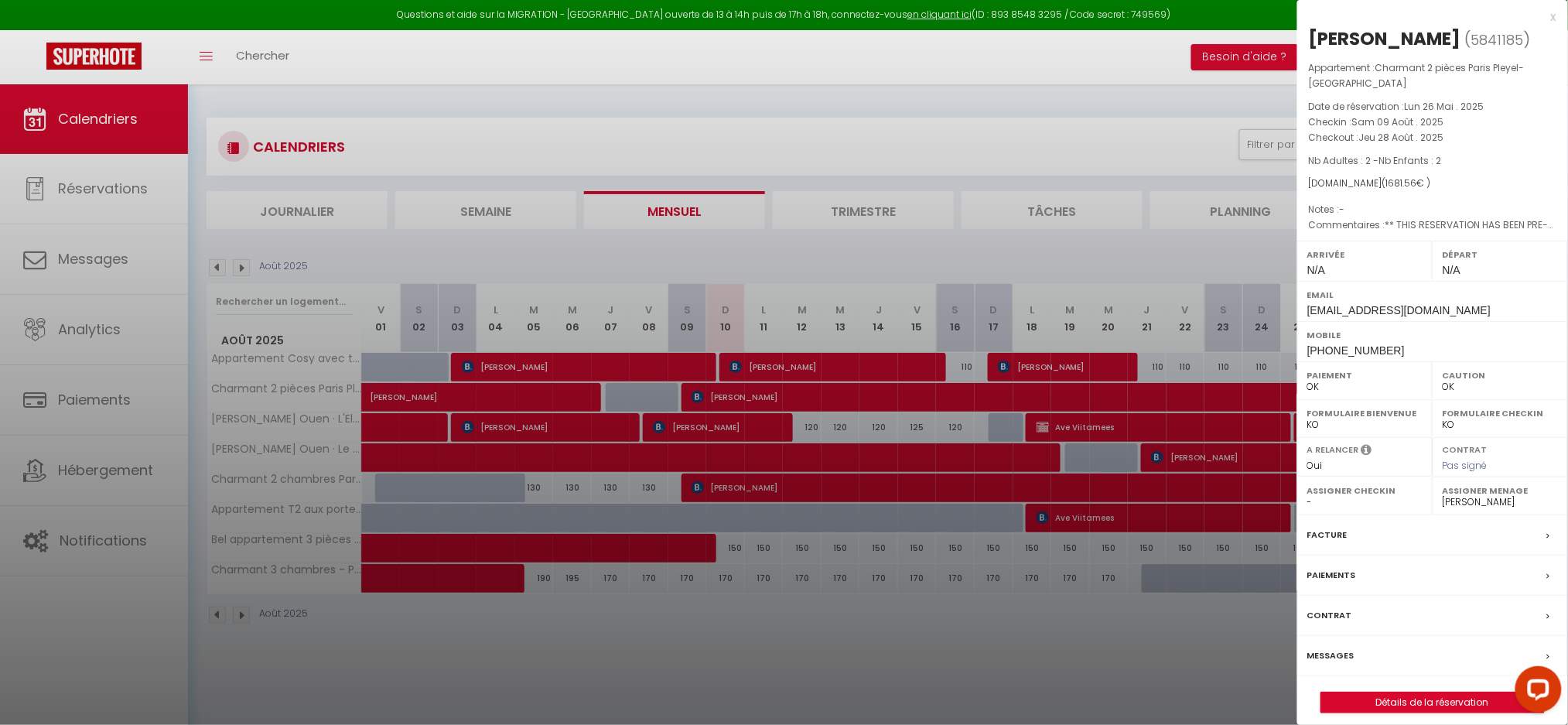
click at [753, 369] on div at bounding box center [784, 362] width 1568 height 725
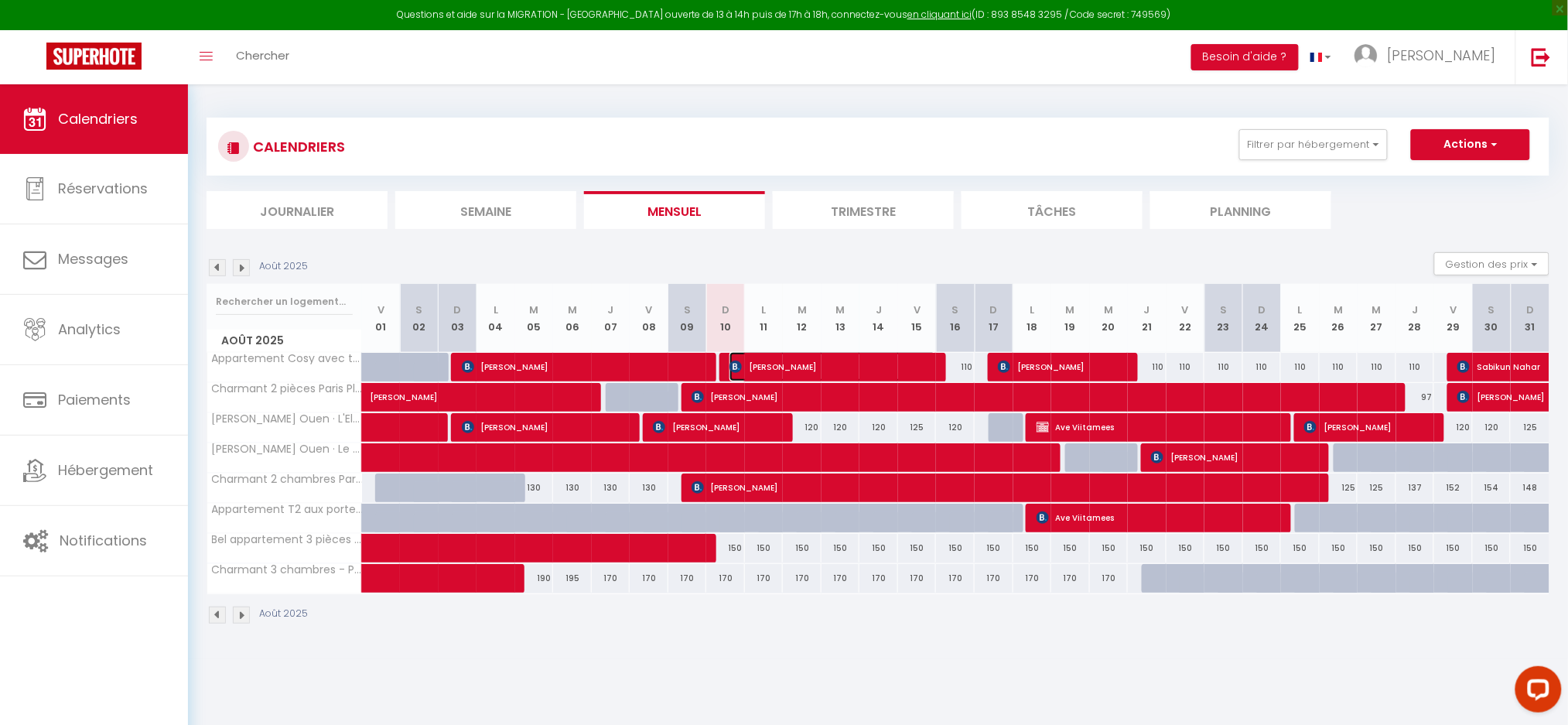
click at [753, 369] on span "[PERSON_NAME]" at bounding box center [832, 367] width 206 height 29
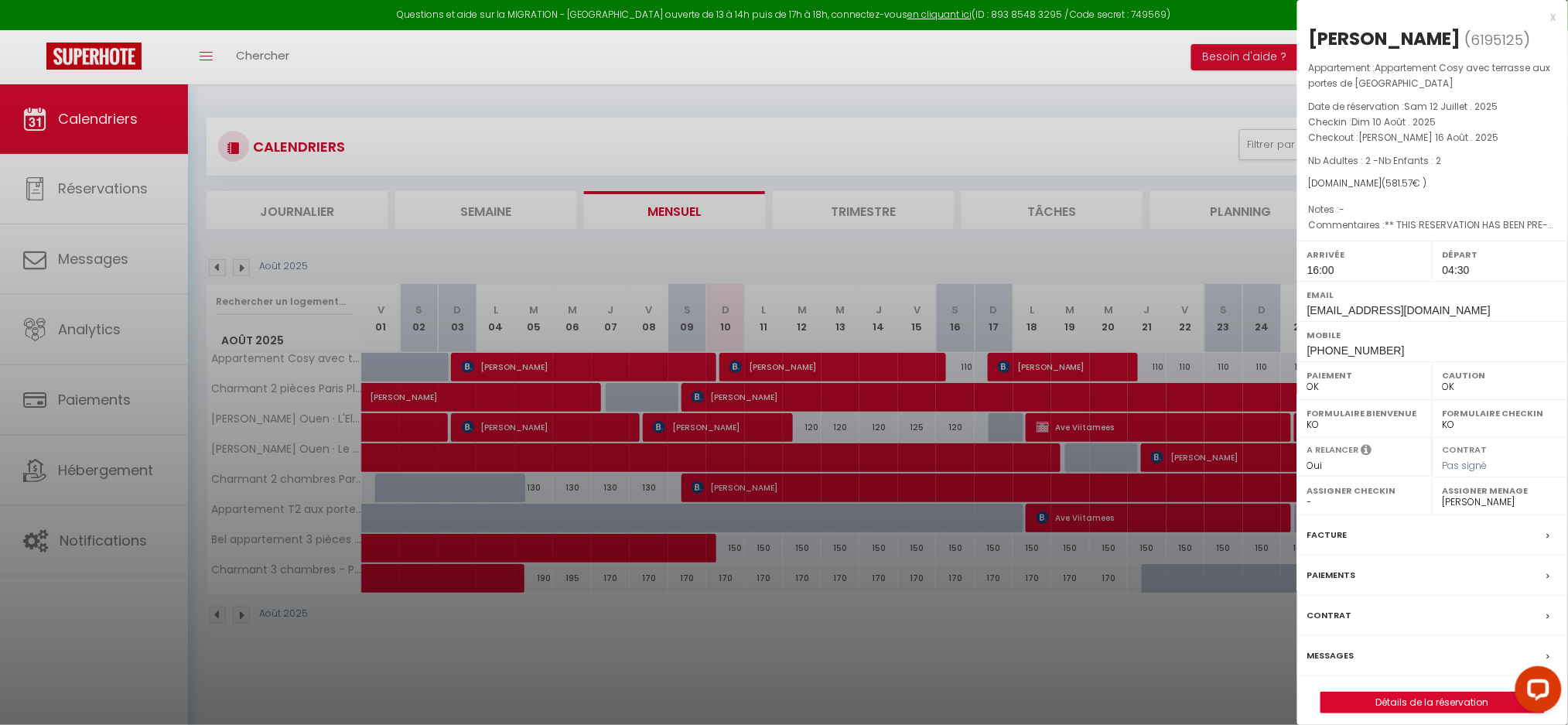
click at [1325, 657] on label "Messages" at bounding box center [1331, 656] width 47 height 16
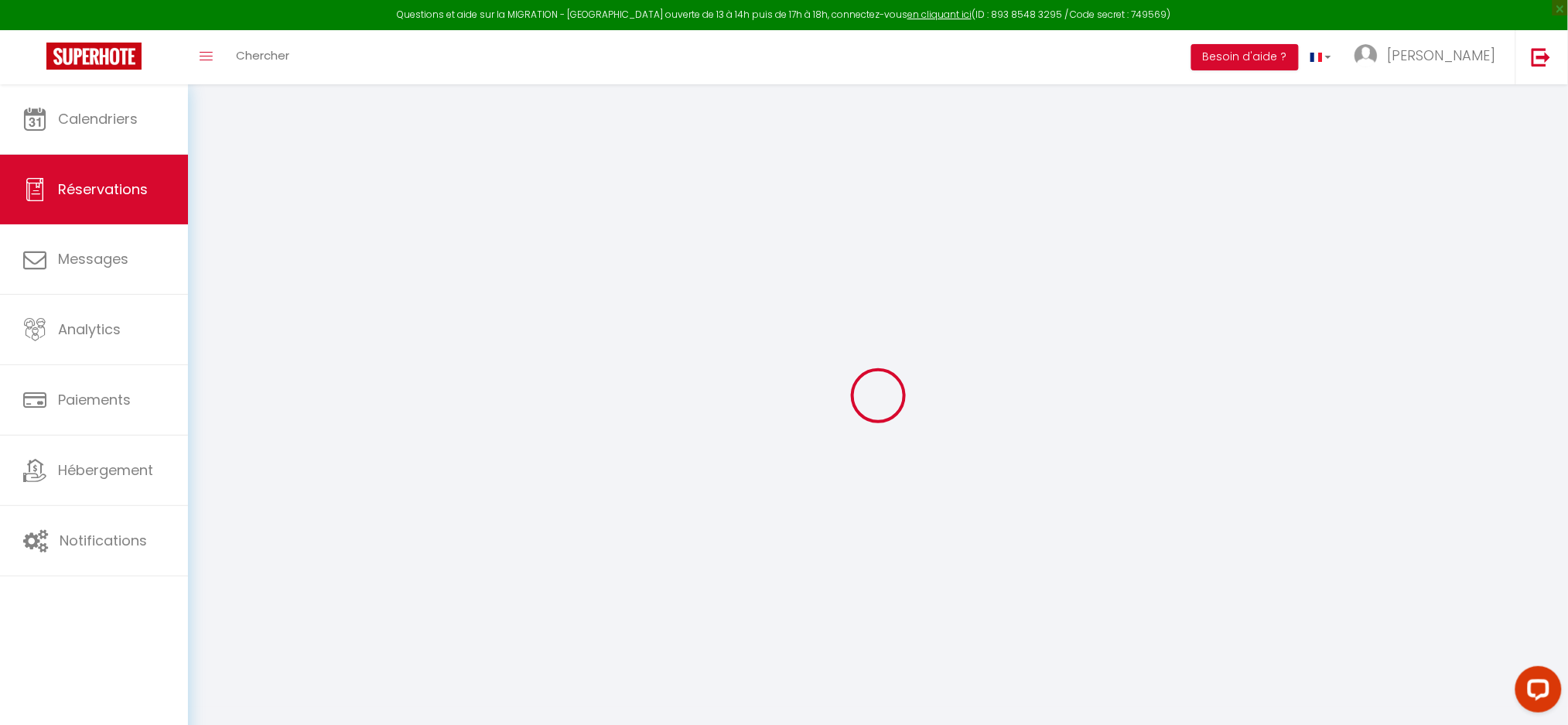
select select
checkbox input "false"
type textarea "** THIS RESERVATION HAS BEEN PRE-PAID ** BOOKING NOTE : Payment charge is EUR 8…"
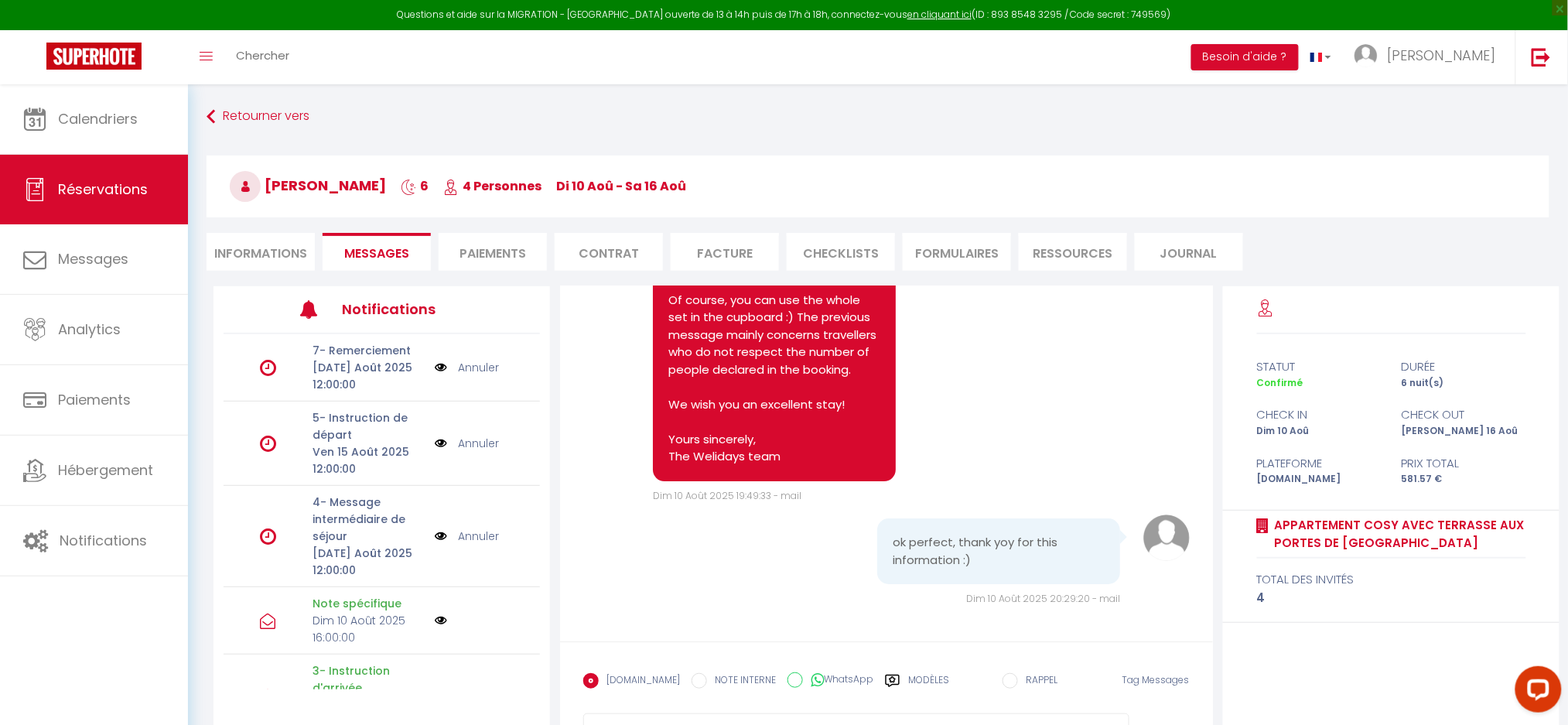
scroll to position [8663, 0]
drag, startPoint x: 685, startPoint y: 389, endPoint x: 822, endPoint y: 388, distance: 137.0
click at [822, 388] on pre "Hello [PERSON_NAME], We're delighted that you've arrived safely in the accommod…" at bounding box center [774, 335] width 212 height 262
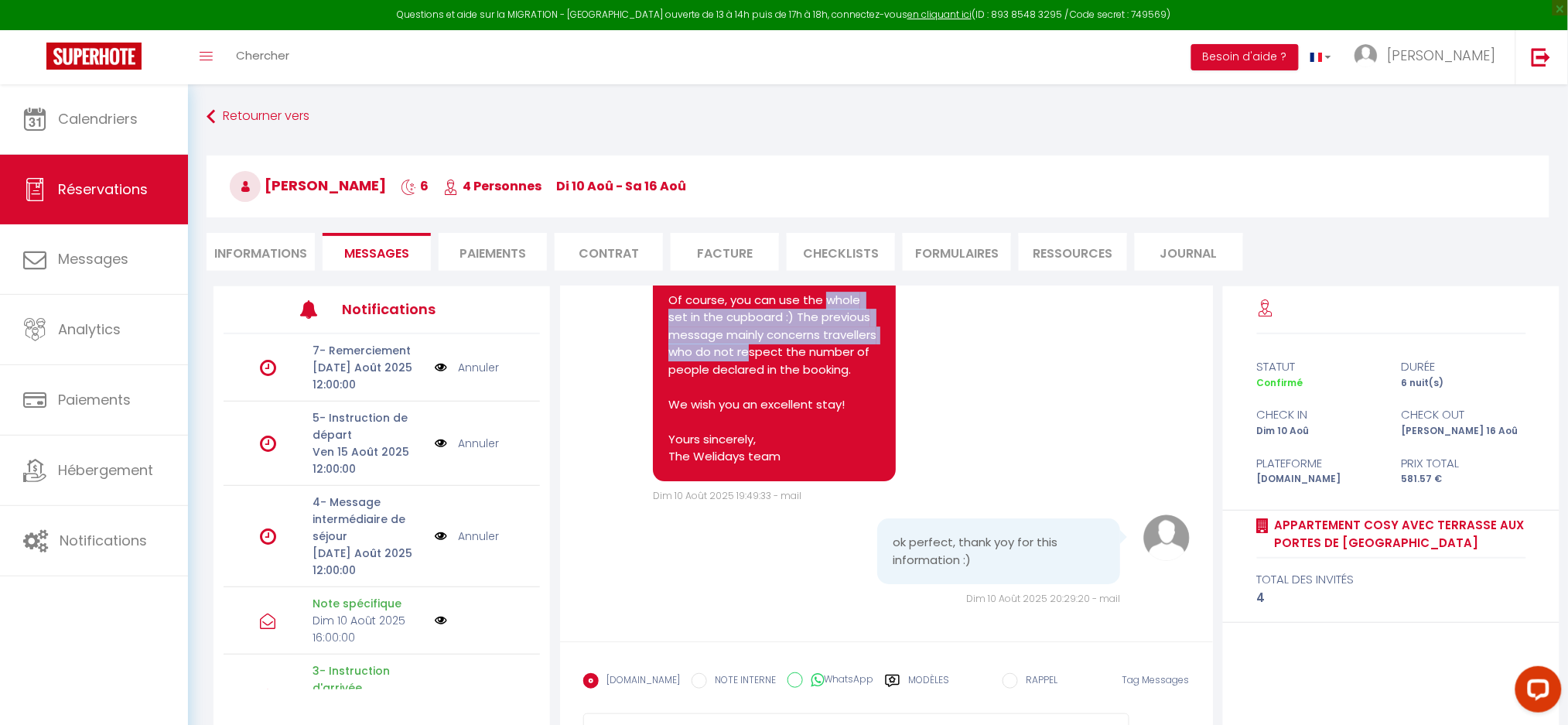
drag, startPoint x: 684, startPoint y: 398, endPoint x: 859, endPoint y: 440, distance: 180.0
click at [859, 440] on pre "Hello [PERSON_NAME], We're delighted that you've arrived safely in the accommod…" at bounding box center [774, 335] width 212 height 262
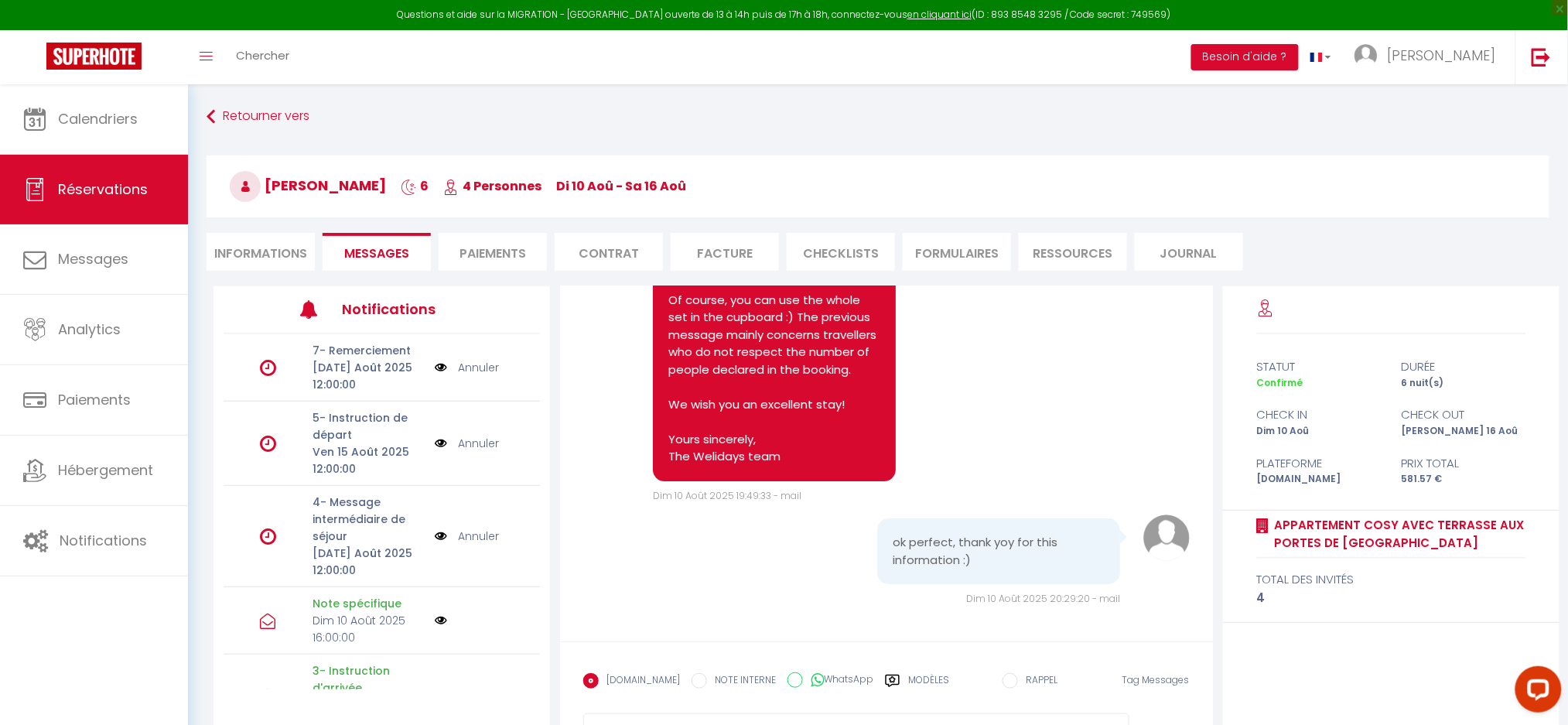
click at [770, 449] on pre "Hello [PERSON_NAME], We're delighted that you've arrived safely in the accommod…" at bounding box center [774, 335] width 212 height 262
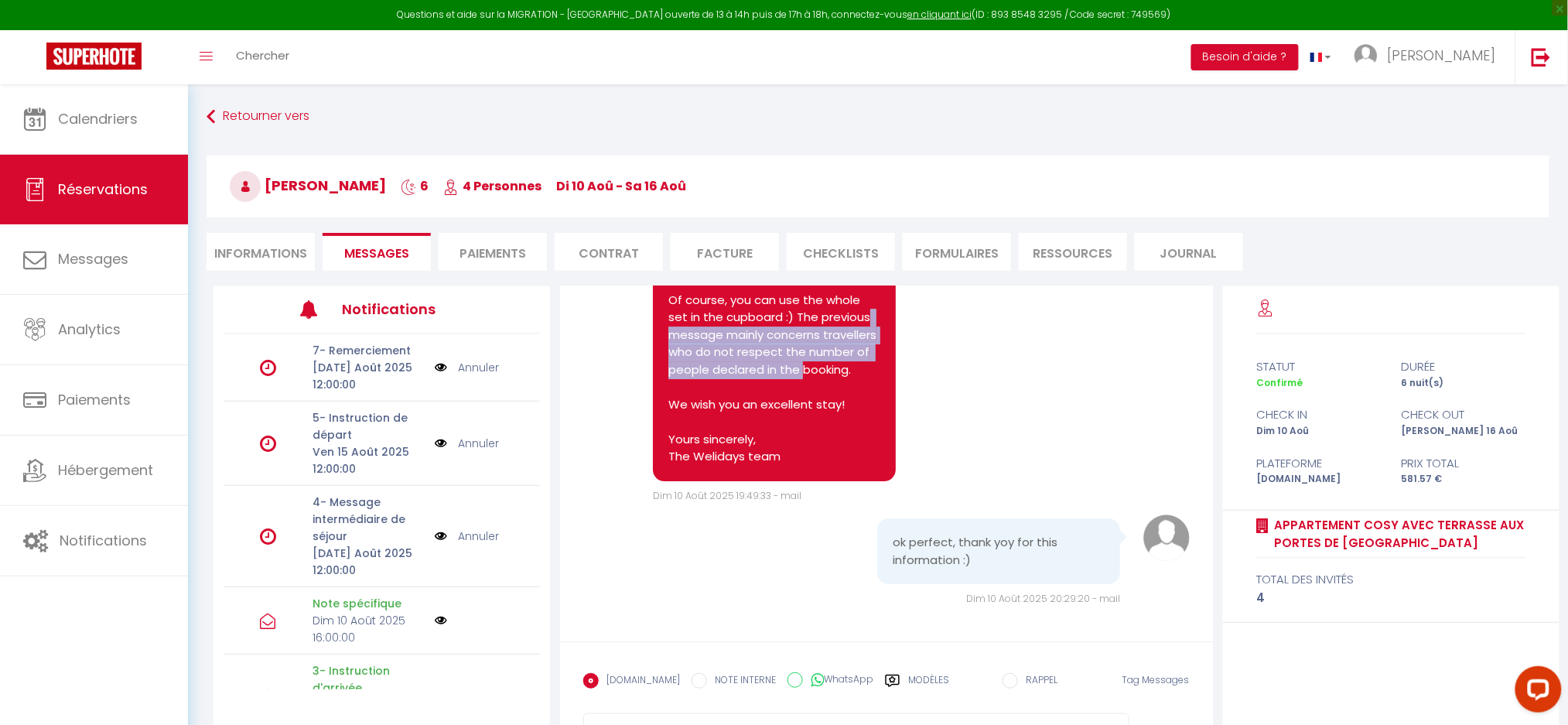
drag, startPoint x: 728, startPoint y: 422, endPoint x: 801, endPoint y: 466, distance: 85.2
click at [801, 466] on pre "Hello [PERSON_NAME], We're delighted that you've arrived safely in the accommod…" at bounding box center [774, 335] width 212 height 262
click at [732, 444] on pre "Hello [PERSON_NAME], We're delighted that you've arrived safely in the accommod…" at bounding box center [774, 335] width 212 height 262
drag, startPoint x: 725, startPoint y: 433, endPoint x: 860, endPoint y: 451, distance: 136.2
click at [860, 451] on pre "Hello [PERSON_NAME], We're delighted that you've arrived safely in the accommod…" at bounding box center [774, 335] width 212 height 262
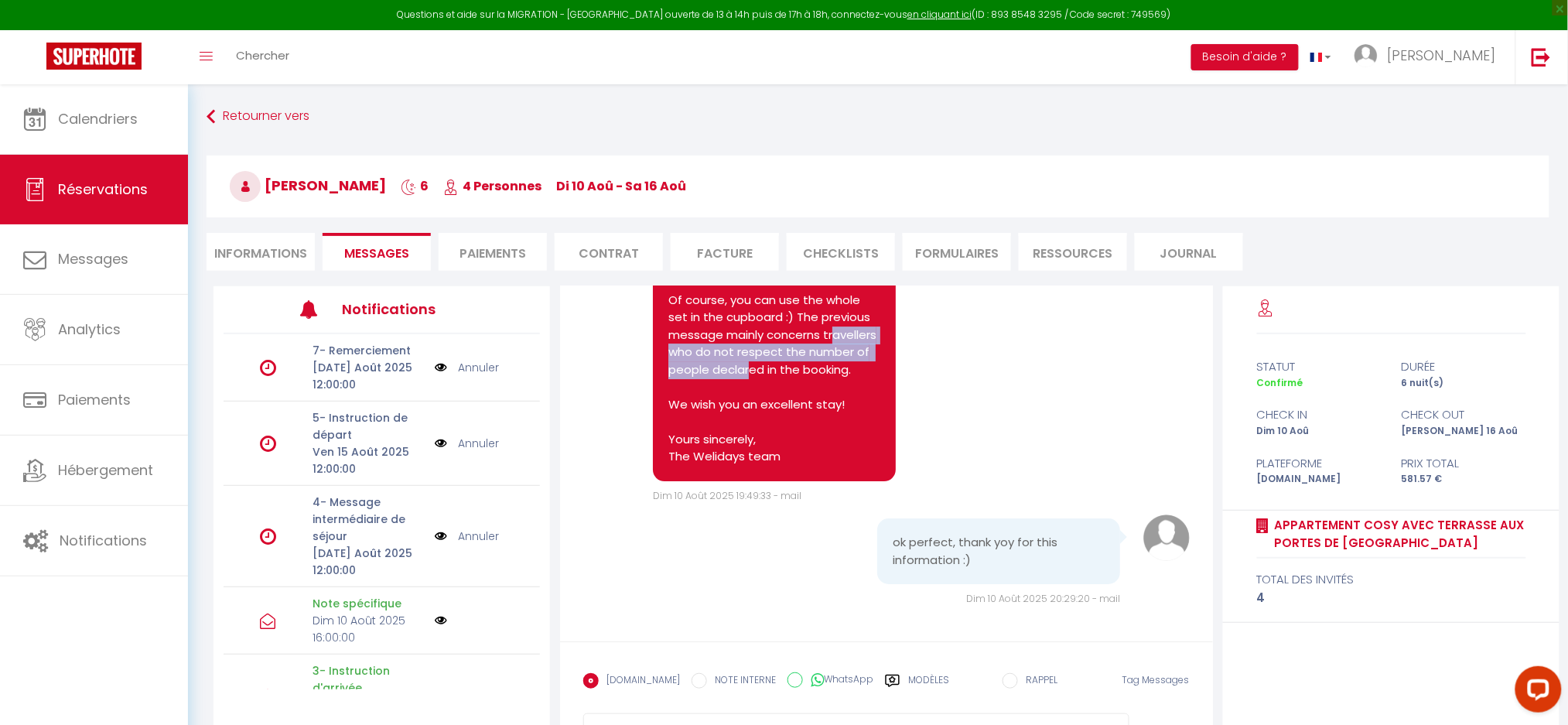
click at [759, 454] on pre "Hello [PERSON_NAME], We're delighted that you've arrived safely in the accommod…" at bounding box center [774, 335] width 212 height 262
drag, startPoint x: 688, startPoint y: 456, endPoint x: 824, endPoint y: 466, distance: 136.4
click at [824, 466] on pre "Hello [PERSON_NAME], We're delighted that you've arrived safely in the accommod…" at bounding box center [774, 335] width 212 height 262
click at [823, 466] on pre "Hello [PERSON_NAME], We're delighted that you've arrived safely in the accommod…" at bounding box center [774, 335] width 212 height 262
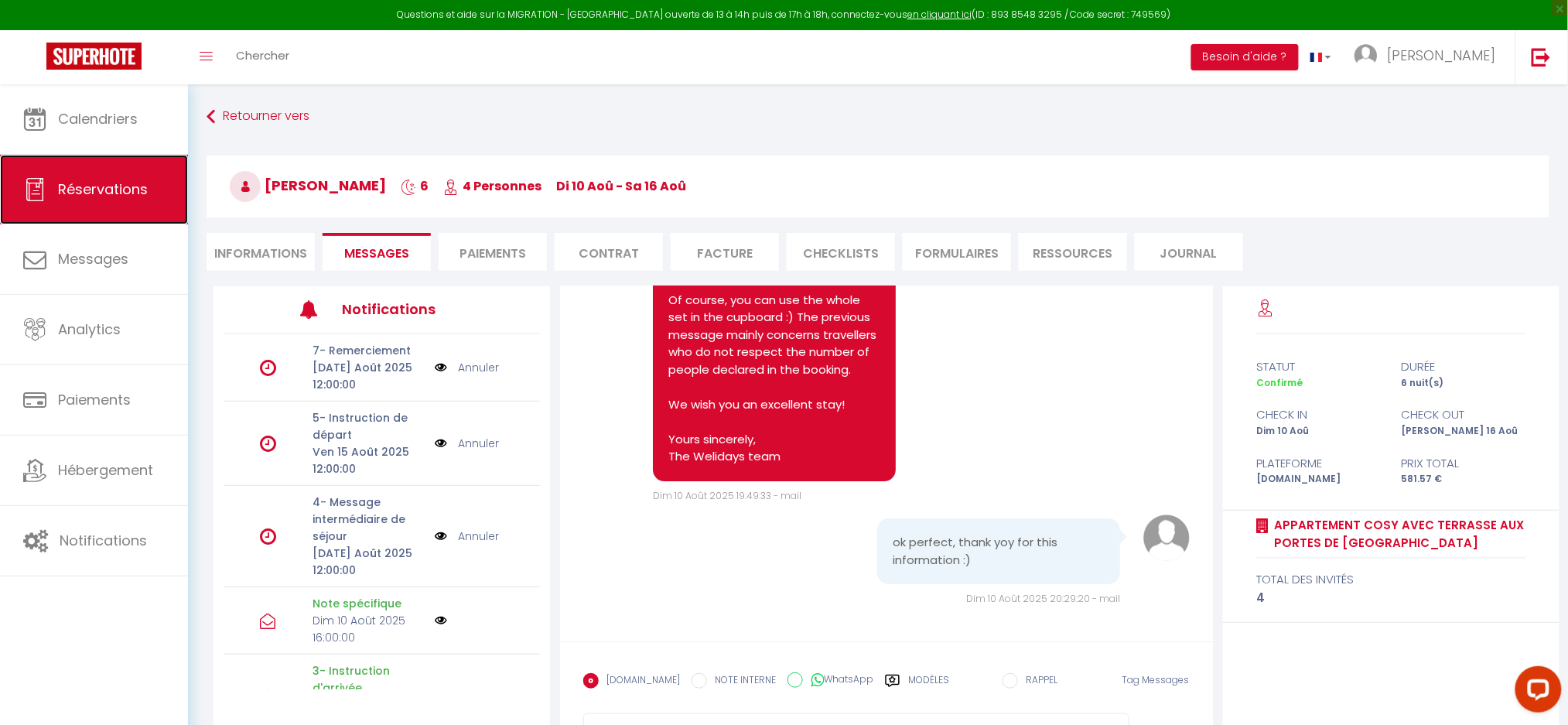
click at [65, 190] on span "Réservations" at bounding box center [103, 189] width 90 height 20
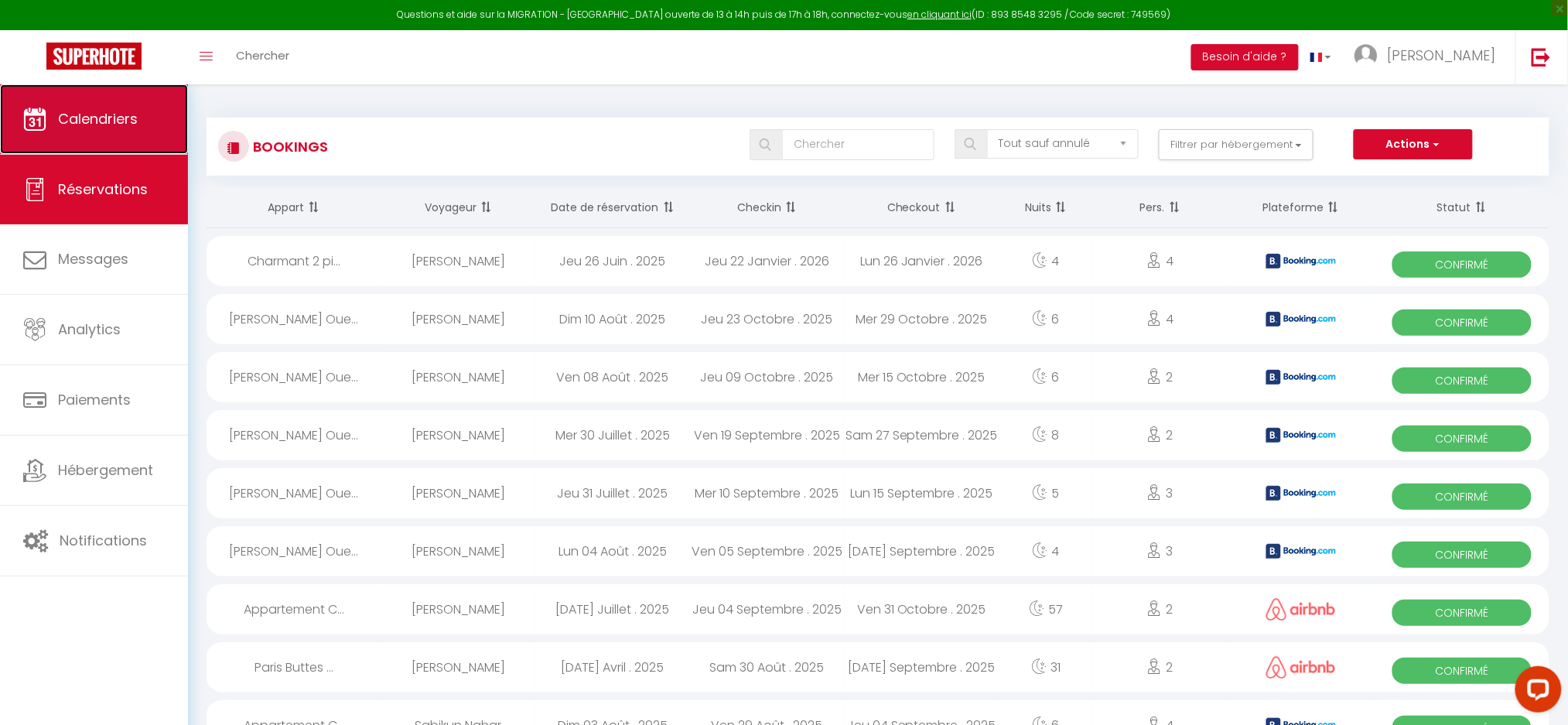
click at [76, 136] on link "Calendriers" at bounding box center [94, 118] width 188 height 69
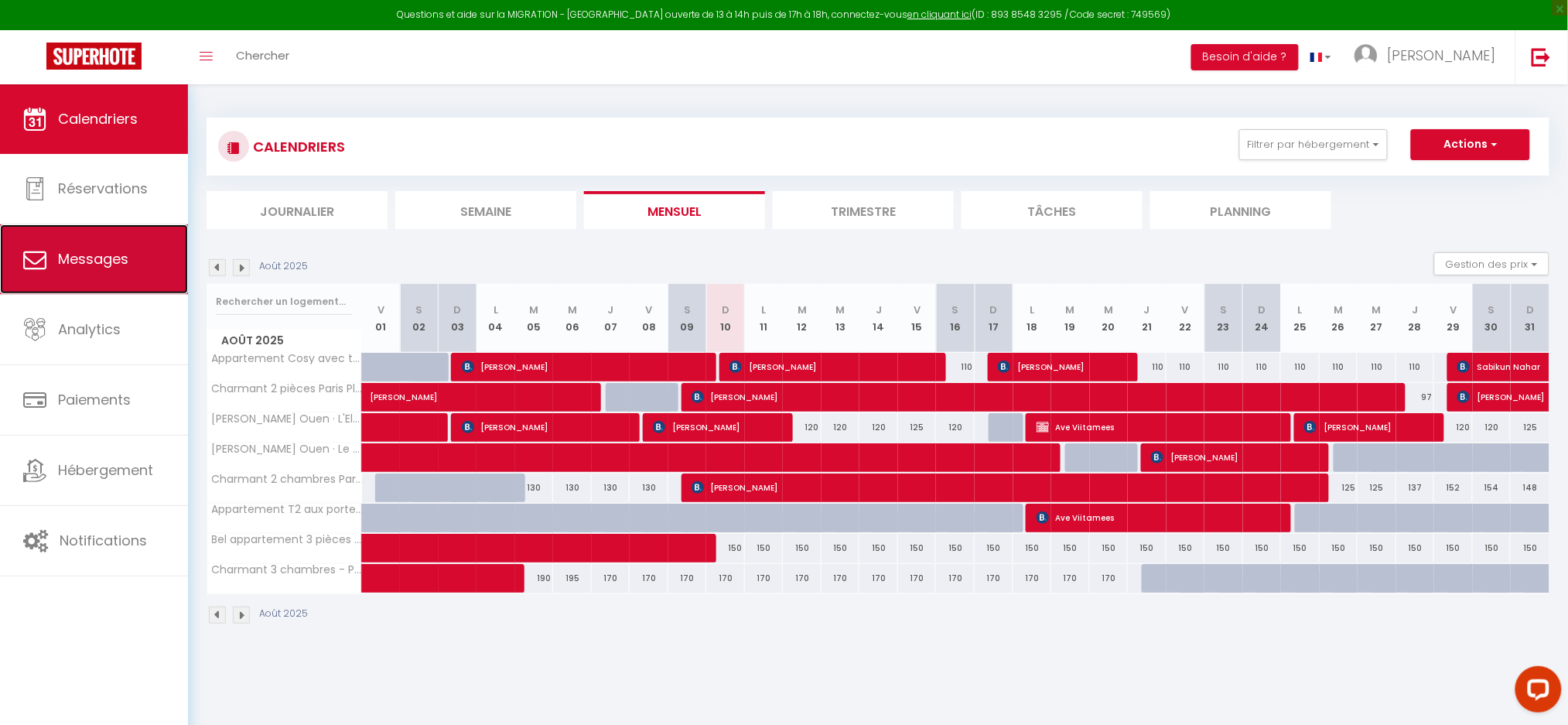
click at [53, 259] on link "Messages" at bounding box center [94, 259] width 188 height 69
select select "message"
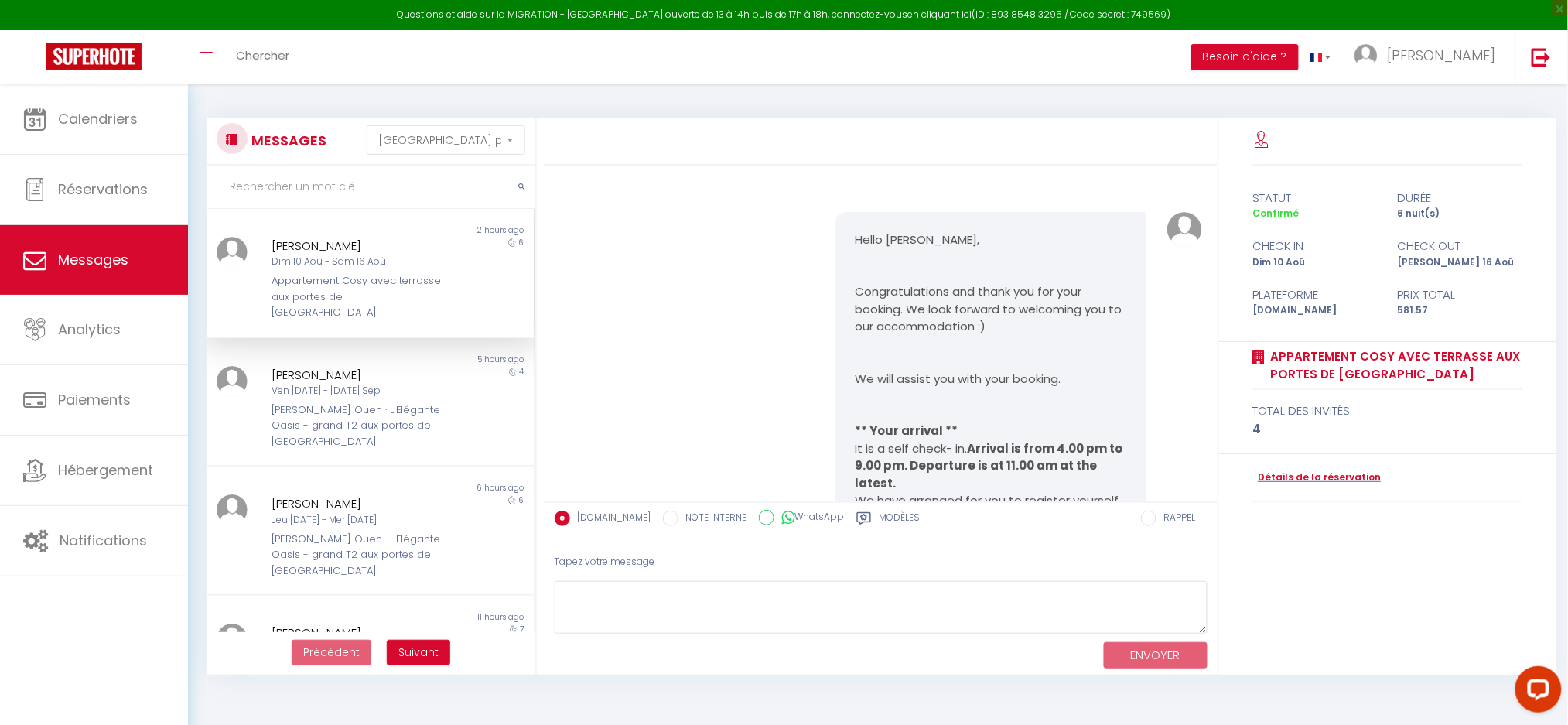
scroll to position [8030, 0]
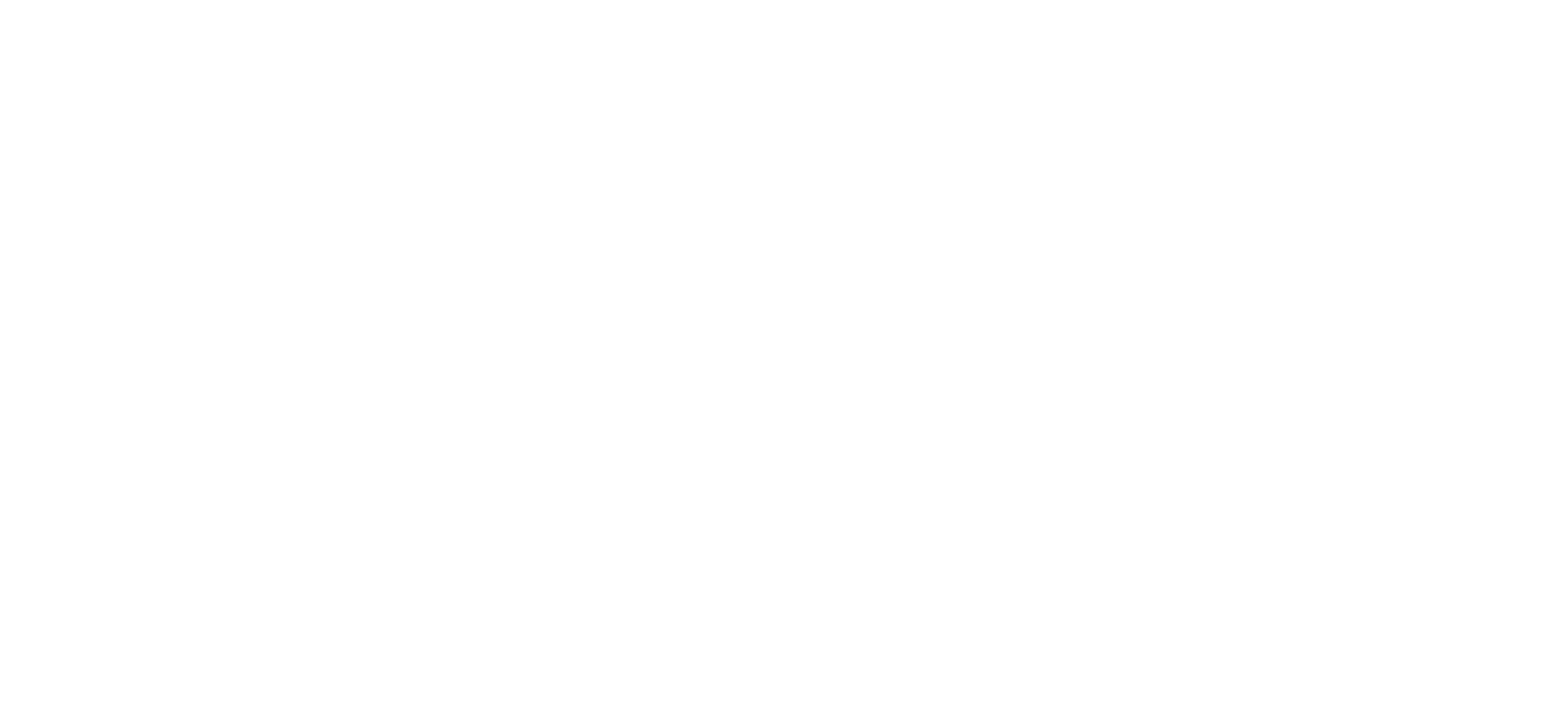
select select "message"
